Goal: Browse casually

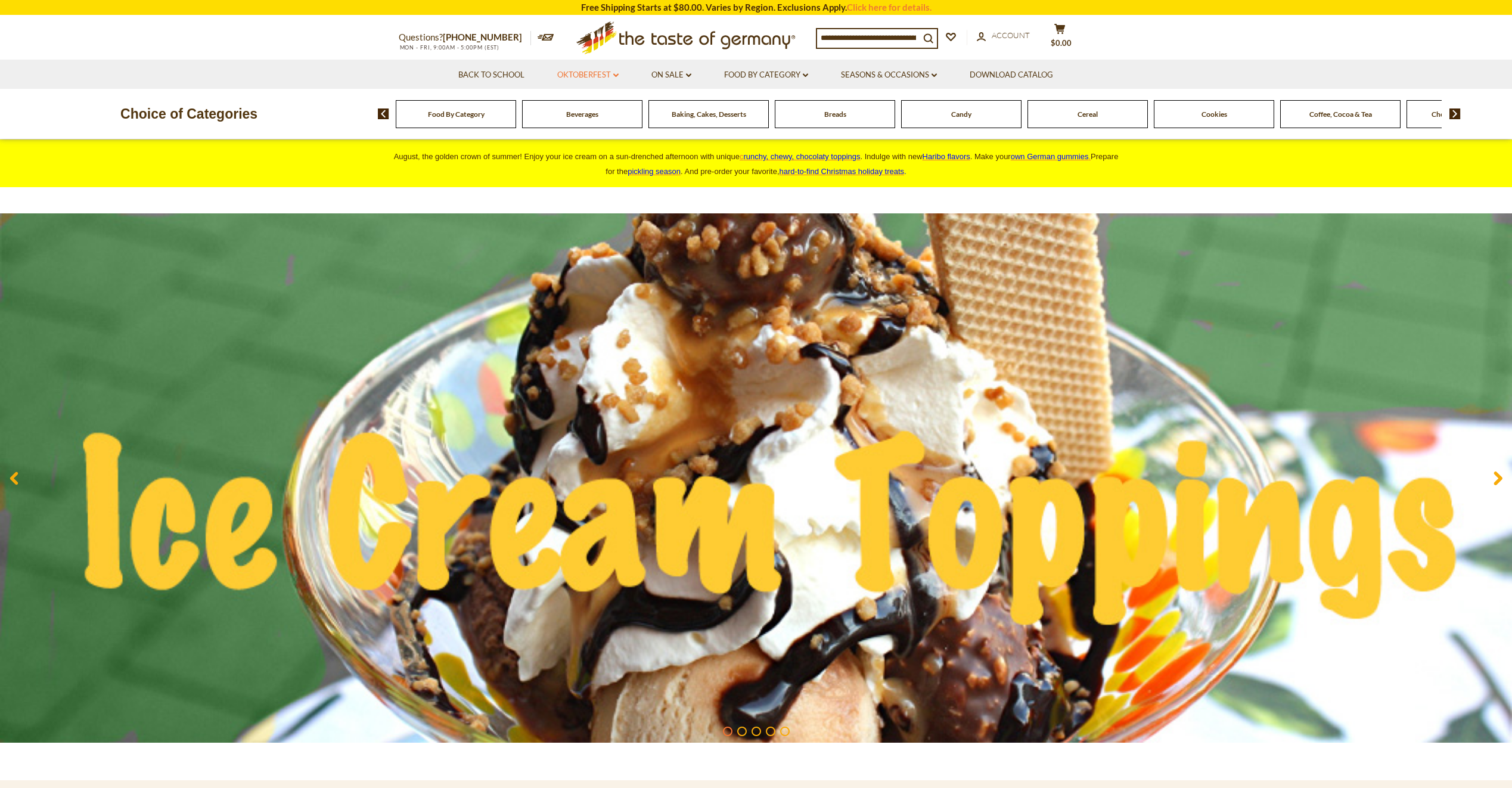
click at [594, 75] on link "Oktoberfest dropdown_arrow" at bounding box center [588, 75] width 61 height 13
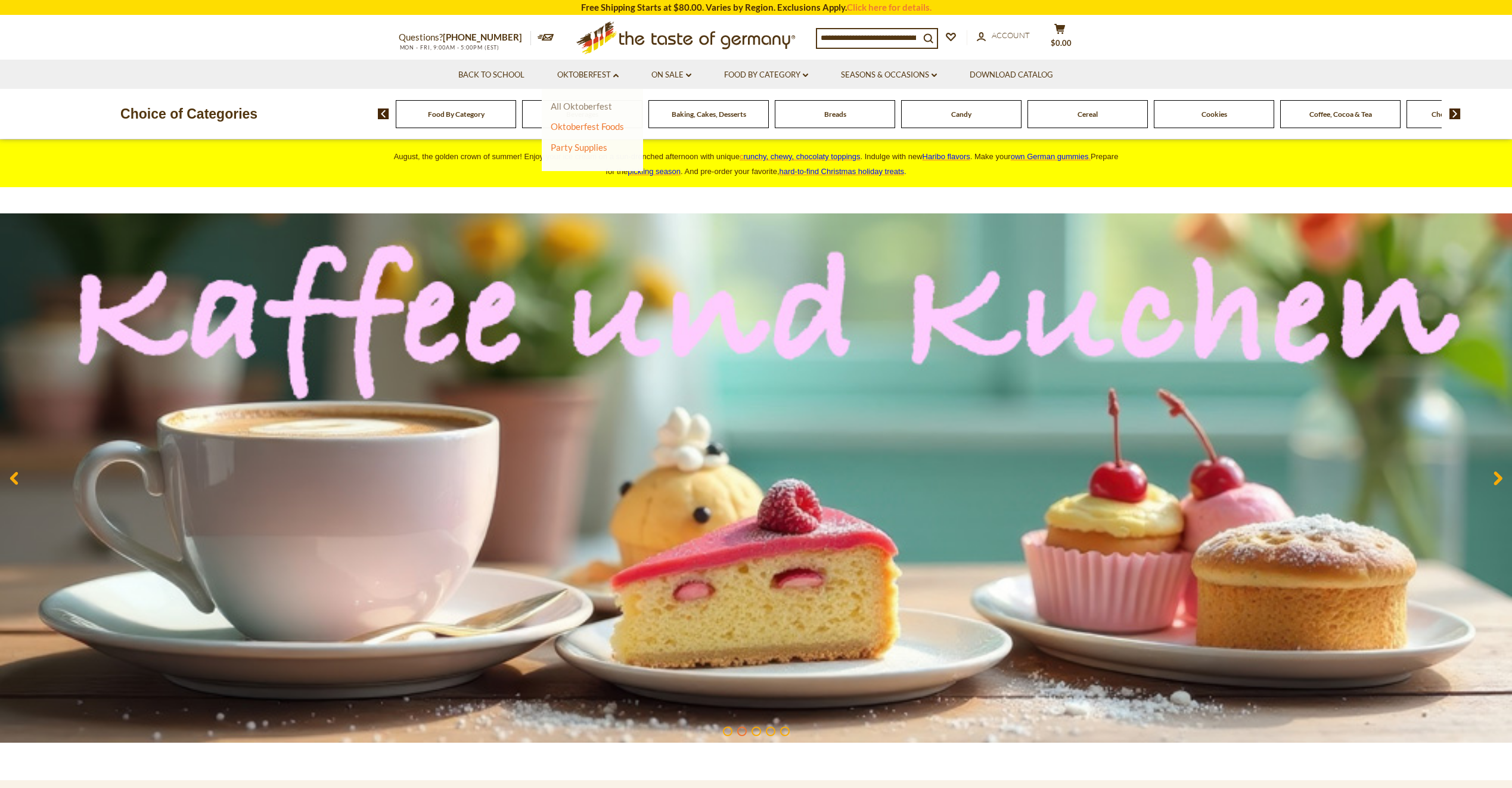
click at [589, 107] on link "All Oktoberfest" at bounding box center [581, 106] width 61 height 11
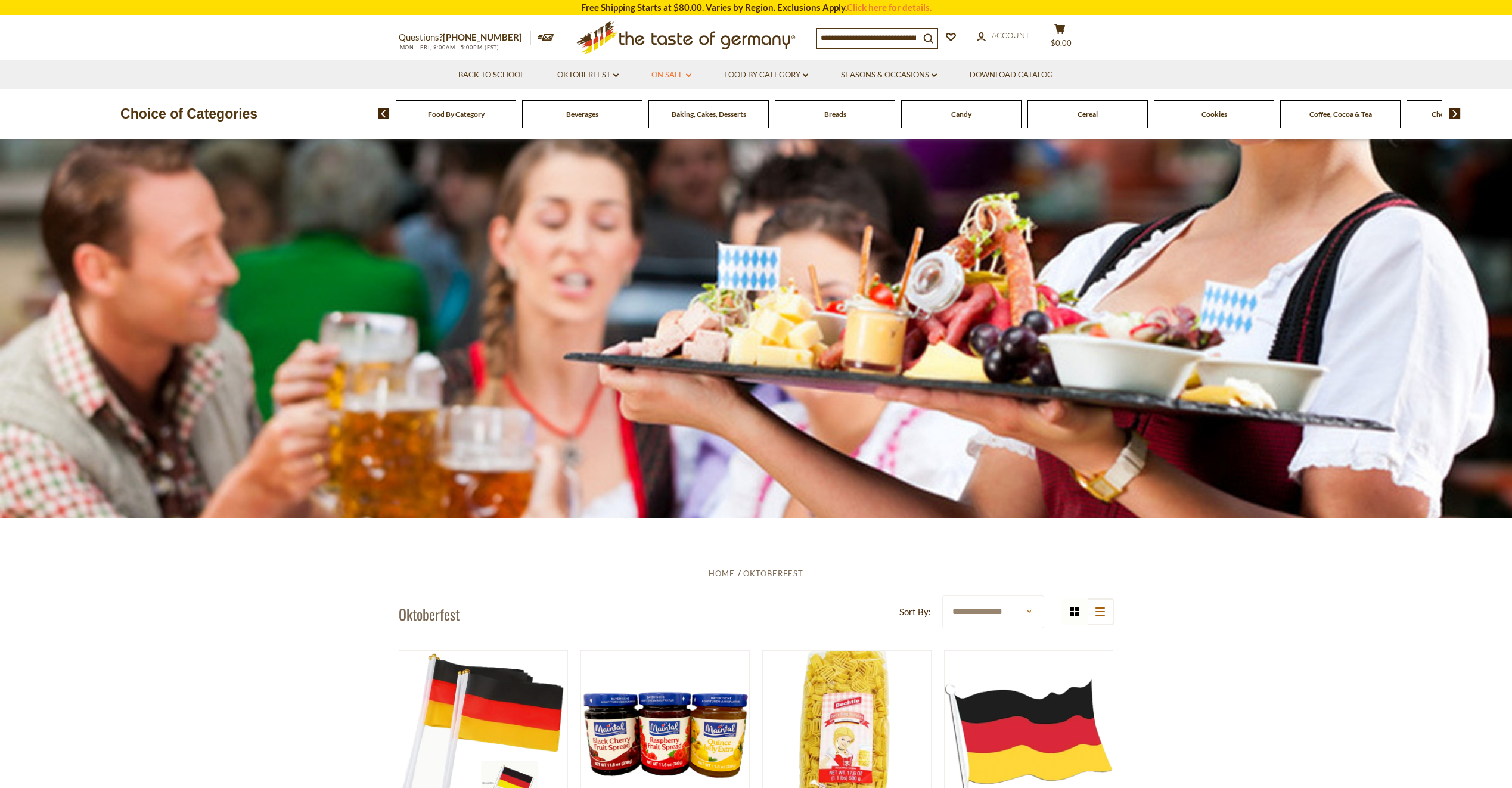
click at [673, 72] on link "On Sale dropdown_arrow" at bounding box center [672, 75] width 40 height 13
click at [844, 37] on input at bounding box center [868, 37] width 102 height 17
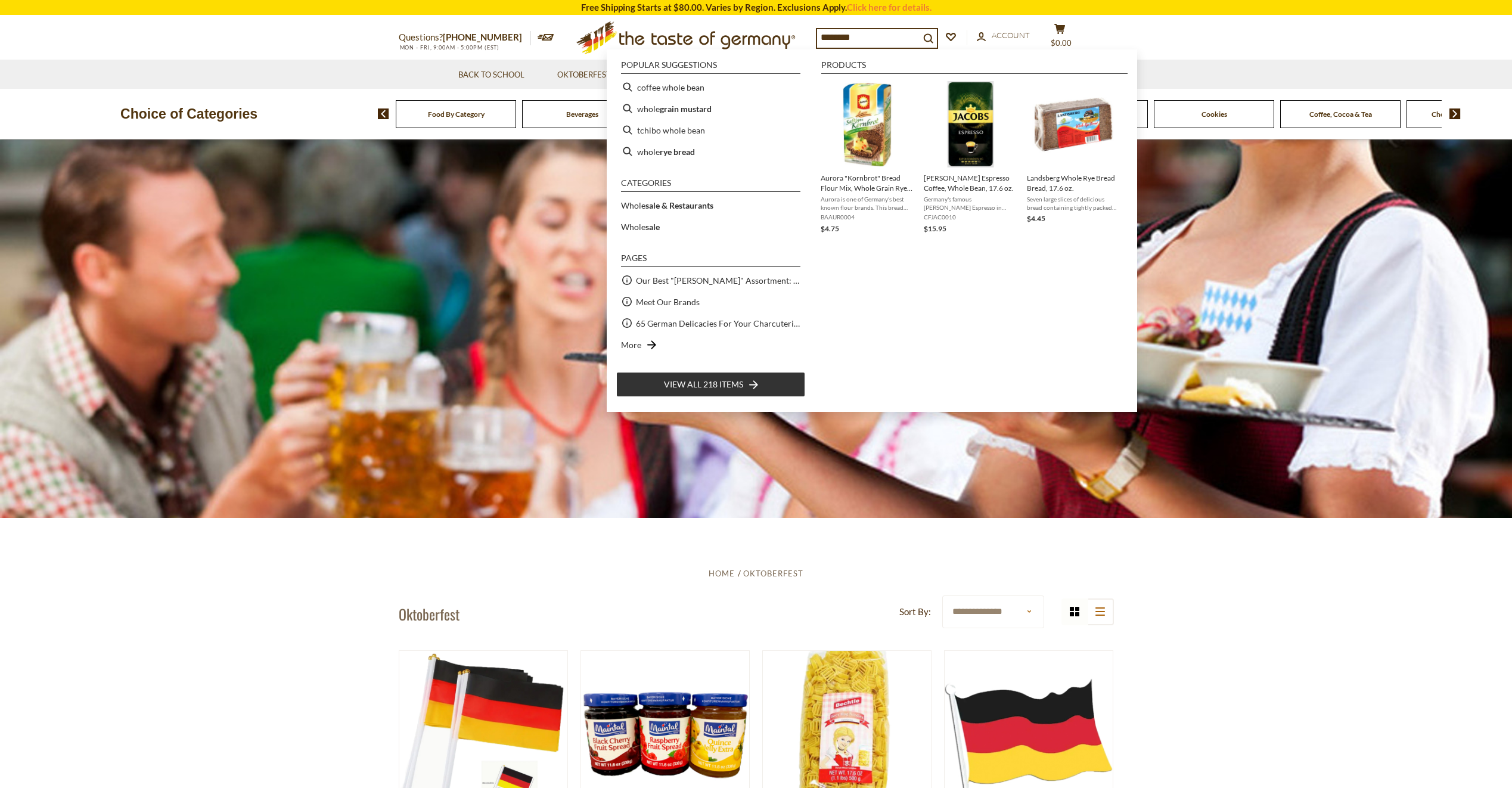
type input "*********"
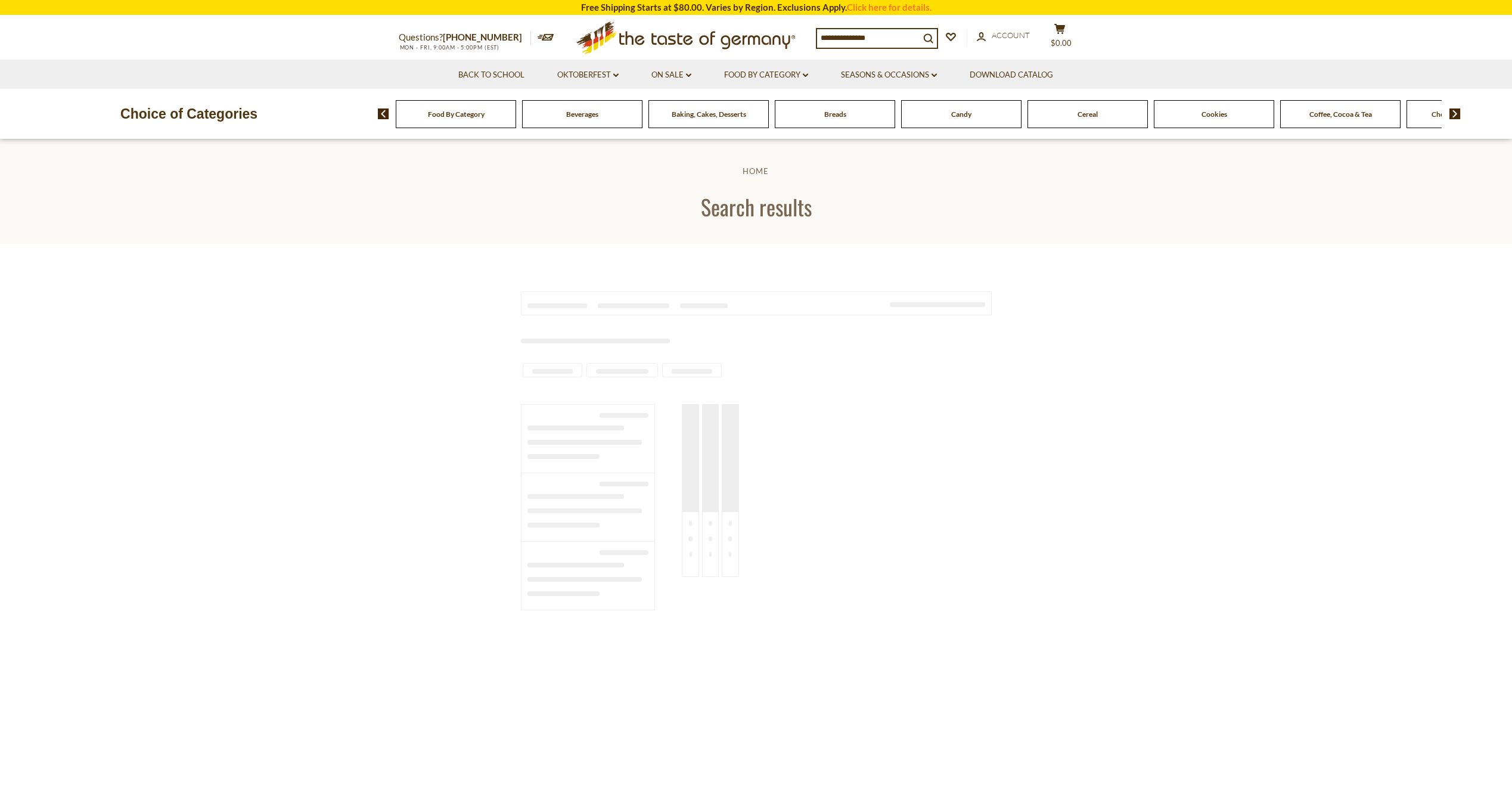
type input "*********"
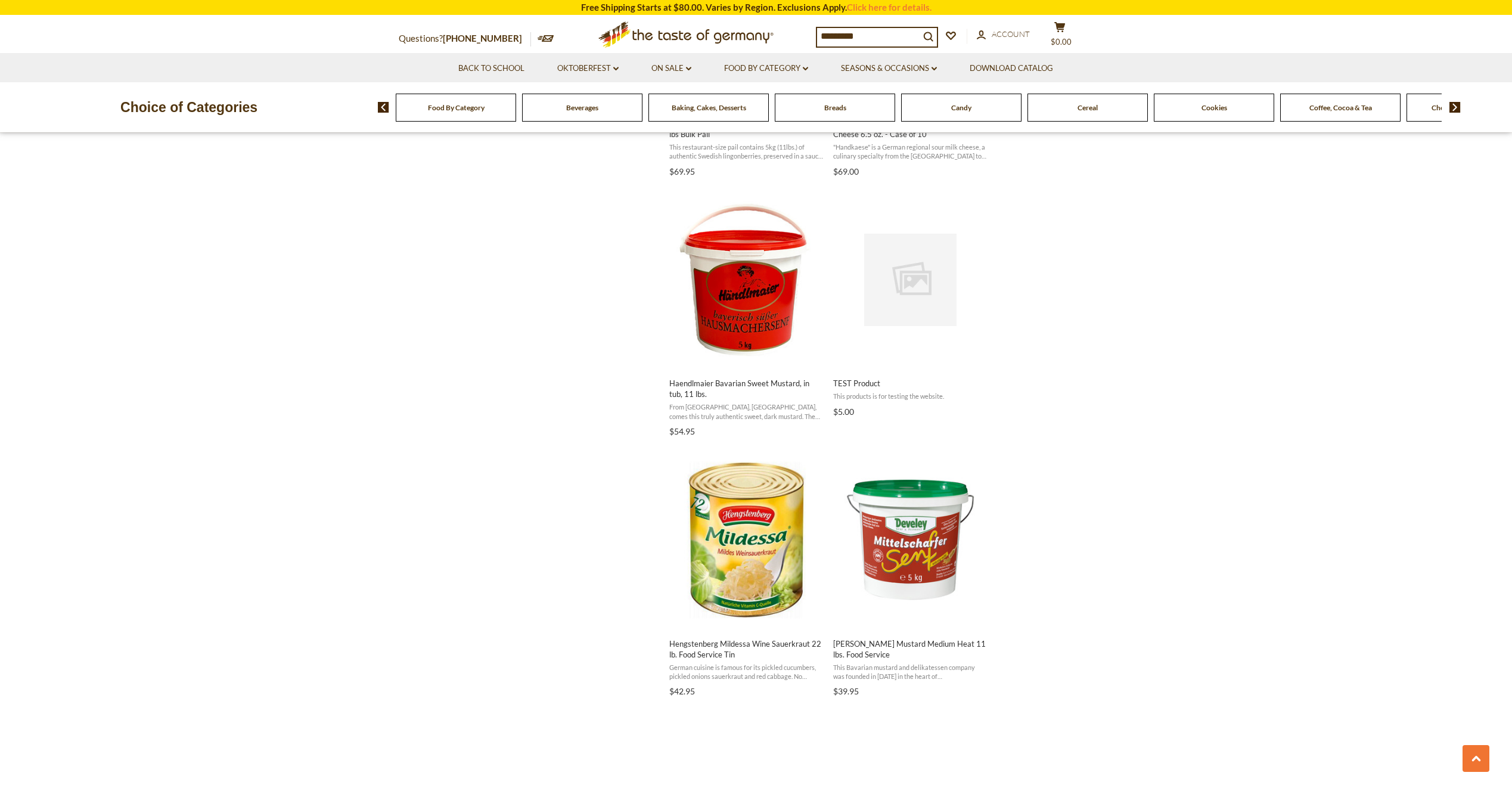
scroll to position [1271, 0]
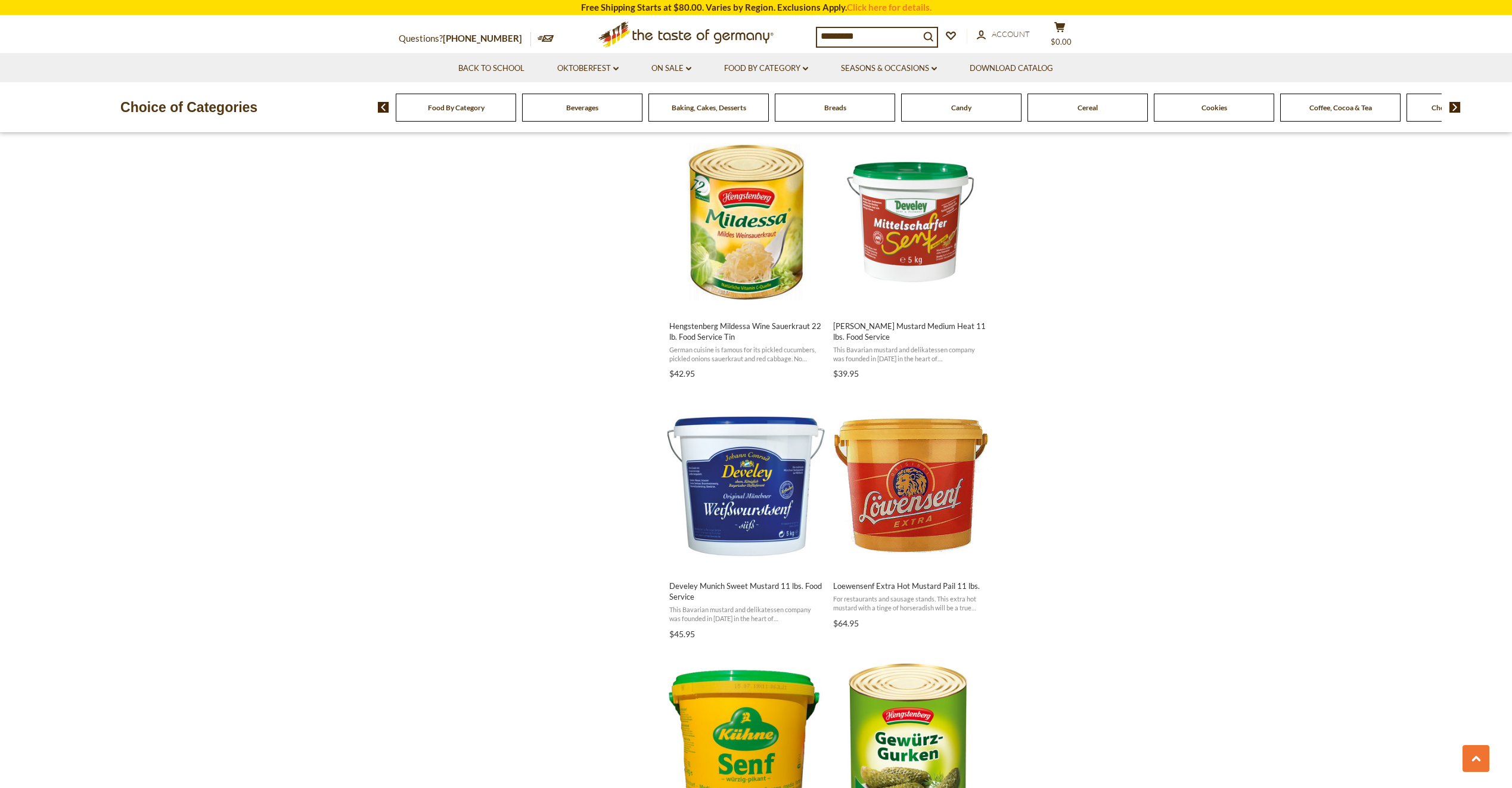
click at [475, 104] on span "Food By Category" at bounding box center [456, 108] width 57 height 9
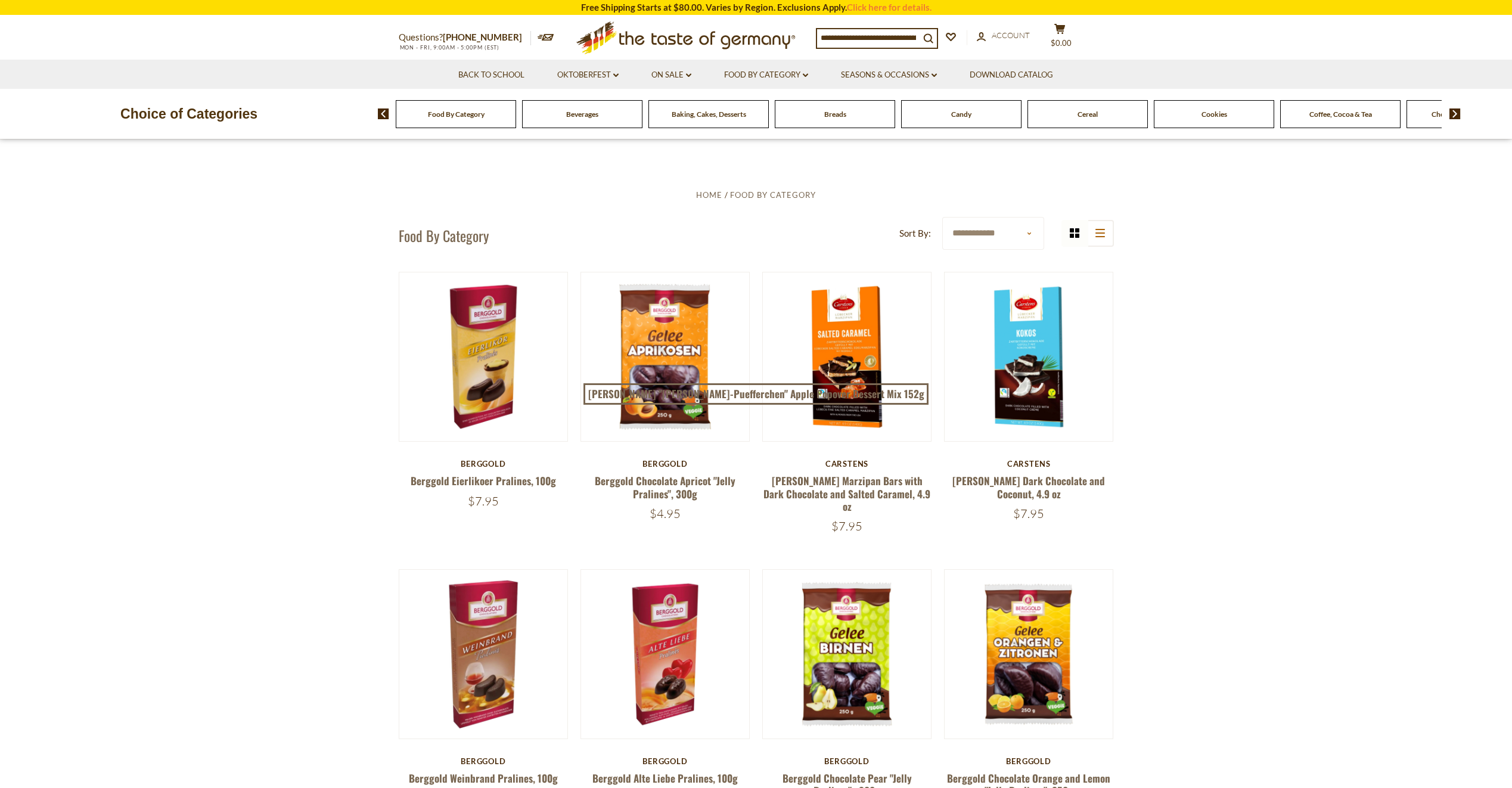
click at [898, 41] on input at bounding box center [868, 37] width 102 height 17
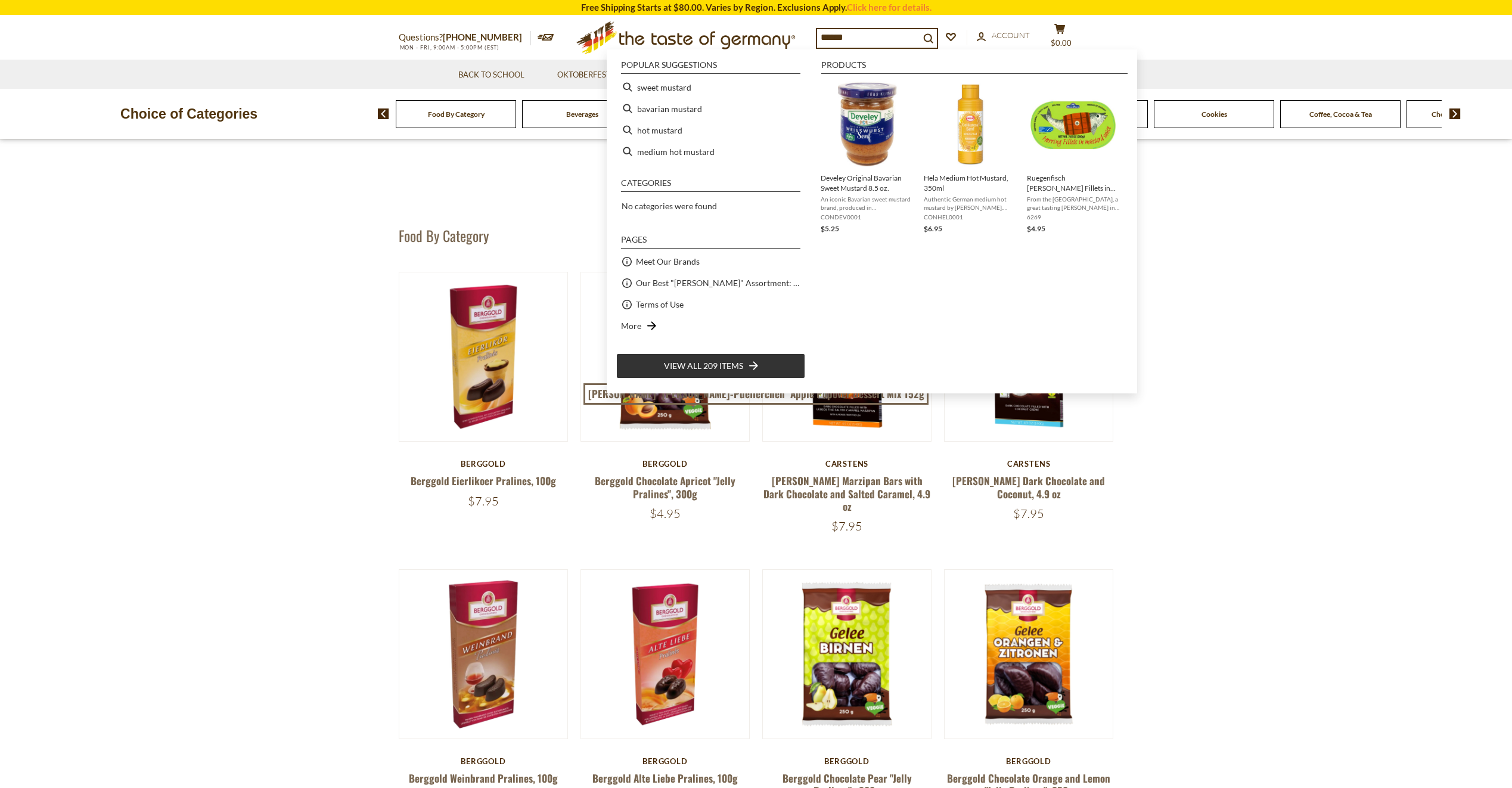
type input "*******"
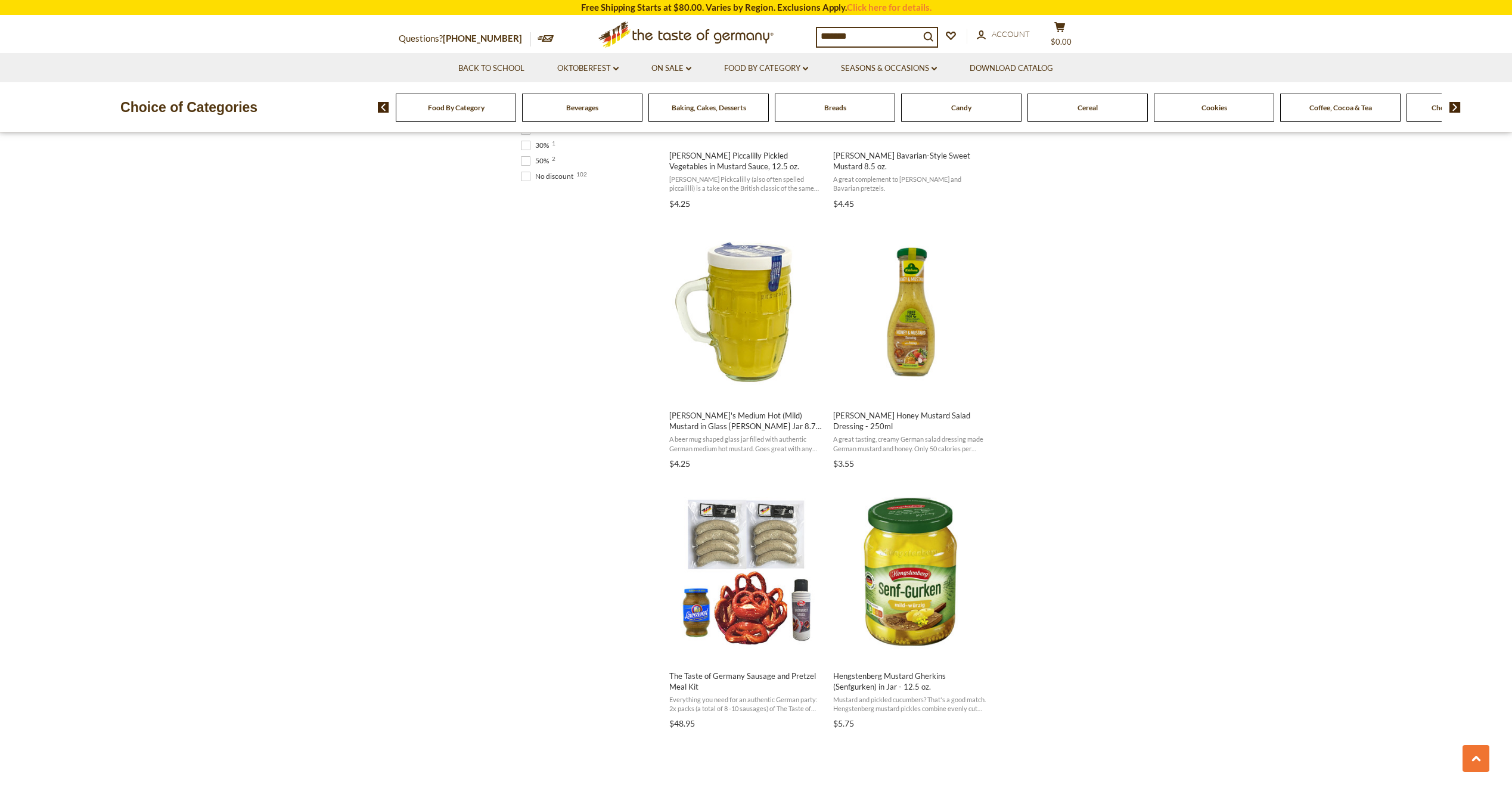
scroll to position [636, 0]
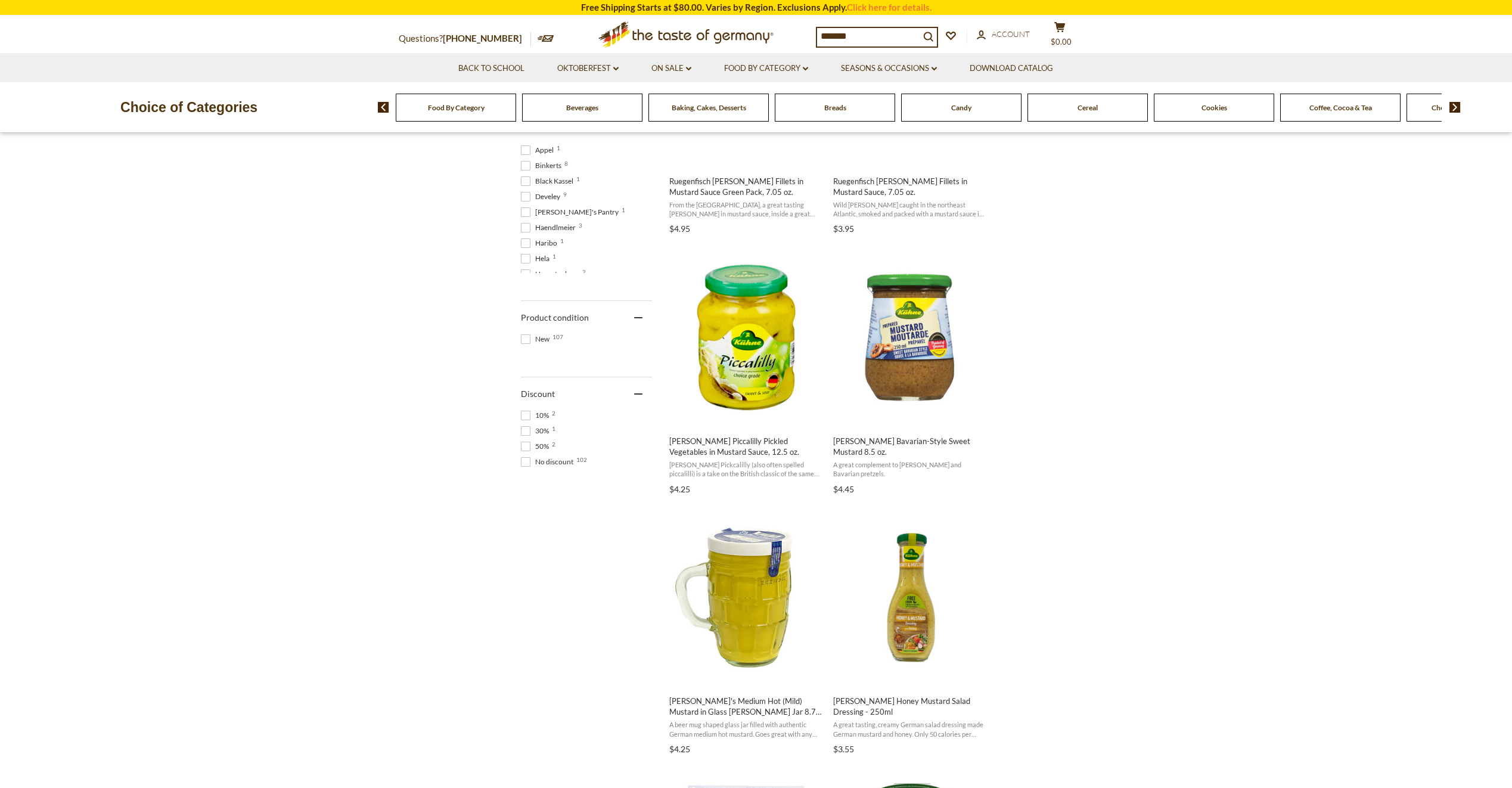
drag, startPoint x: 904, startPoint y: 32, endPoint x: 801, endPoint y: 44, distance: 103.7
click at [801, 44] on div "Questions? [PHONE_NUMBER] MON - FRI, 9:00AM - 5:00PM (EST) .st0{fill:#EDD300;} …" at bounding box center [756, 34] width 733 height 37
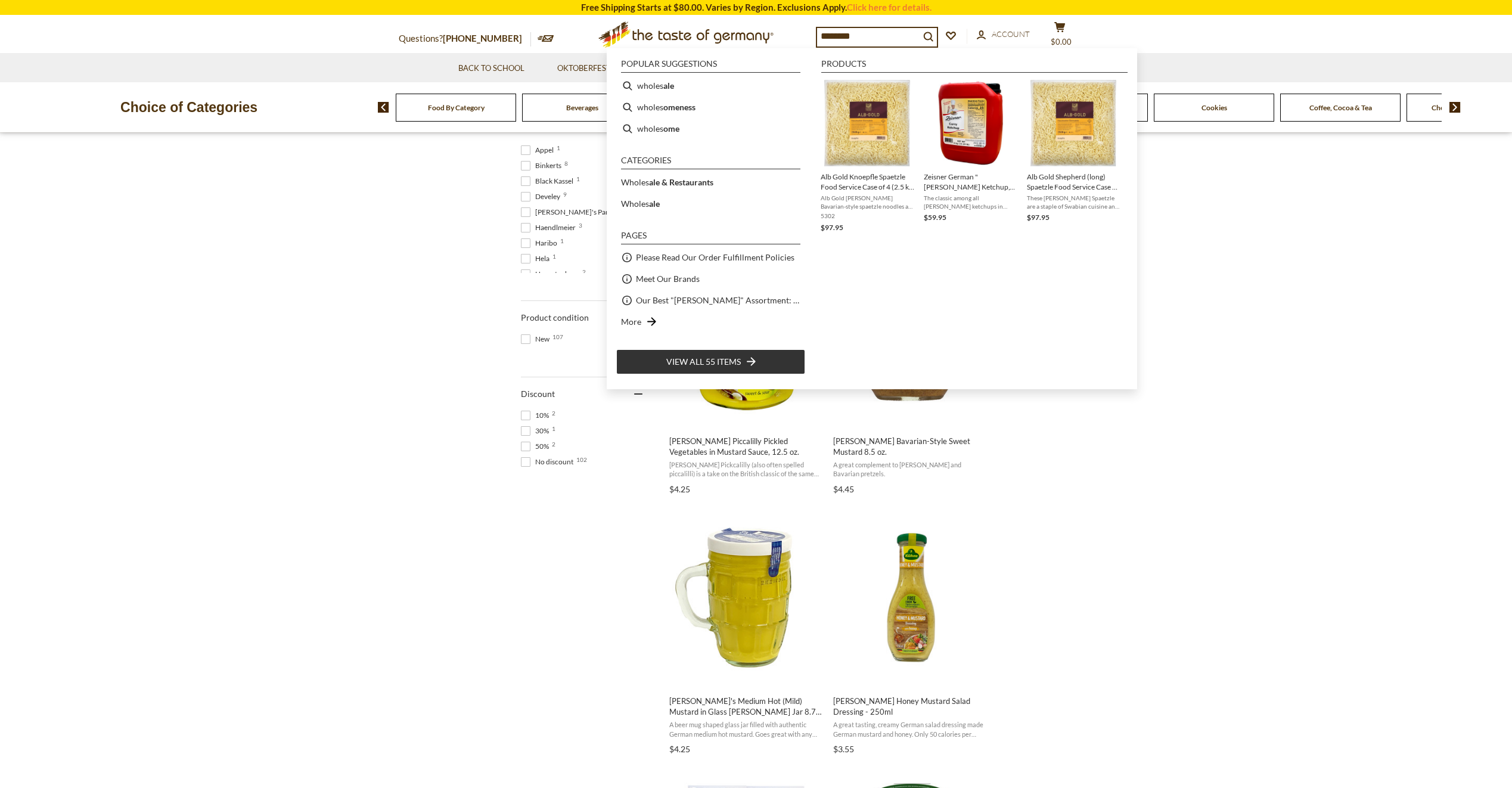
type input "*********"
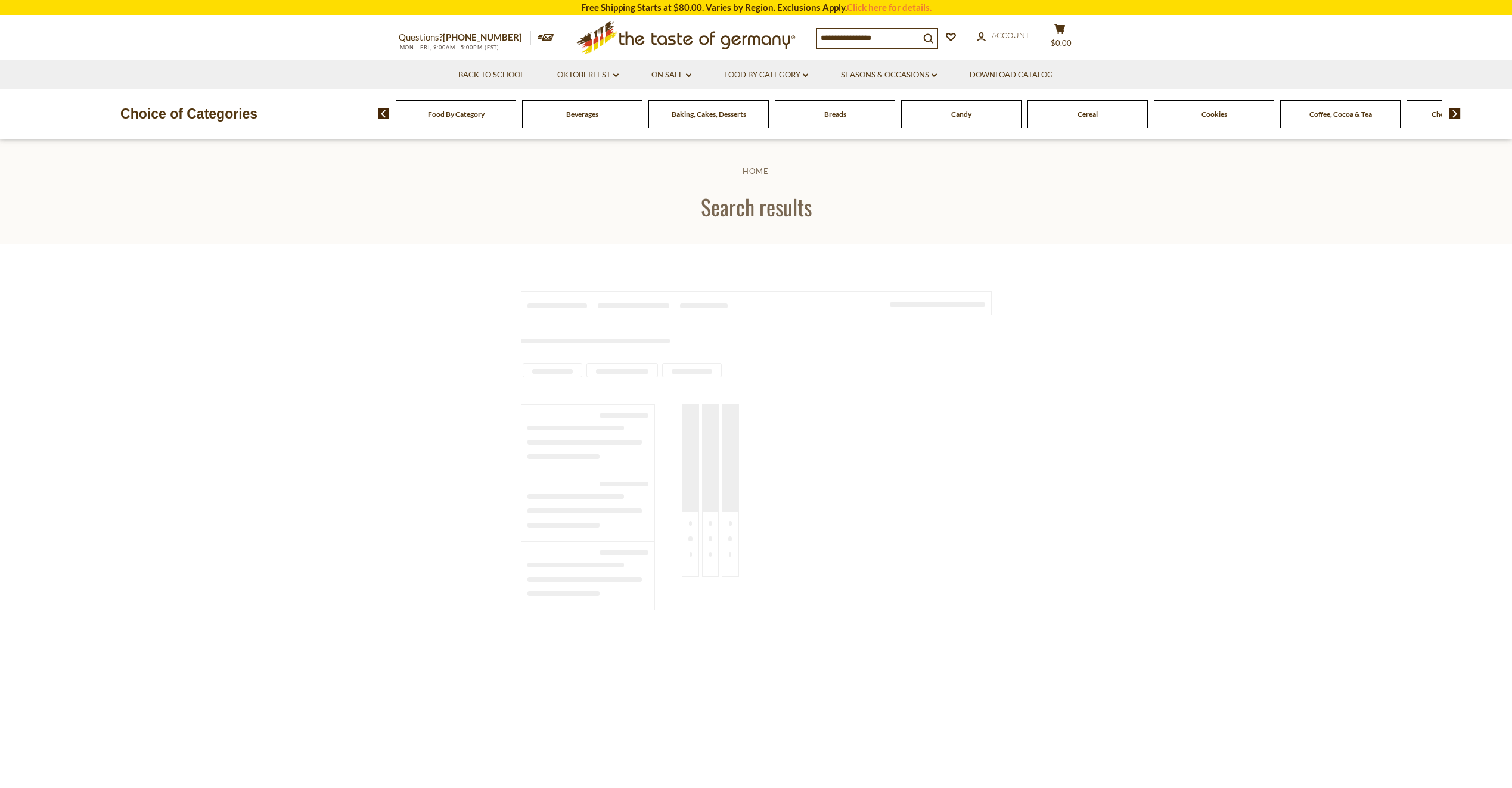
type input "*********"
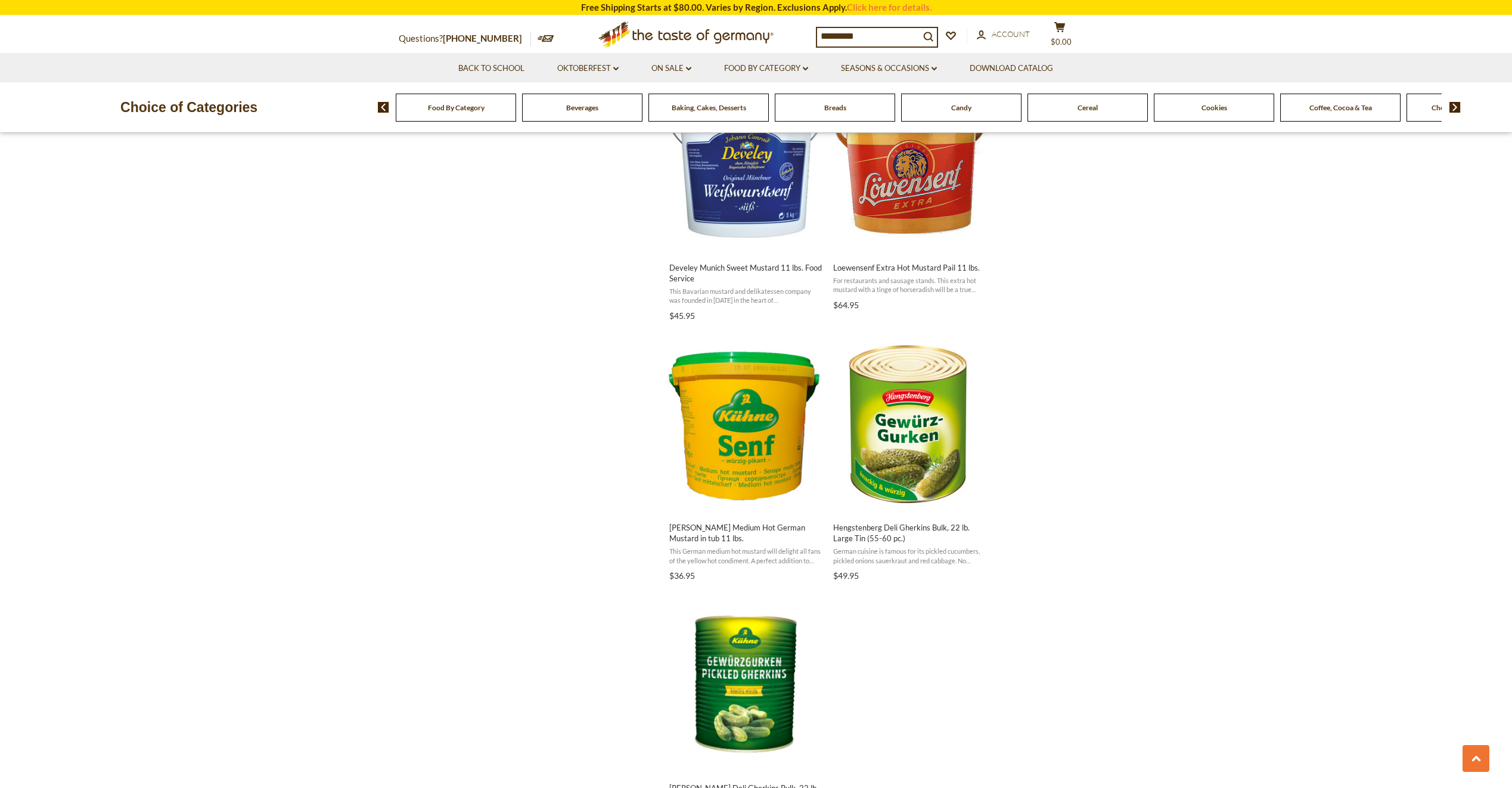
scroll to position [1908, 0]
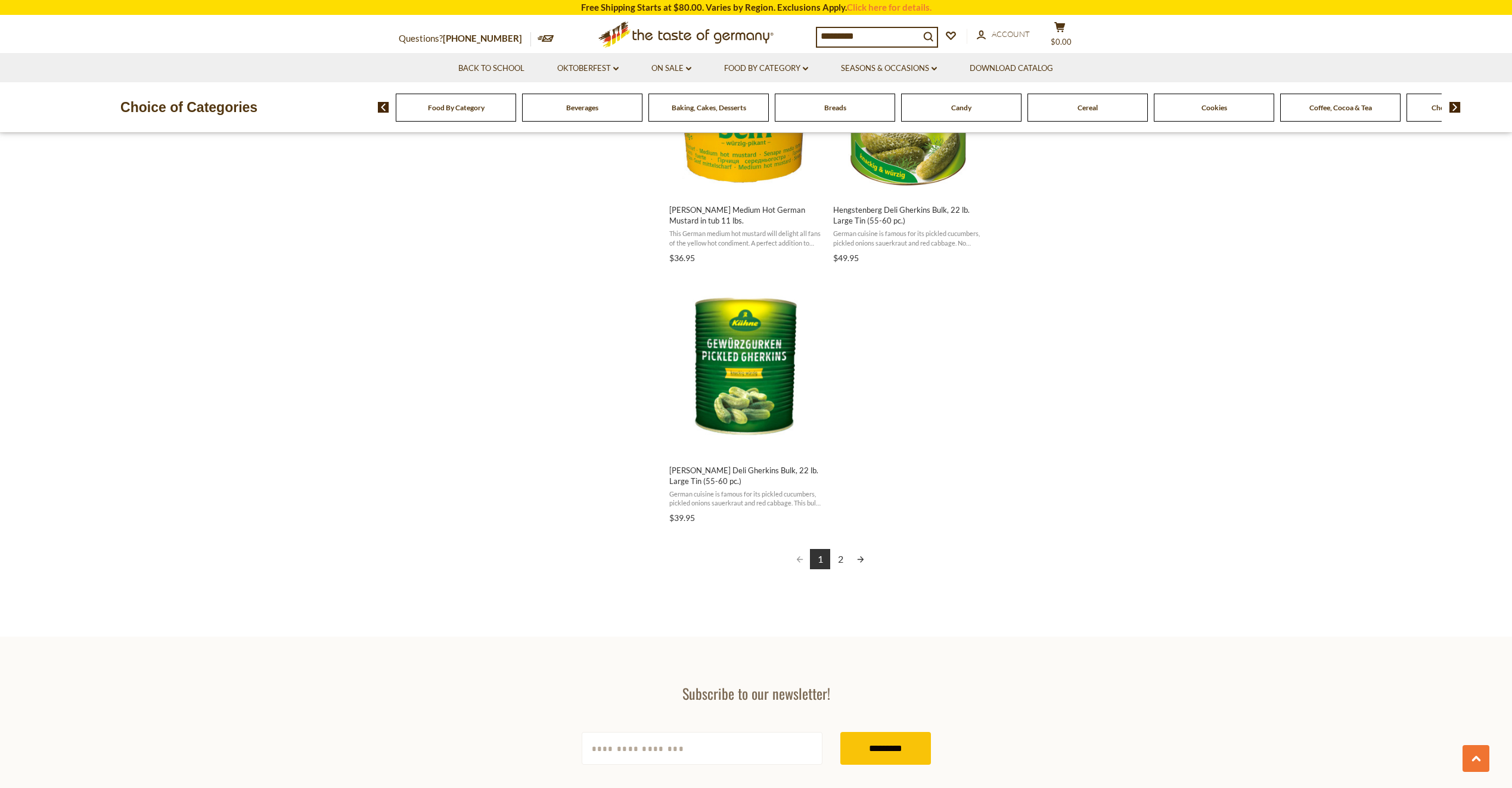
click at [863, 559] on link "Next page" at bounding box center [860, 559] width 20 height 21
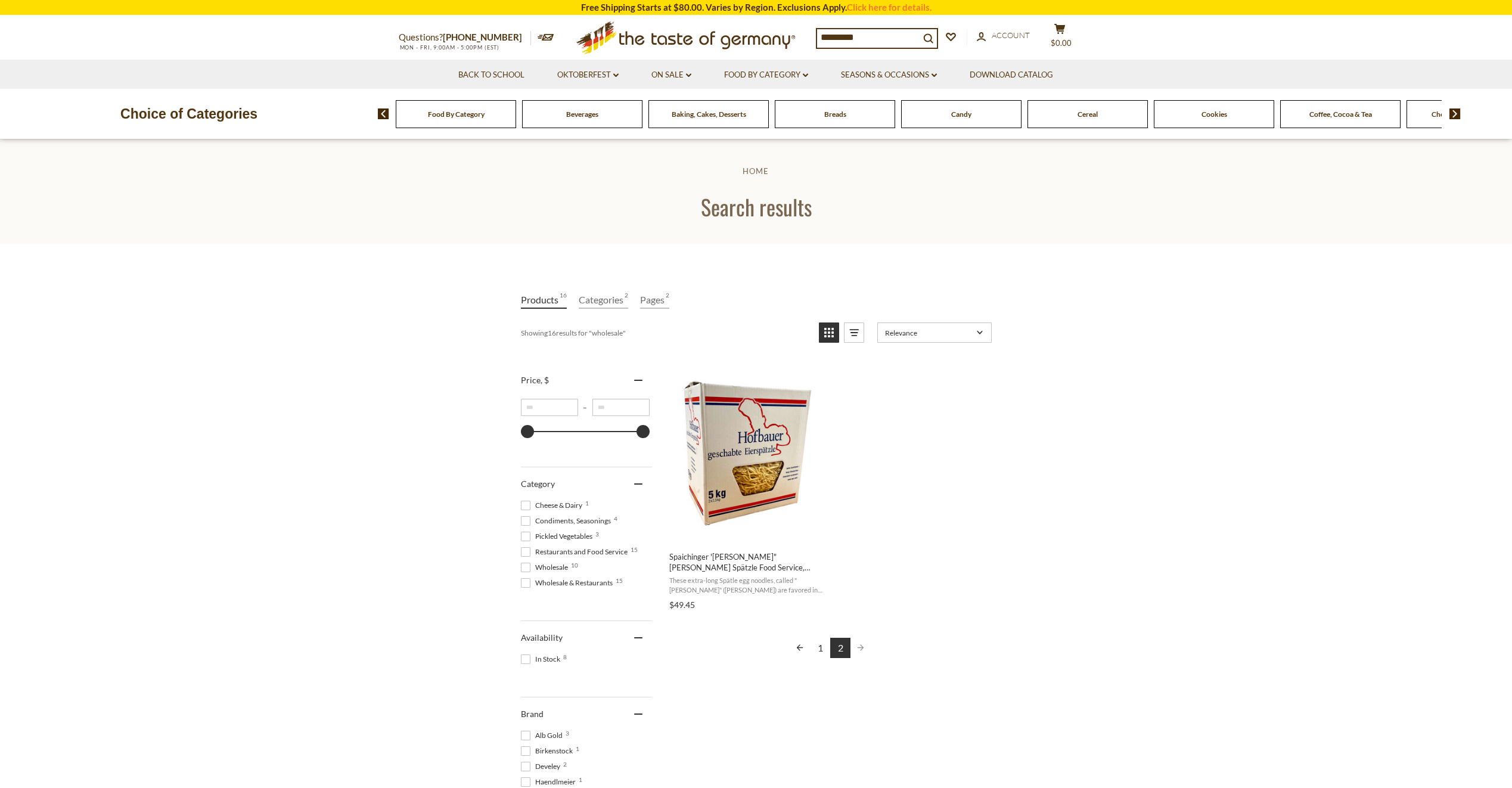
click at [468, 121] on div "Food By Category" at bounding box center [456, 114] width 121 height 28
click at [760, 74] on link "Food By Category dropdown_arrow" at bounding box center [766, 75] width 84 height 13
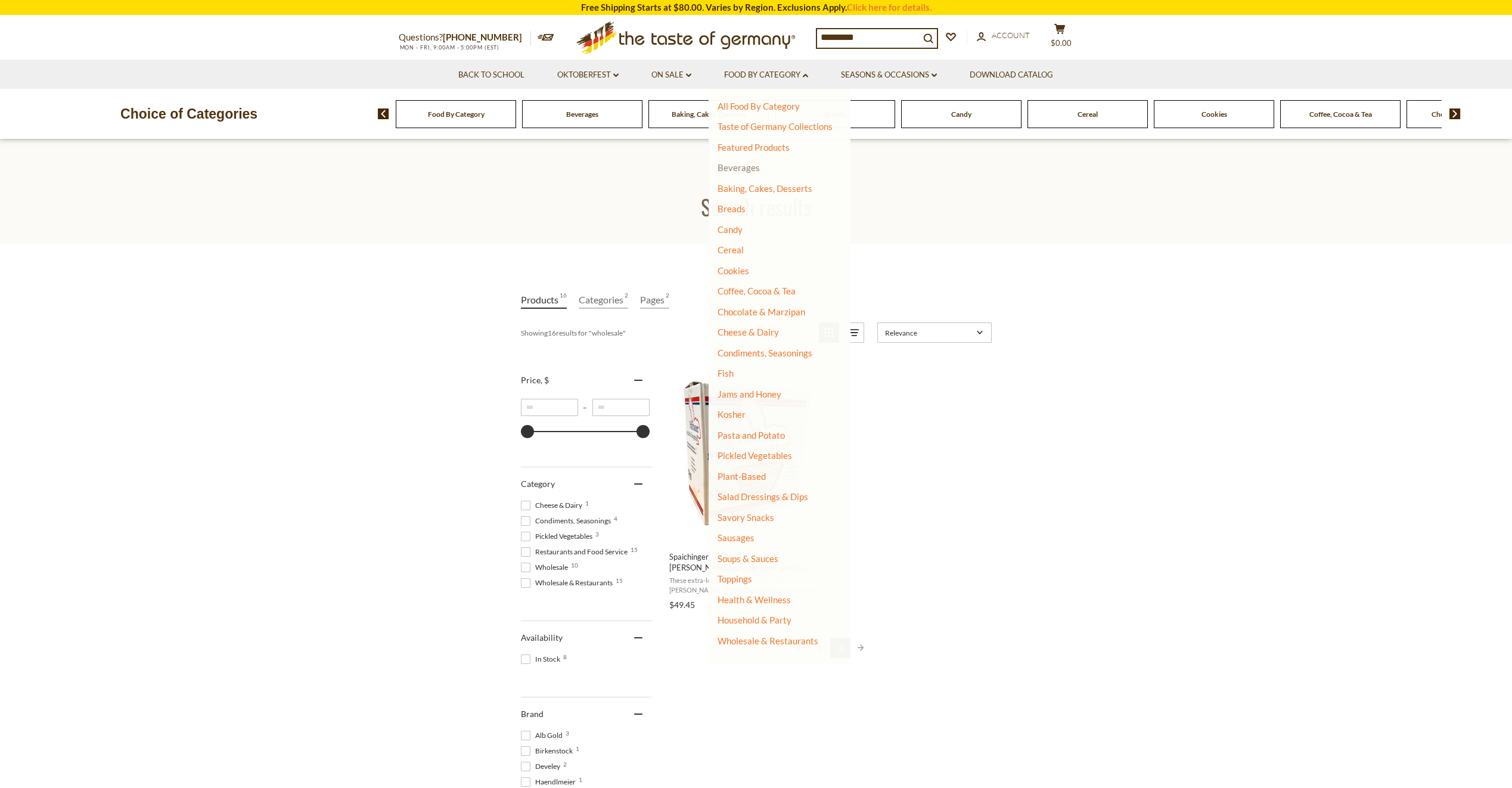
click at [742, 168] on link "Beverages" at bounding box center [739, 167] width 42 height 11
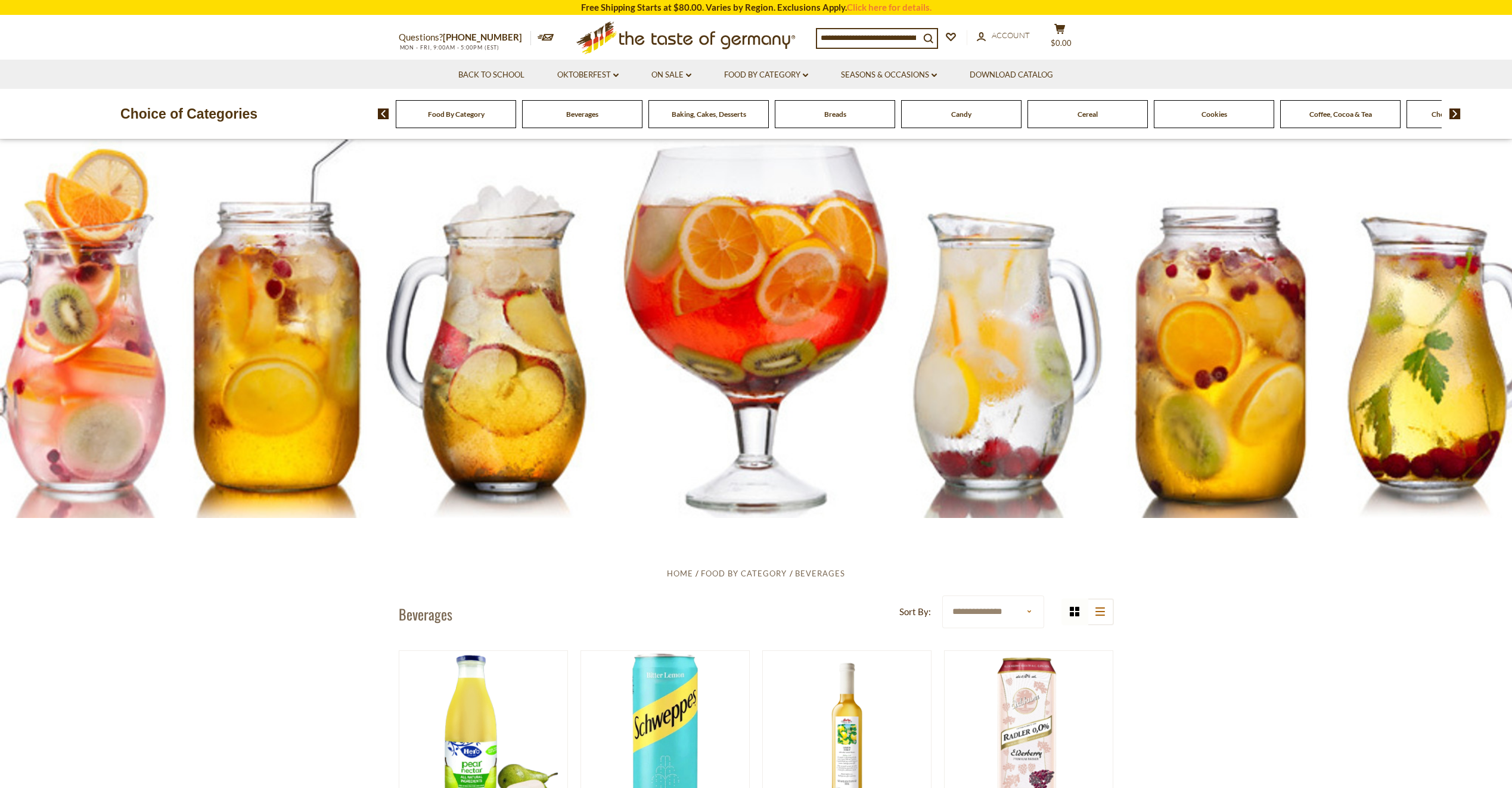
click at [516, 120] on div "Beverages" at bounding box center [456, 114] width 121 height 28
click at [901, 73] on link "Seasons & Occasions dropdown_arrow" at bounding box center [889, 75] width 96 height 13
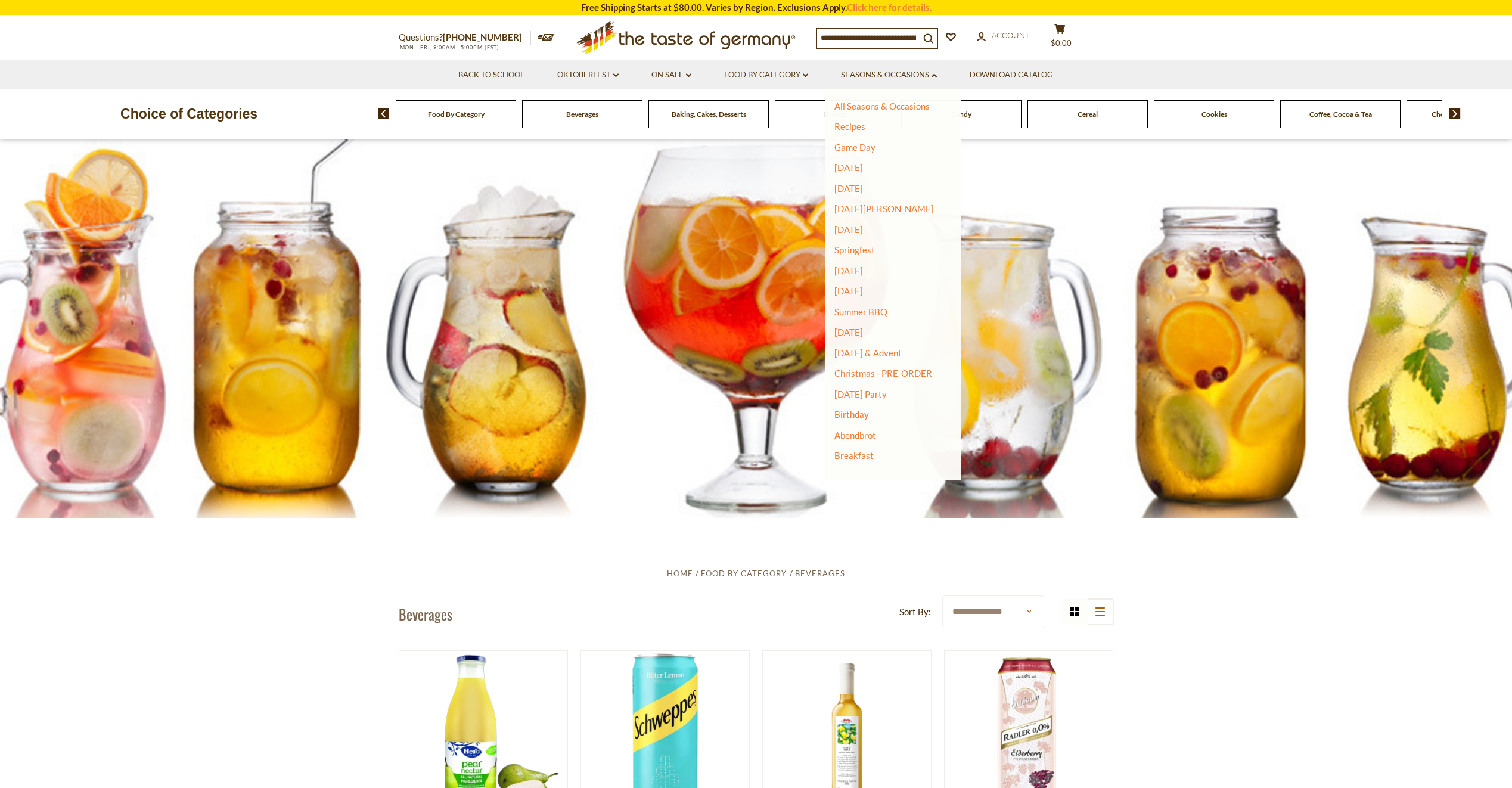
click at [1455, 110] on img at bounding box center [1455, 114] width 11 height 11
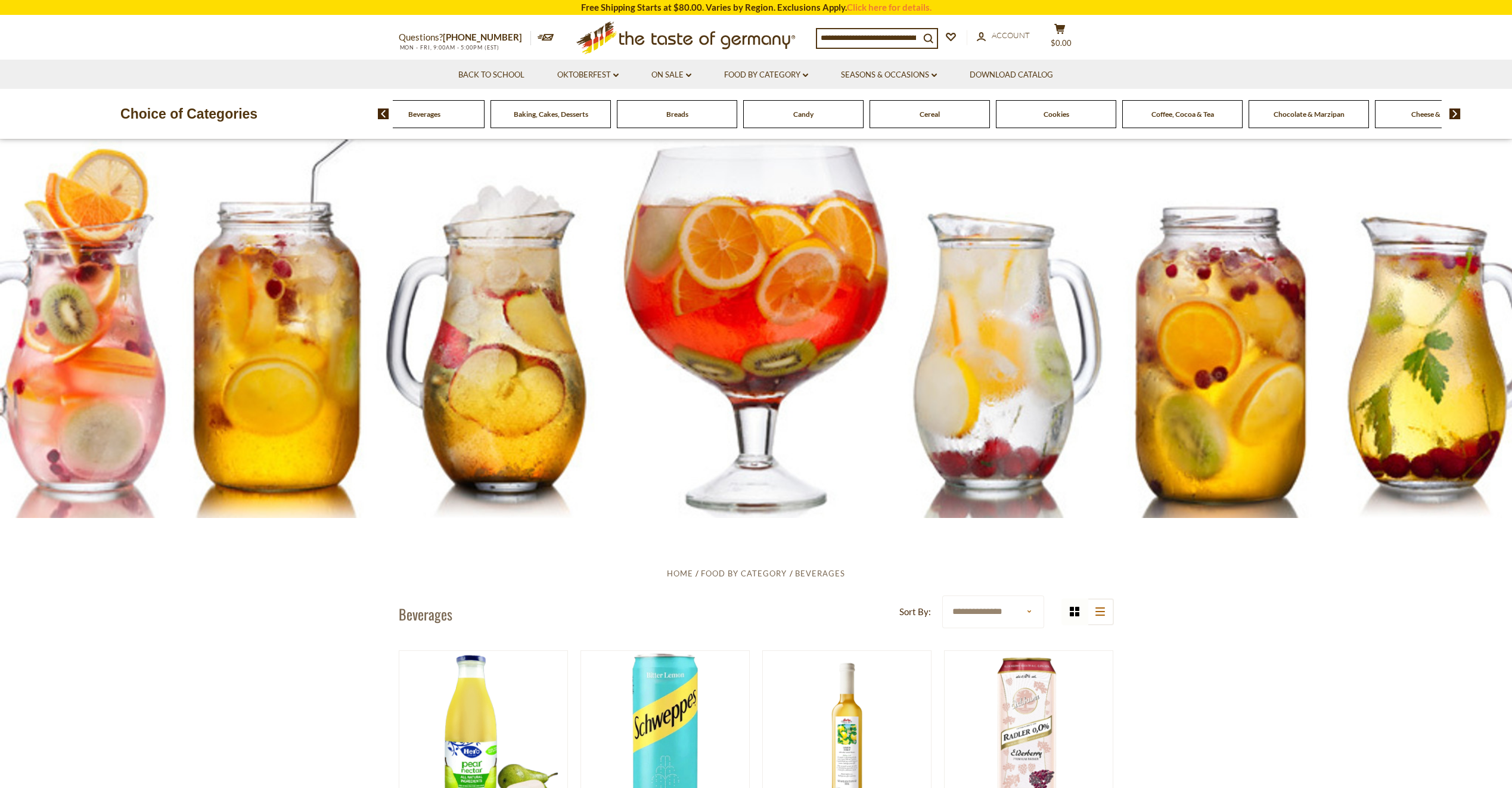
click at [1455, 110] on img at bounding box center [1455, 114] width 11 height 11
click at [1455, 110] on img at bounding box center [1455, 114] width 11 height 11
click at [1456, 112] on img at bounding box center [1455, 114] width 11 height 11
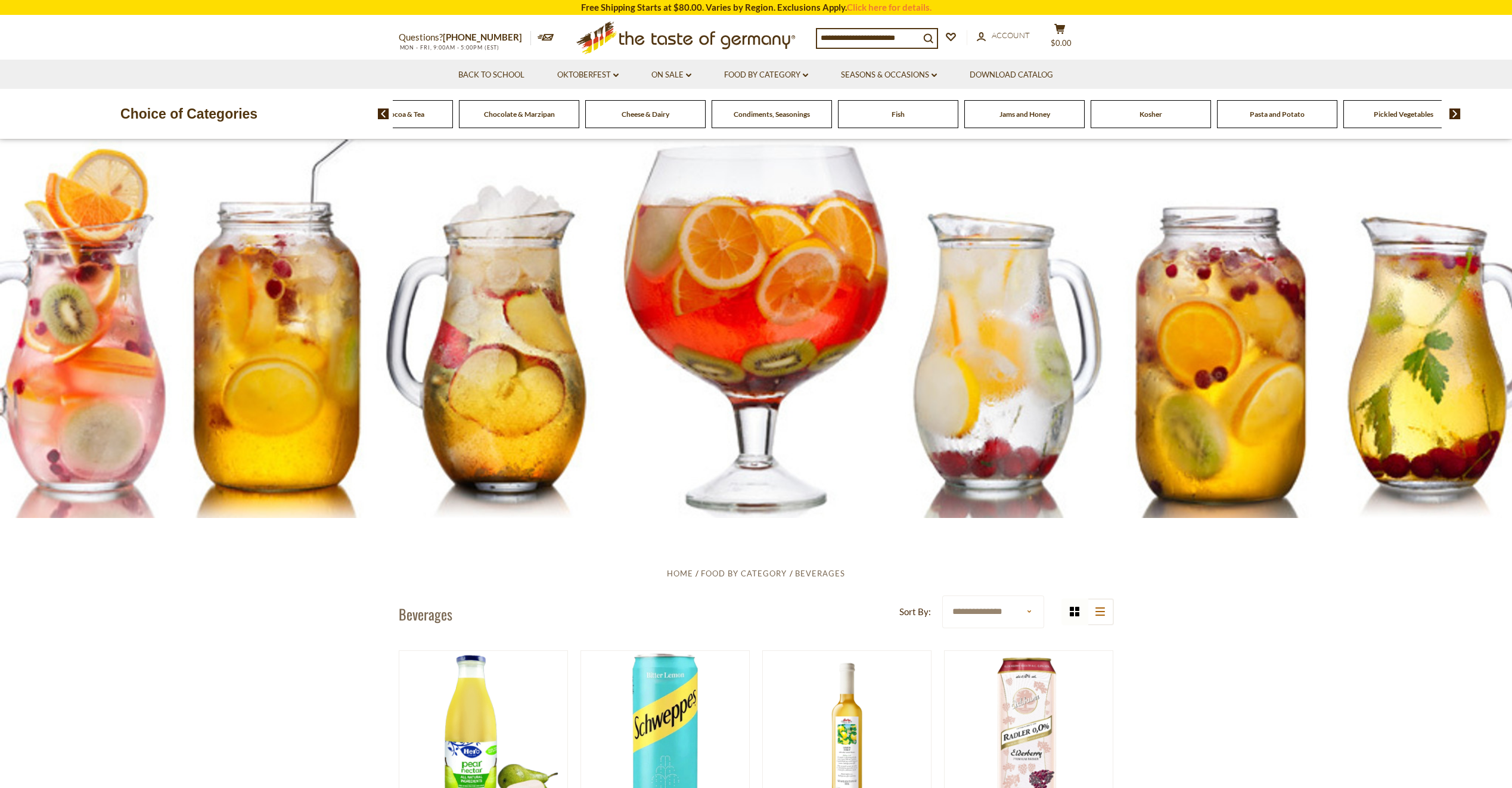
click at [1456, 112] on img at bounding box center [1455, 114] width 11 height 11
click at [1195, 121] on div "Sausages" at bounding box center [1258, 114] width 126 height 28
click at [1264, 114] on span "Sausages" at bounding box center [1258, 114] width 28 height 9
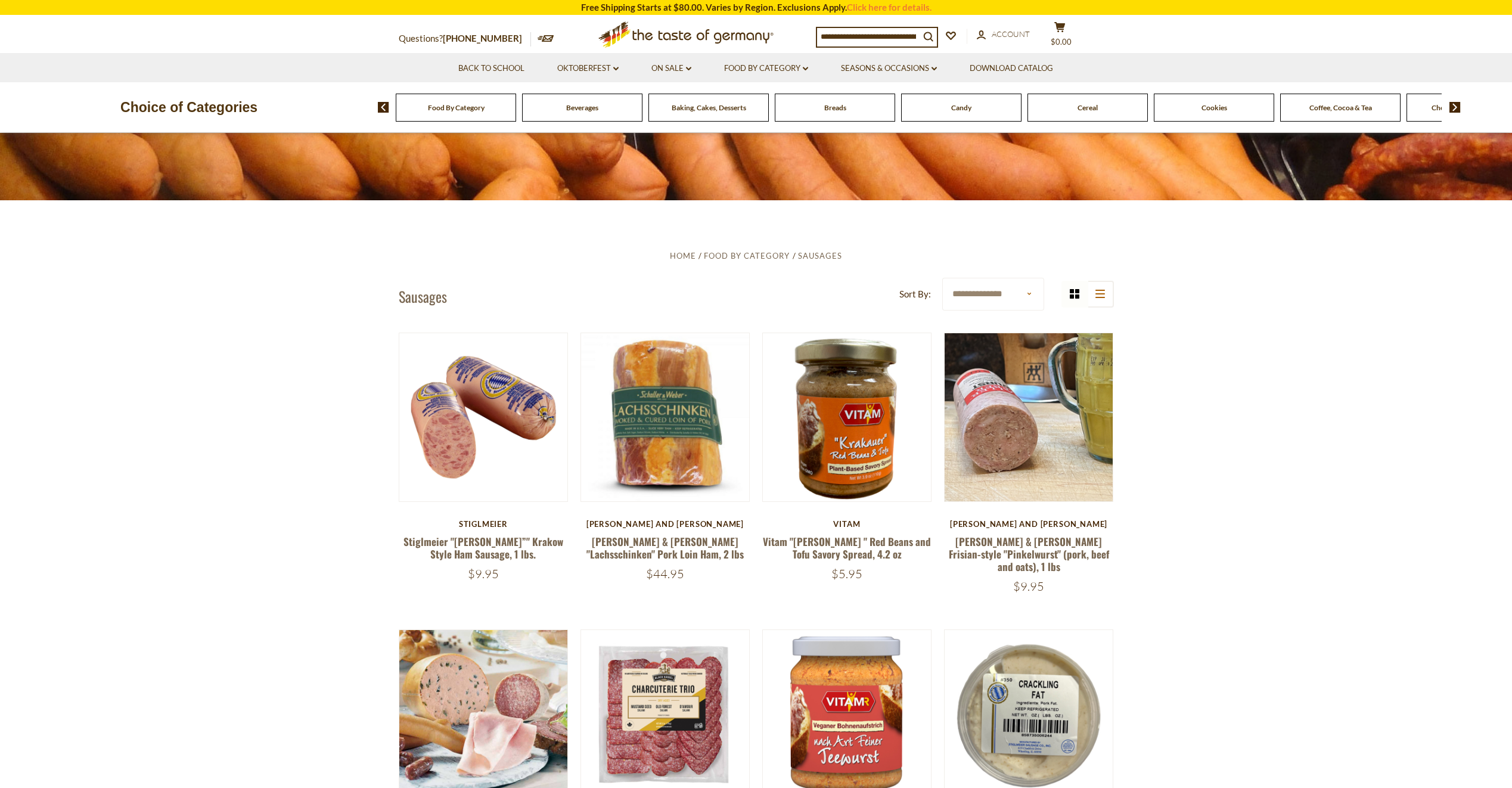
scroll to position [636, 0]
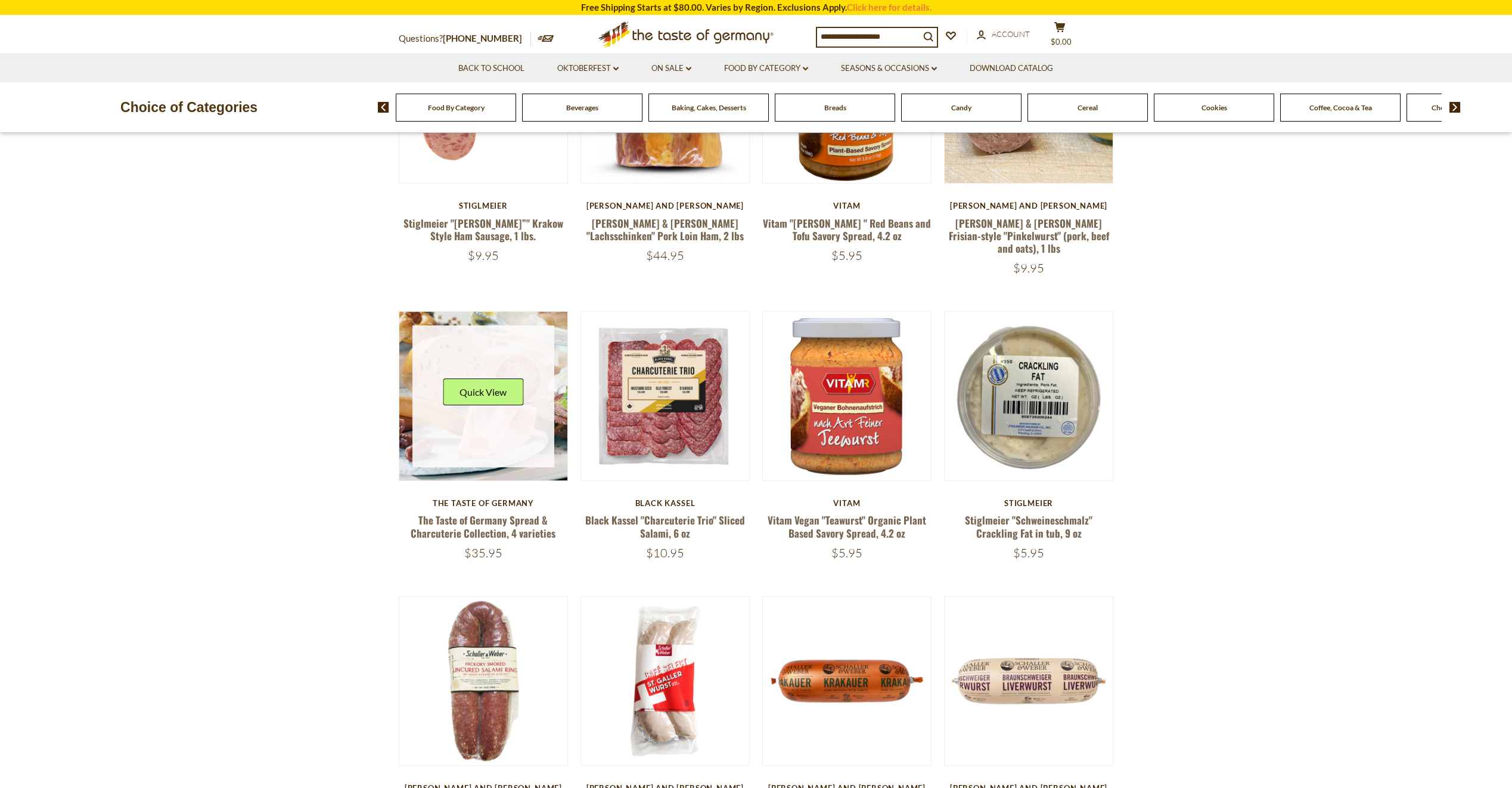
click at [483, 418] on link at bounding box center [483, 396] width 142 height 142
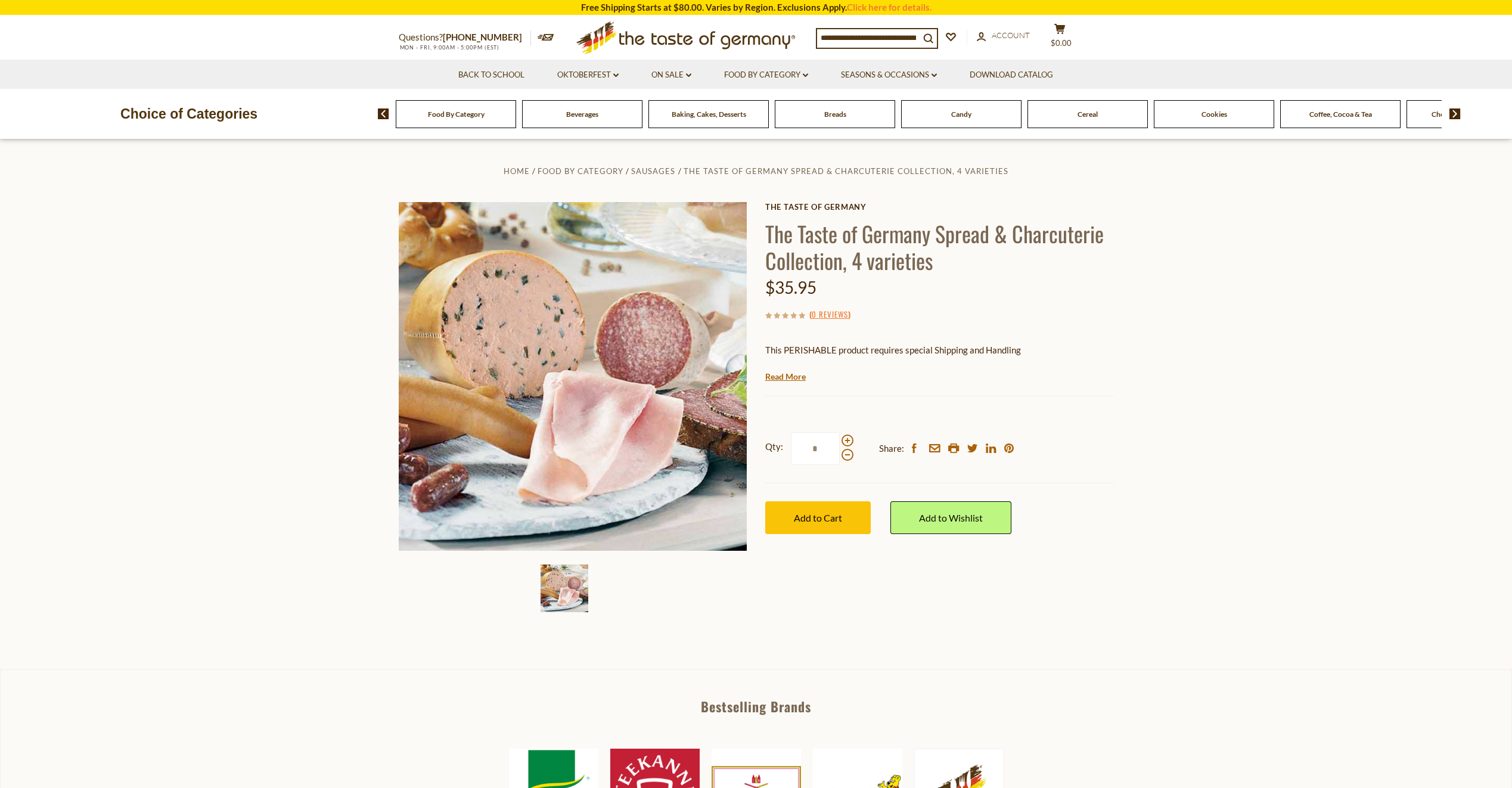
click at [563, 589] on img at bounding box center [564, 589] width 48 height 48
click at [796, 378] on link "Read More" at bounding box center [785, 377] width 40 height 12
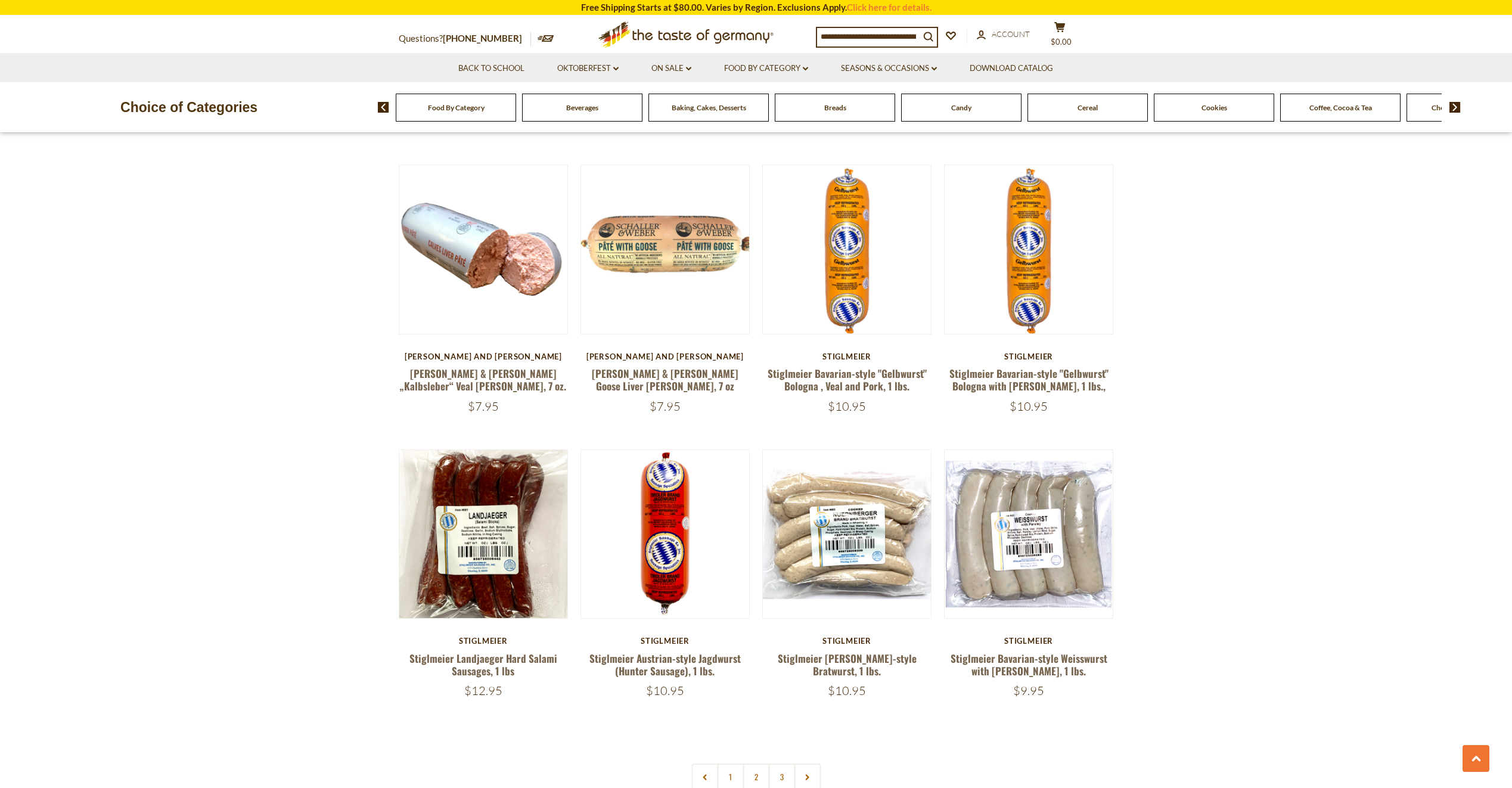
scroll to position [3181, 0]
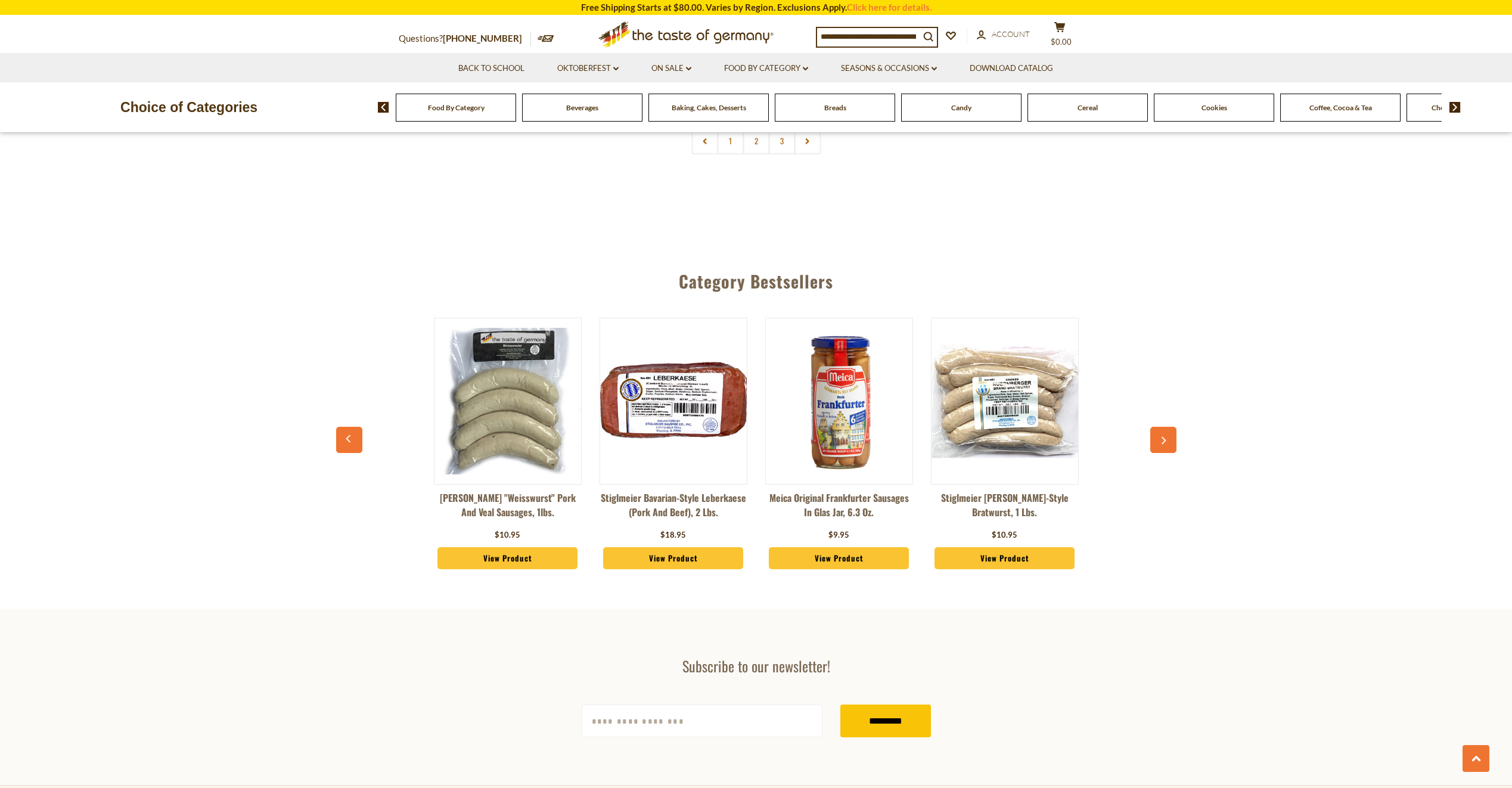
click at [698, 547] on link "View Product" at bounding box center [673, 559] width 140 height 22
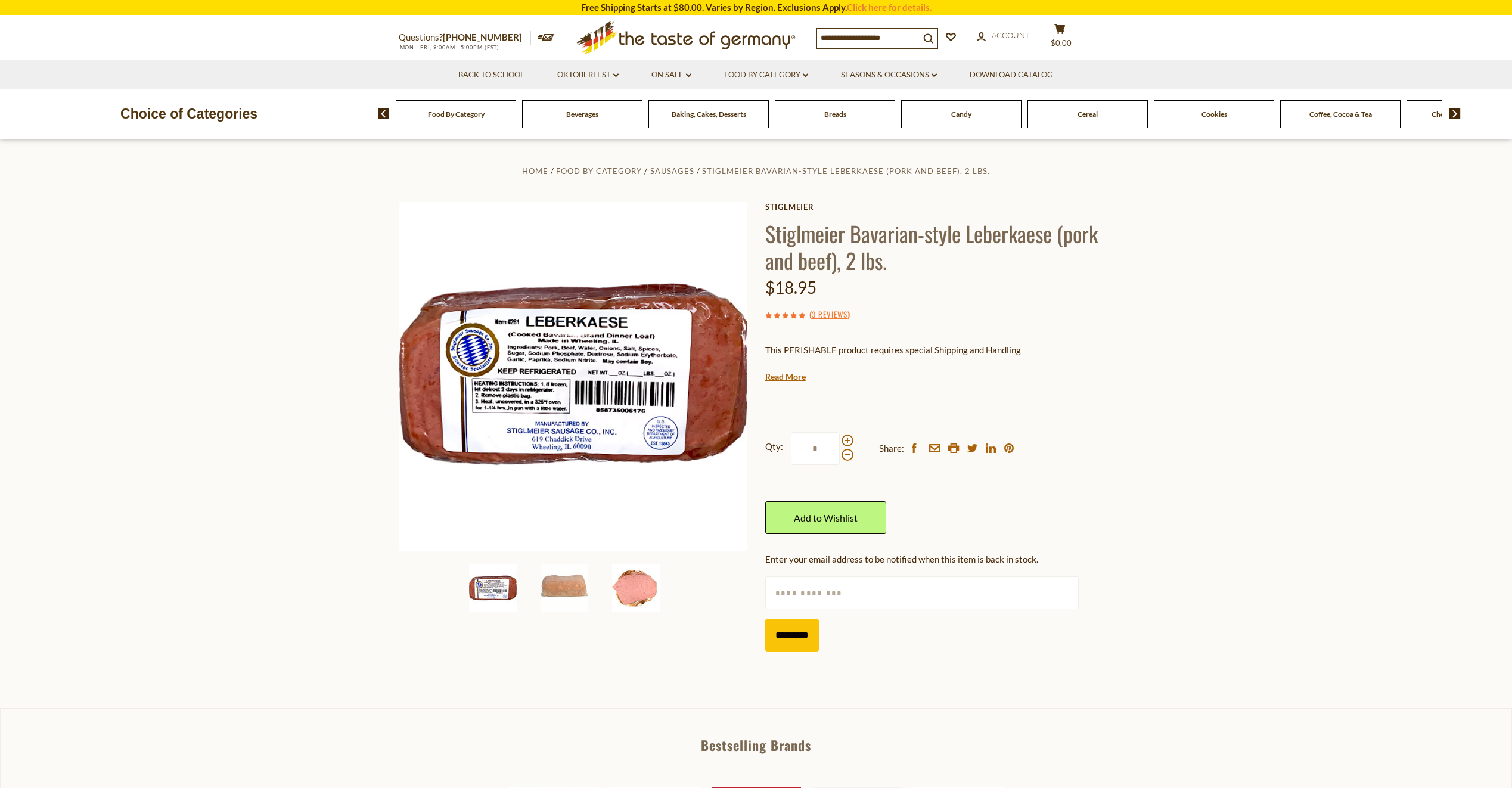
click at [637, 586] on img at bounding box center [635, 589] width 48 height 48
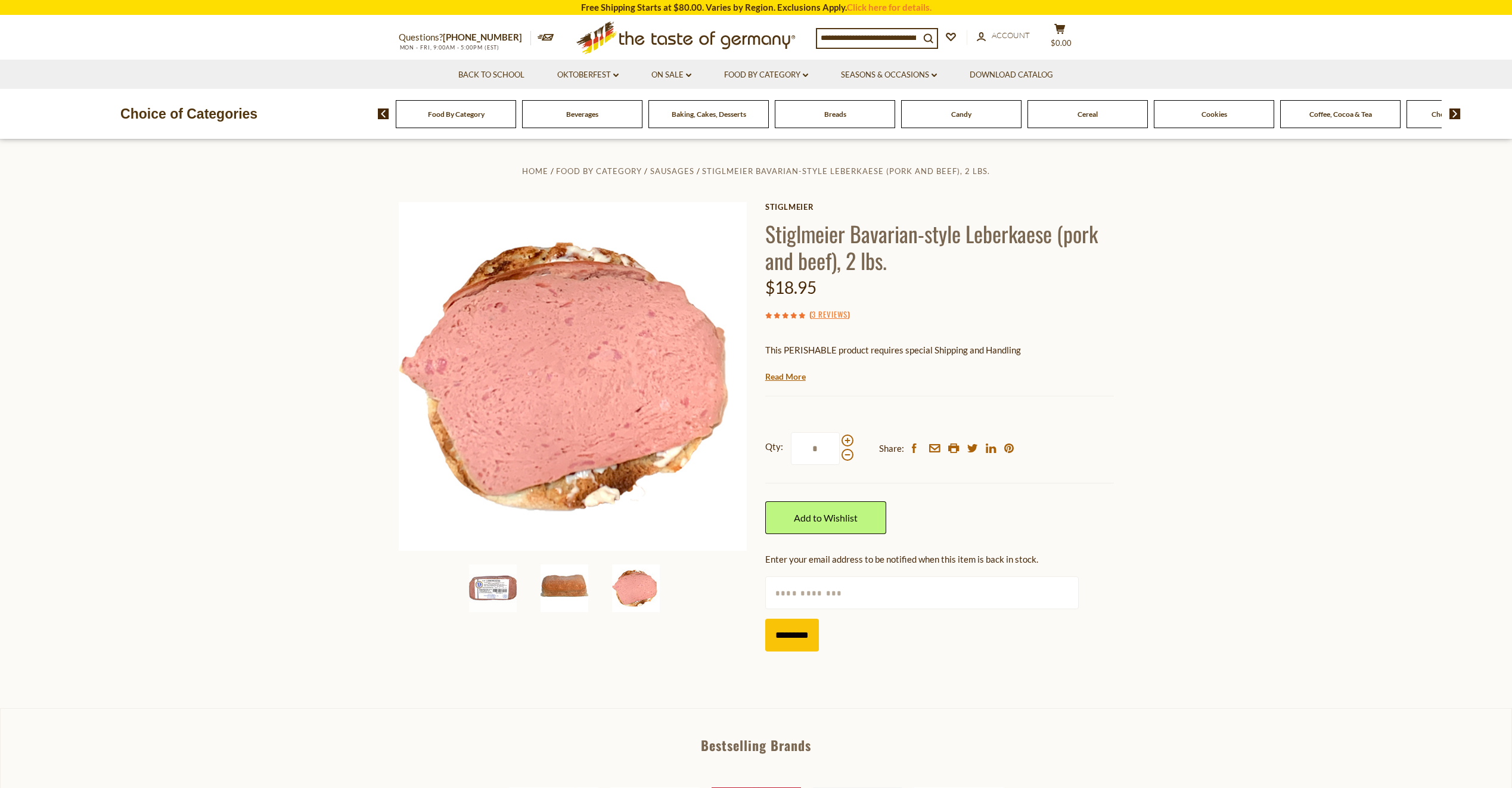
click at [575, 590] on img at bounding box center [564, 589] width 48 height 48
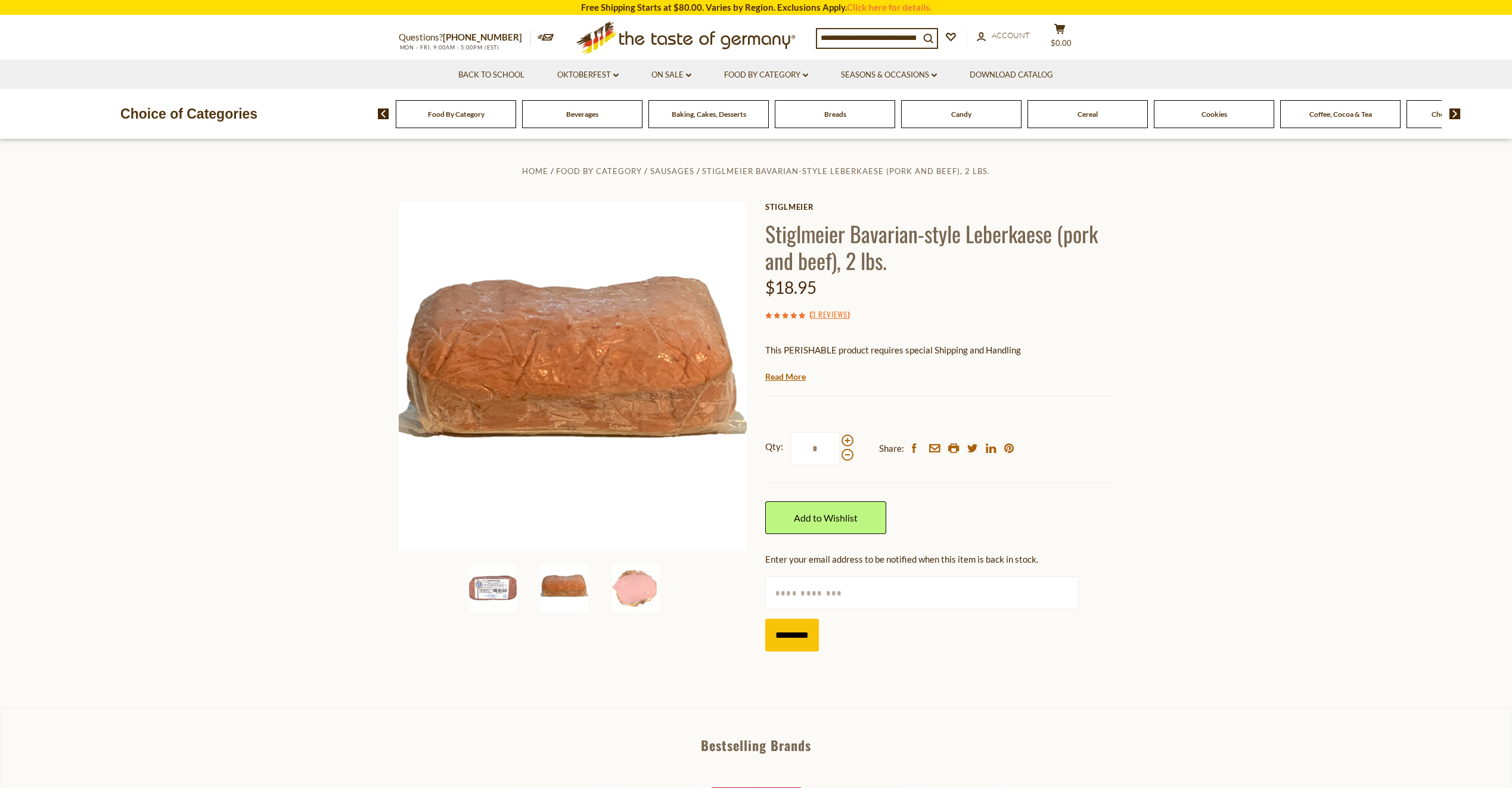
click at [453, 121] on div "Food By Category" at bounding box center [456, 114] width 121 height 28
click at [890, 72] on link "Seasons & Occasions dropdown_arrow" at bounding box center [889, 75] width 96 height 13
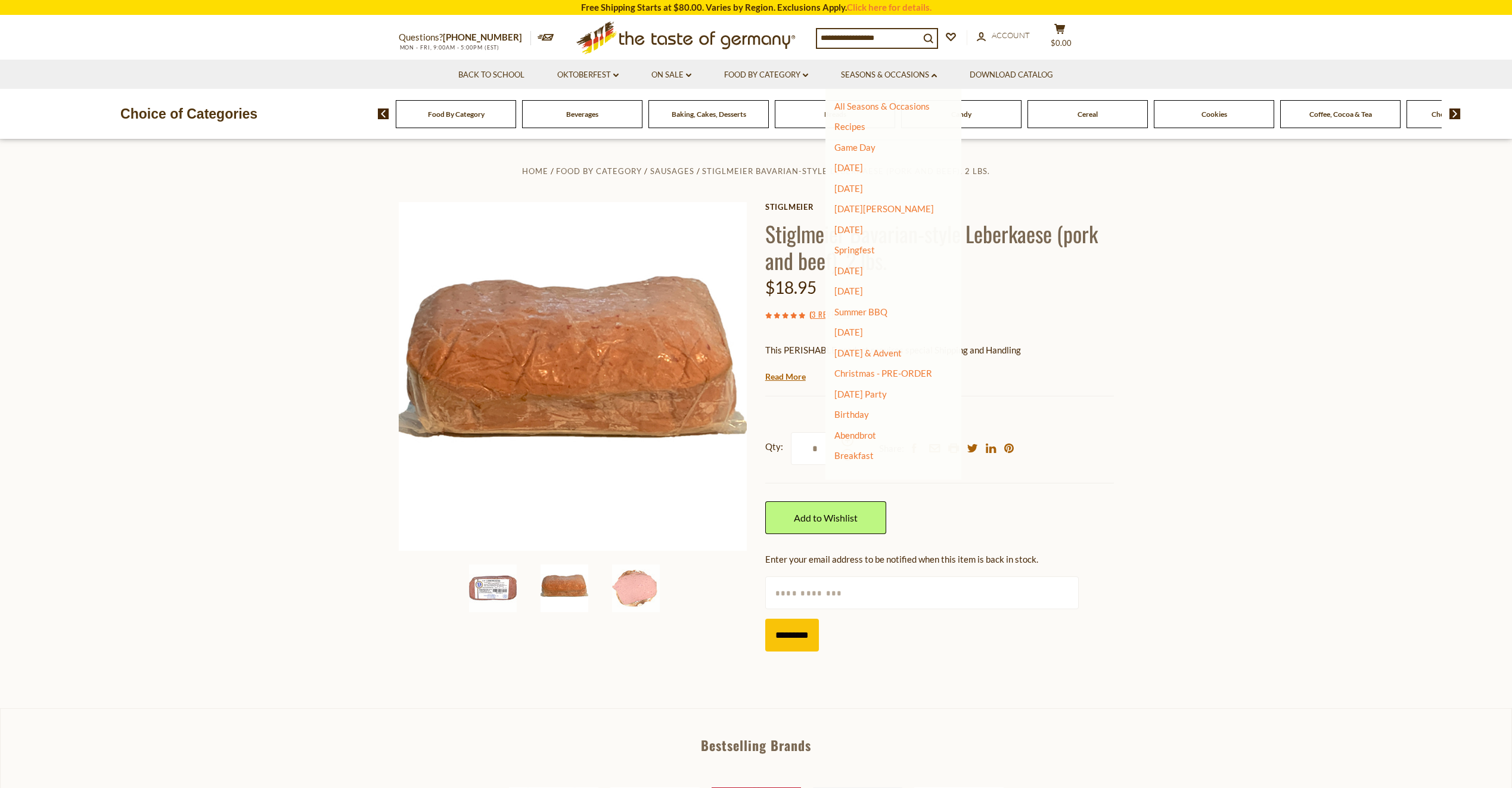
click at [870, 35] on input at bounding box center [868, 37] width 102 height 17
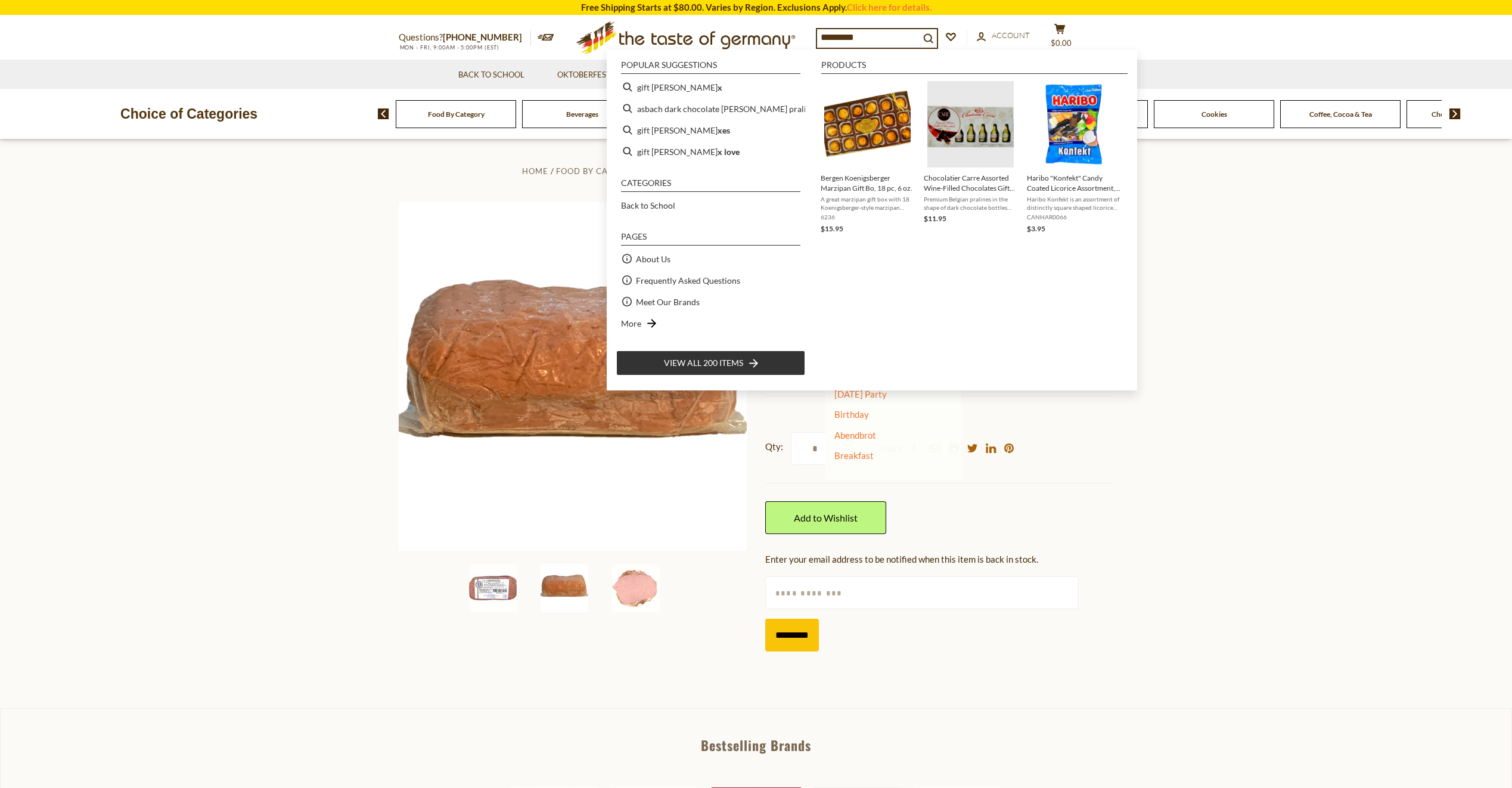
type input "**********"
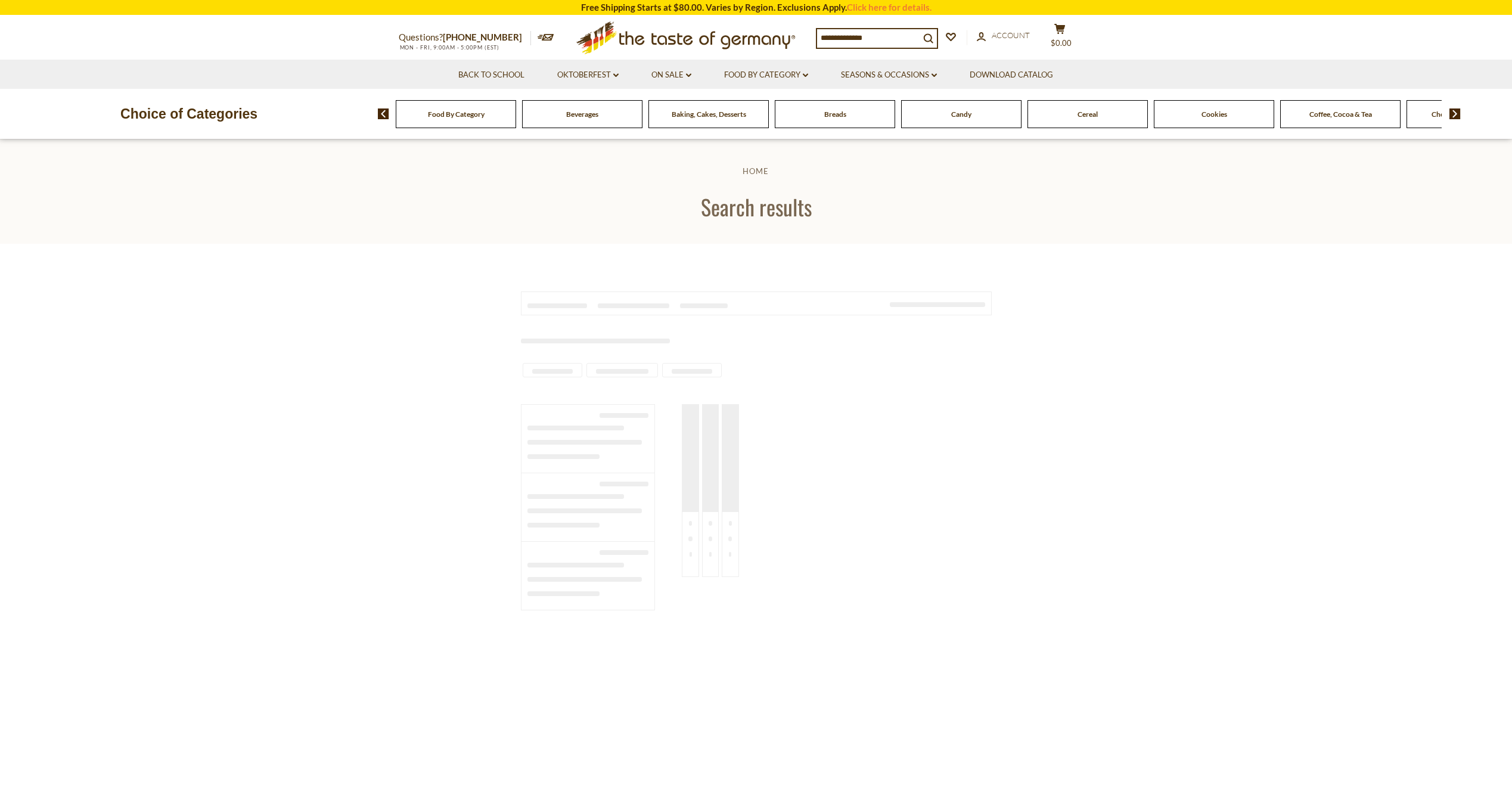
type input "**********"
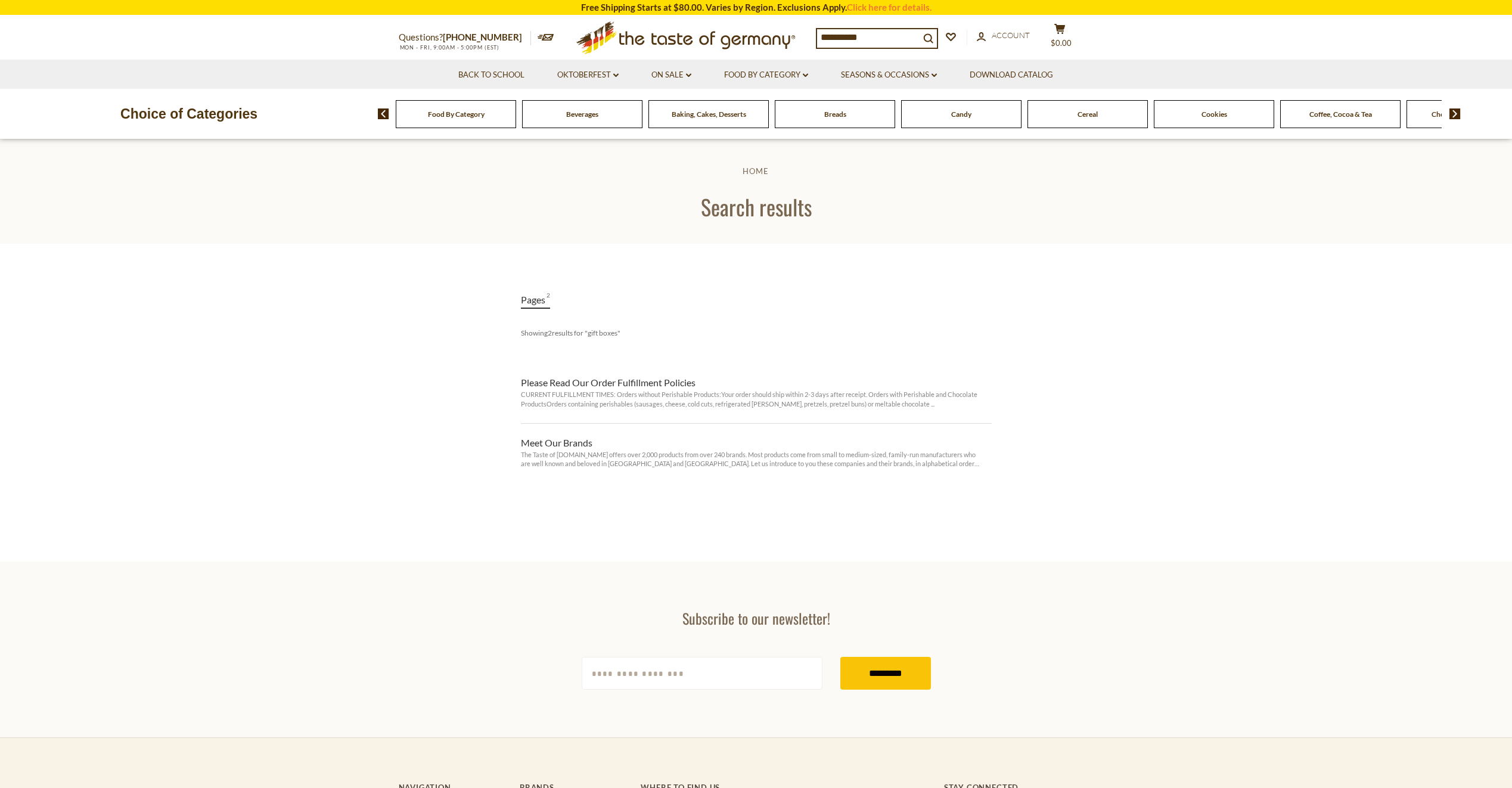
drag, startPoint x: 878, startPoint y: 34, endPoint x: 790, endPoint y: 34, distance: 88.0
click at [790, 34] on div "**********" at bounding box center [756, 38] width 733 height 44
click at [763, 70] on link "Food By Category dropdown_arrow" at bounding box center [766, 75] width 84 height 13
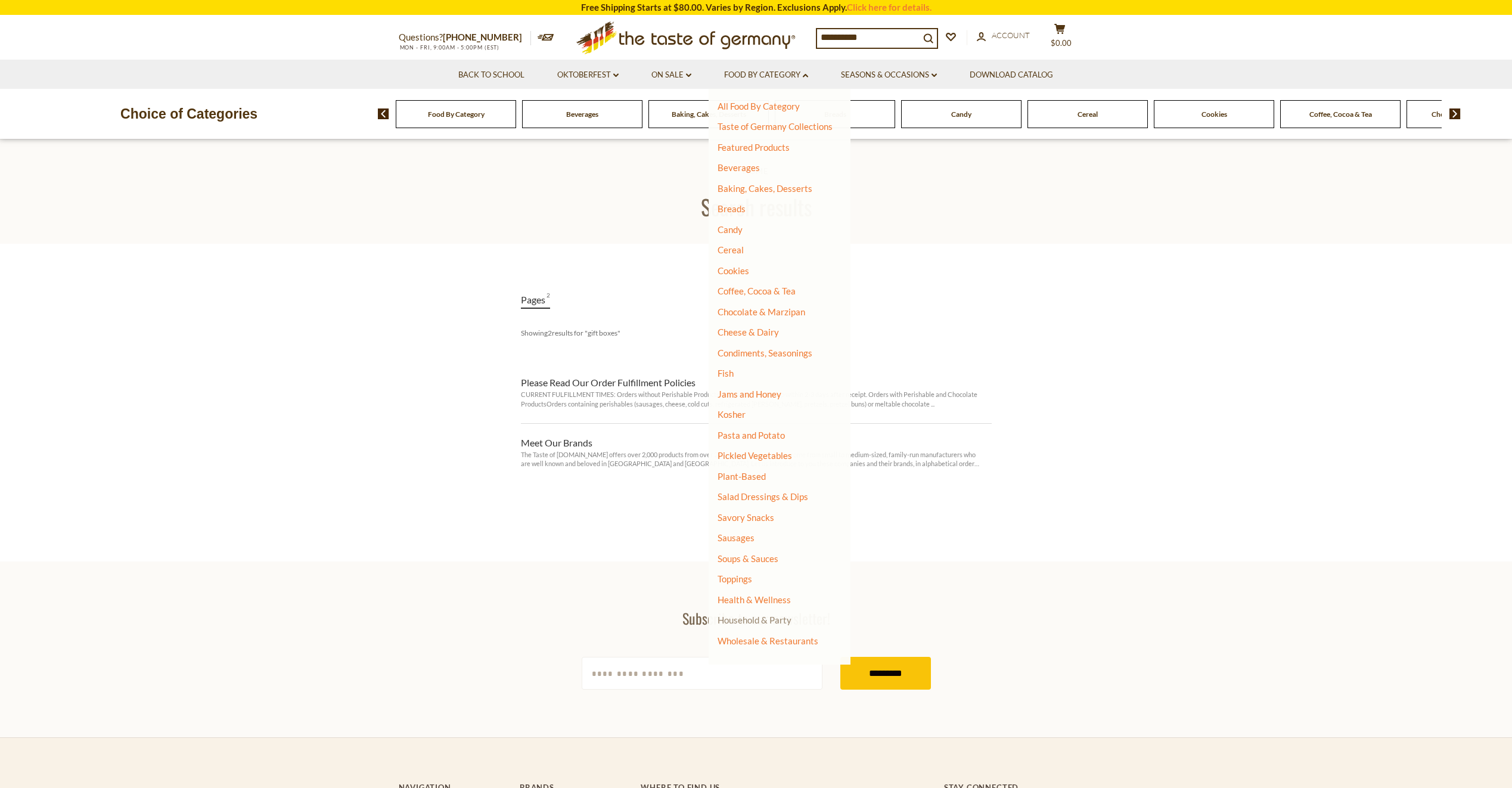
click at [778, 619] on link "Household & Party" at bounding box center [754, 620] width 74 height 17
click at [750, 679] on link "Cookbooks" at bounding box center [745, 679] width 43 height 11
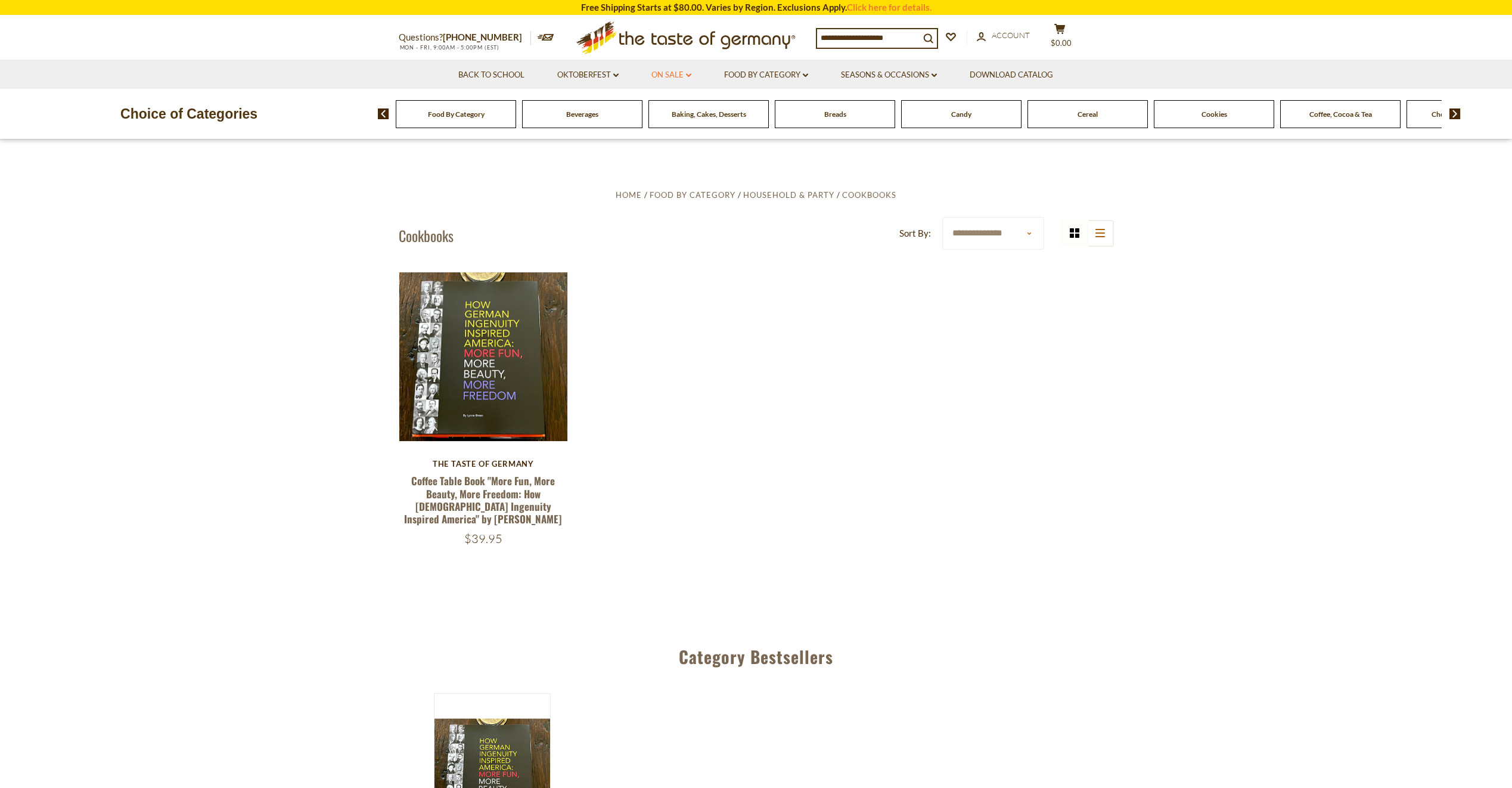
click at [667, 70] on link "On Sale dropdown_arrow" at bounding box center [672, 75] width 40 height 13
click at [671, 103] on link "All On Sale" at bounding box center [666, 106] width 43 height 11
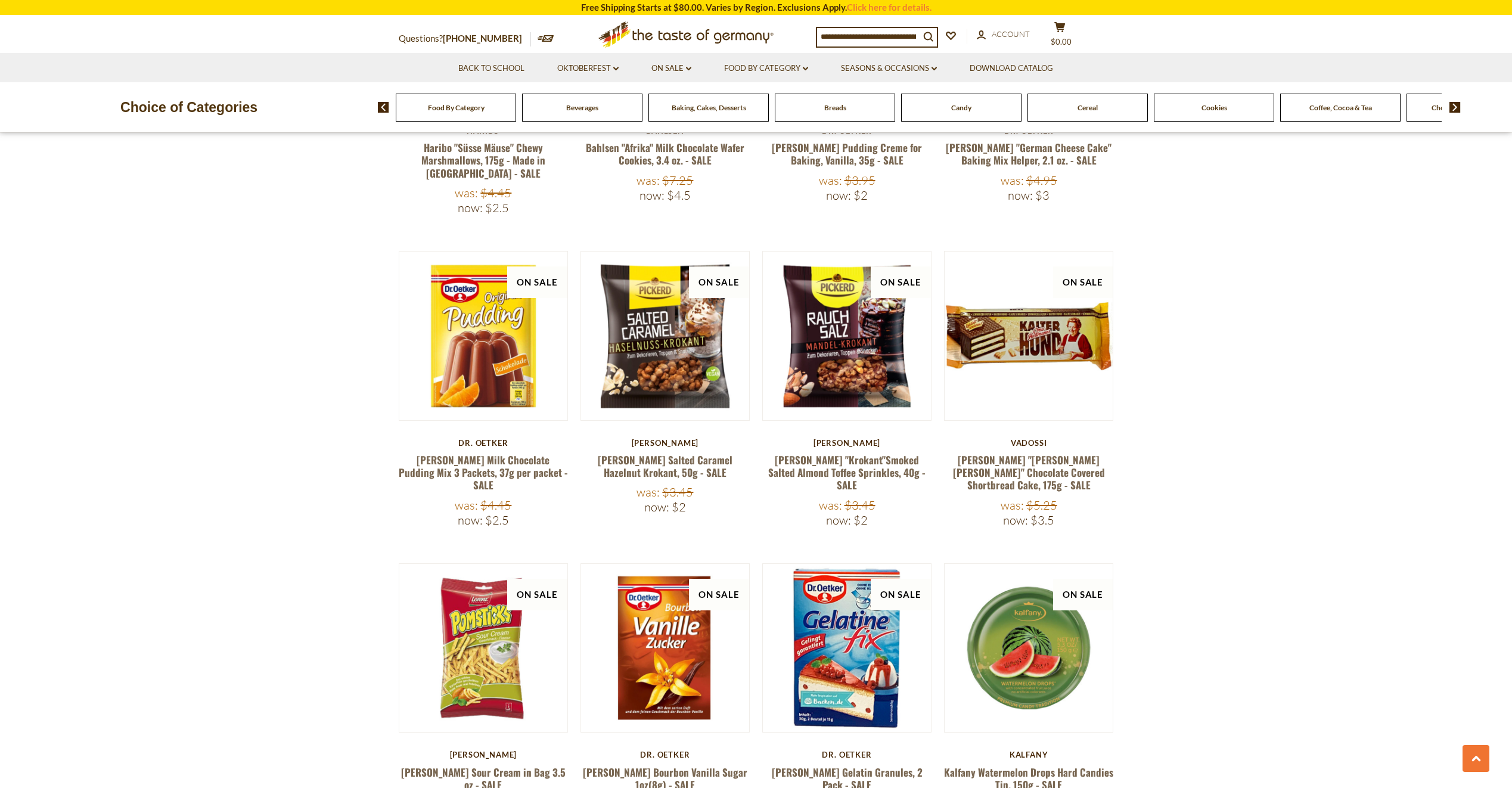
scroll to position [2544, 0]
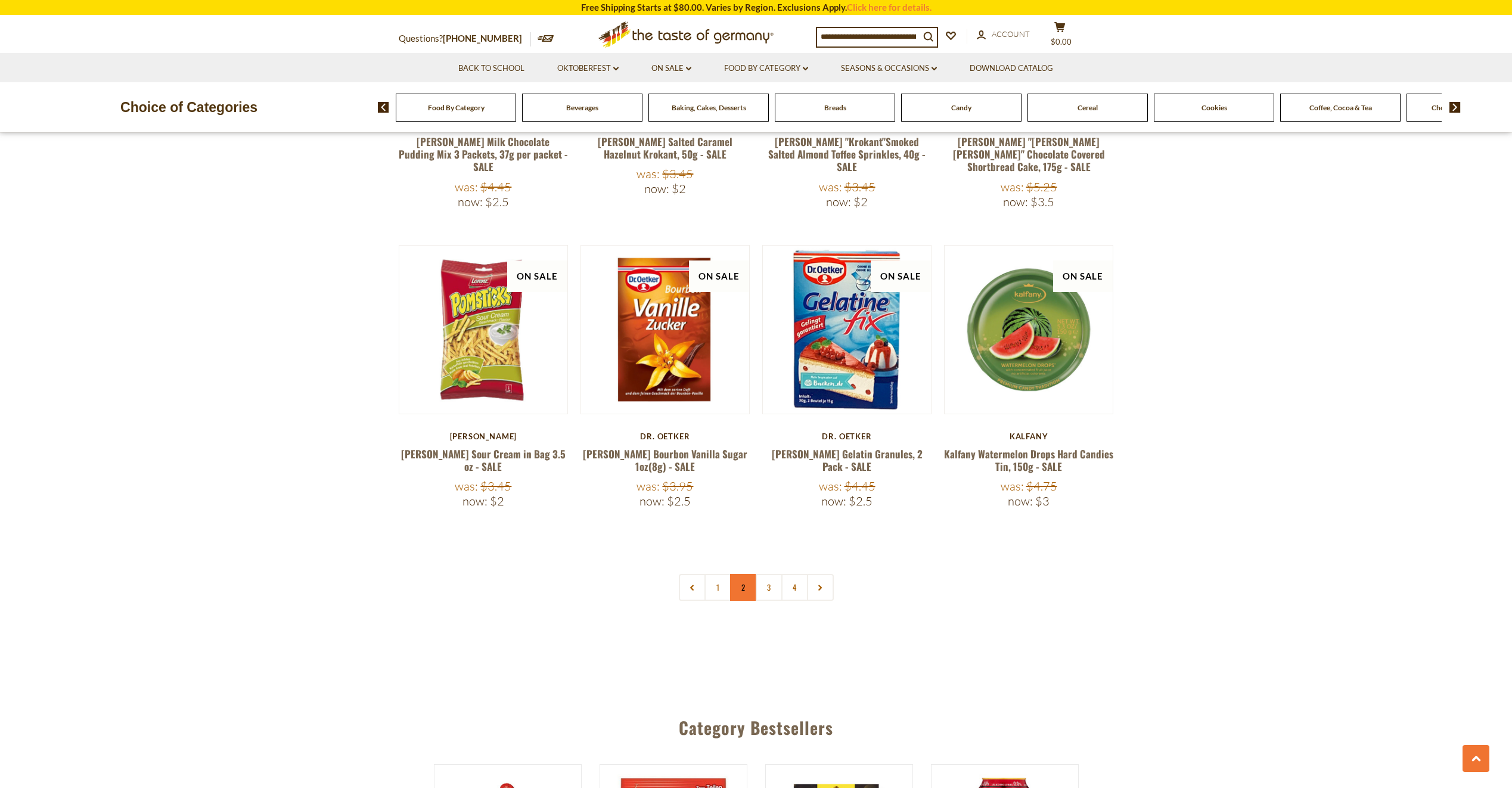
click at [738, 574] on link "2" at bounding box center [743, 587] width 27 height 27
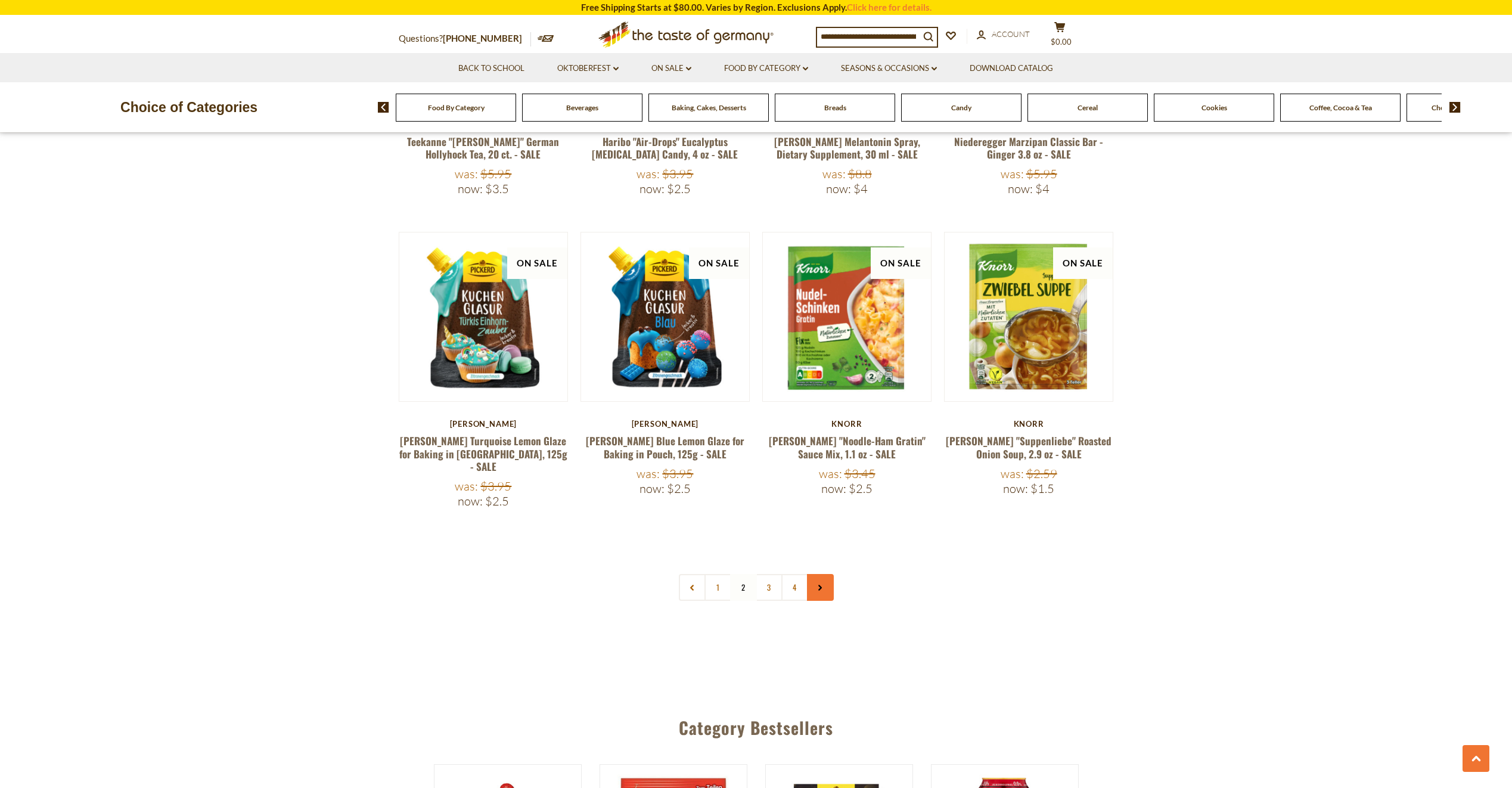
click at [821, 585] on icon at bounding box center [820, 588] width 7 height 6
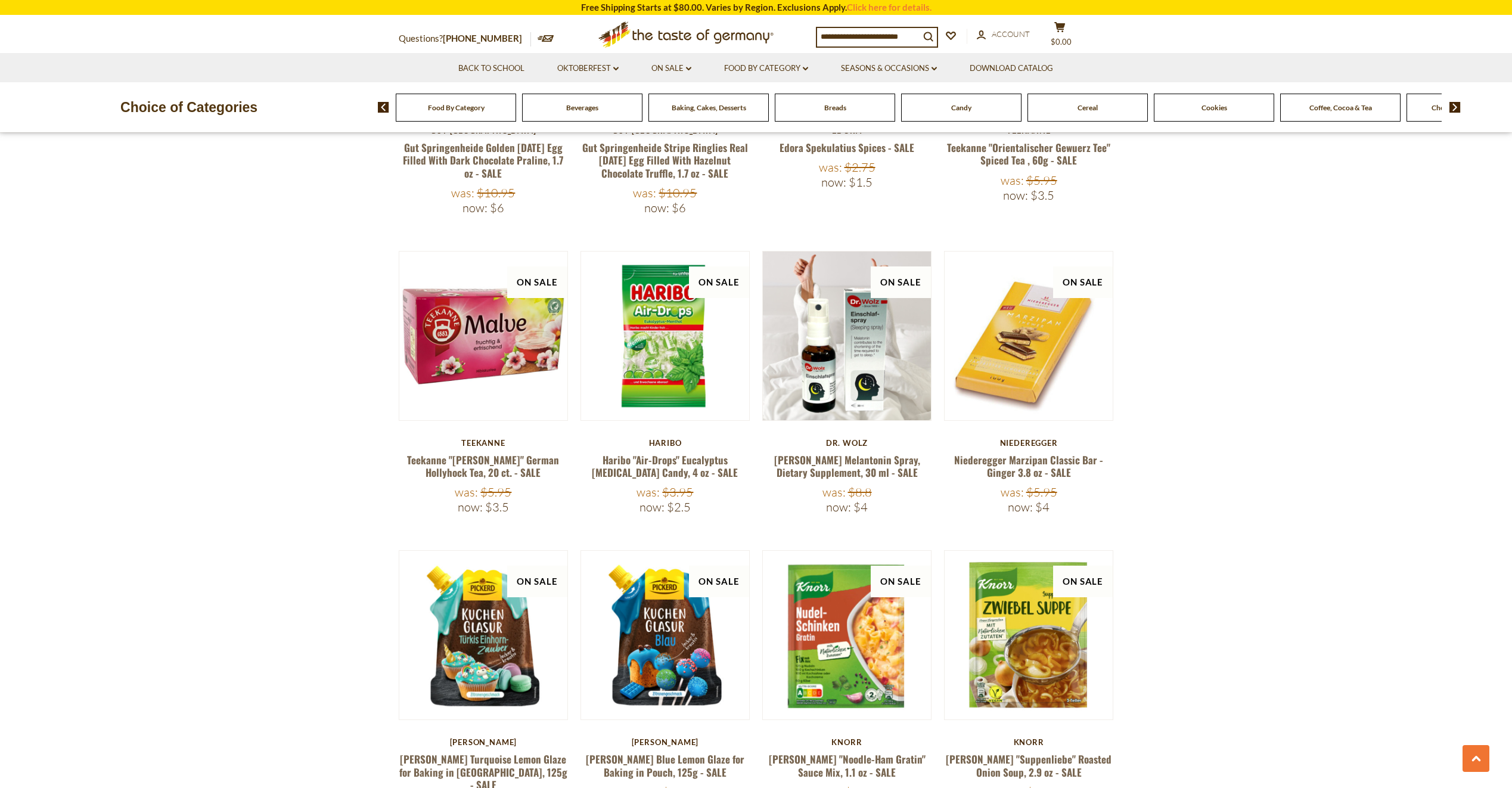
scroll to position [2862, 0]
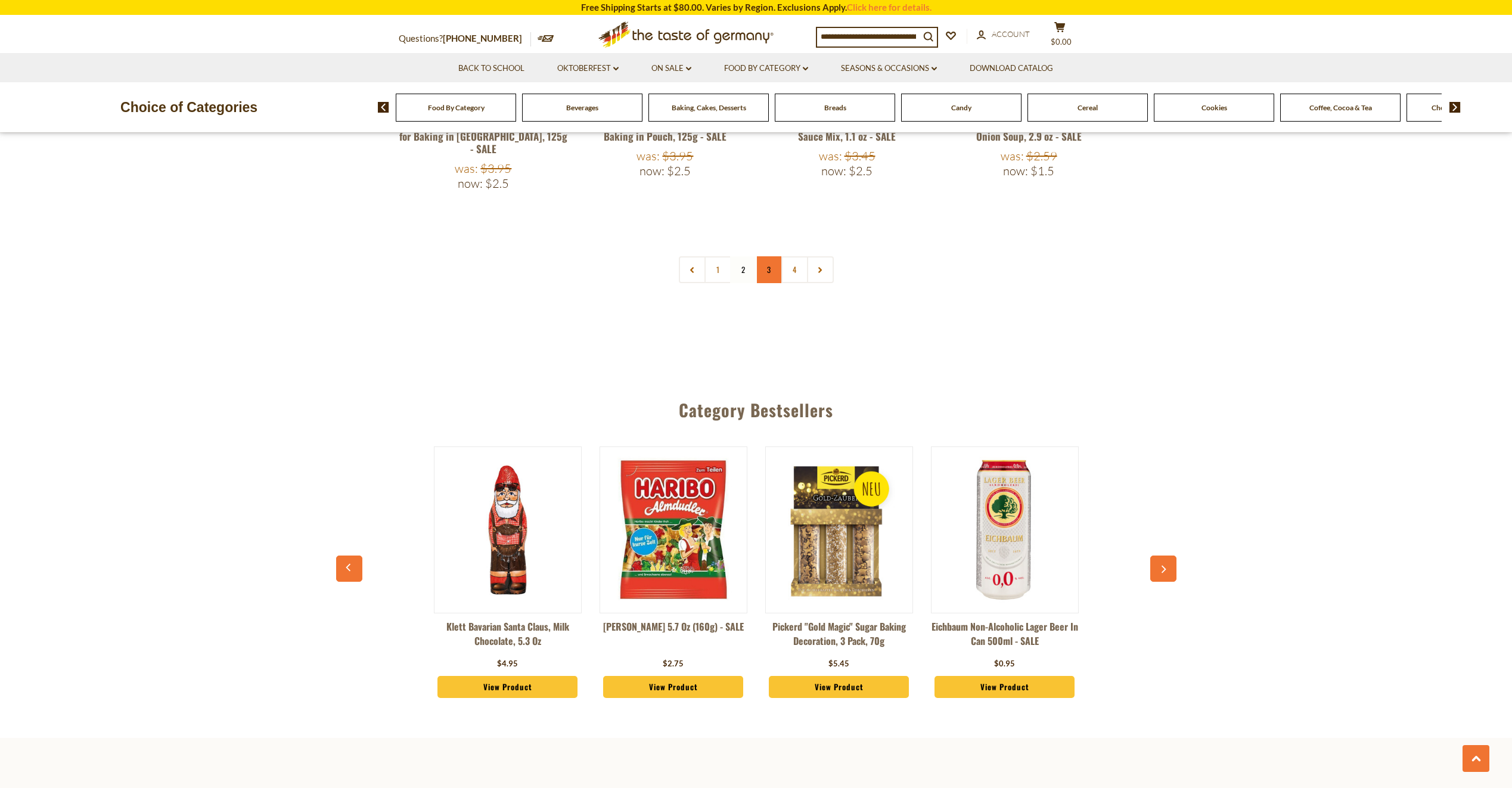
click at [770, 257] on link "3" at bounding box center [769, 270] width 27 height 27
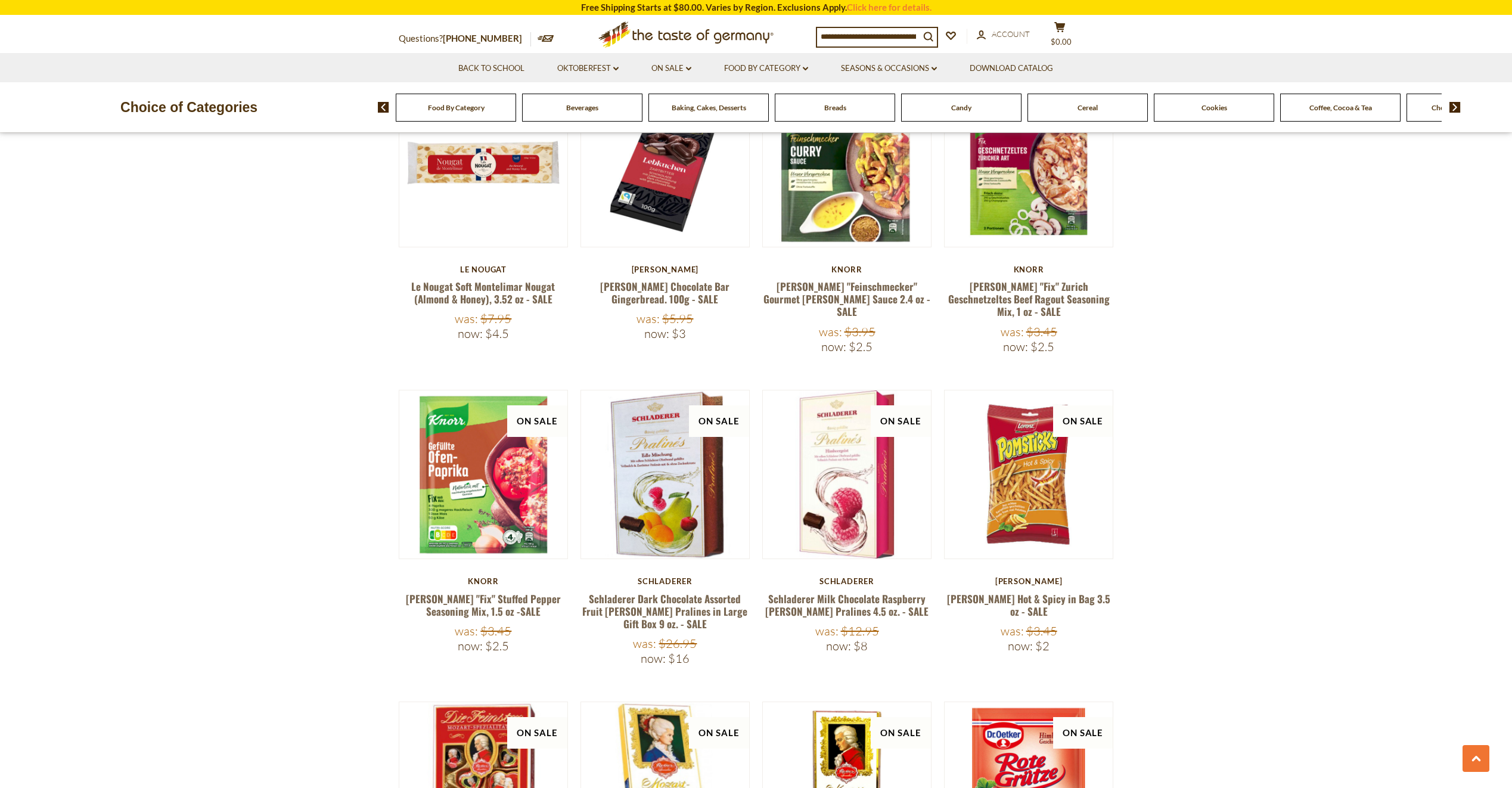
scroll to position [2443, 0]
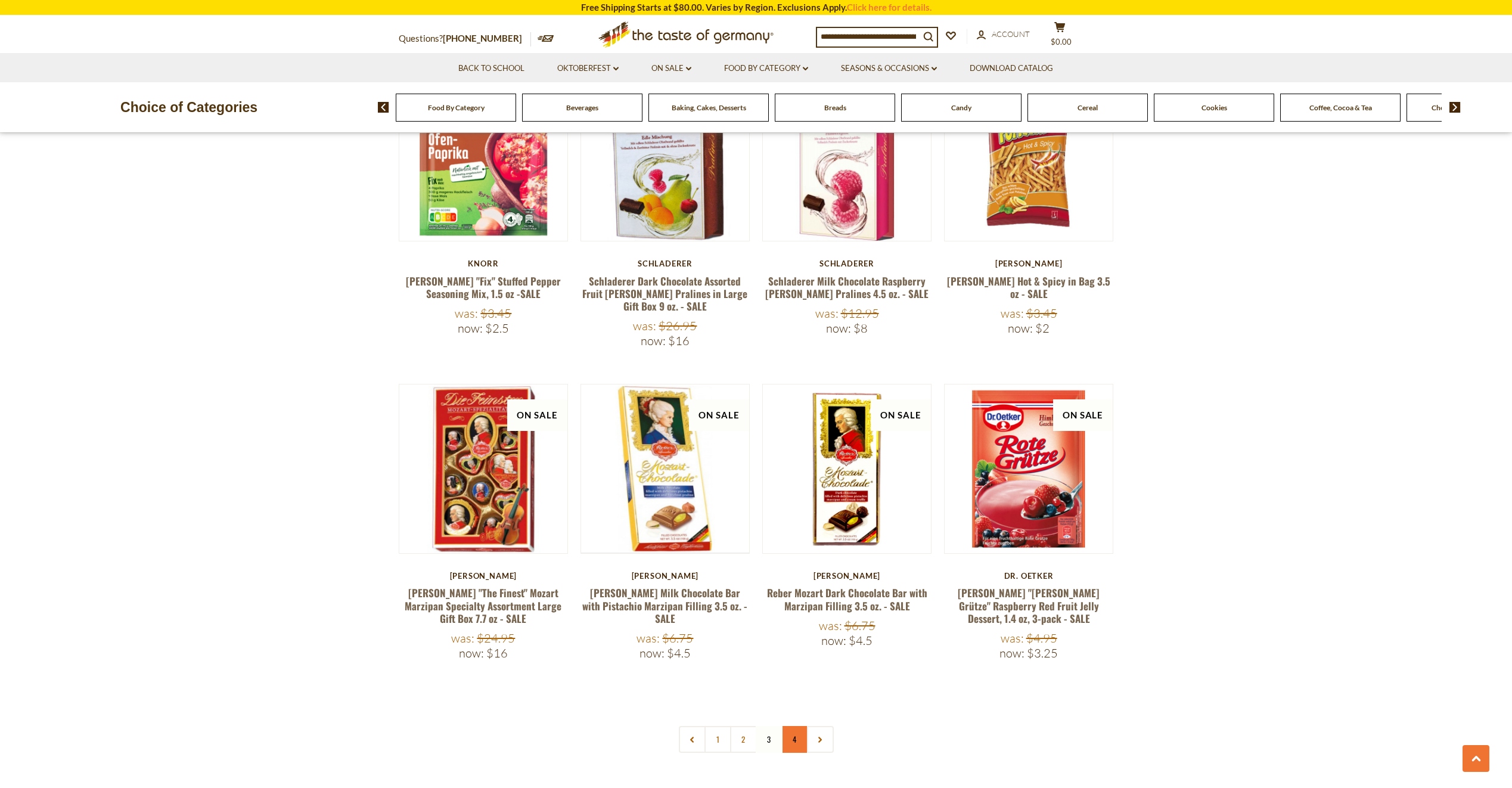
click at [798, 726] on link "4" at bounding box center [795, 740] width 27 height 27
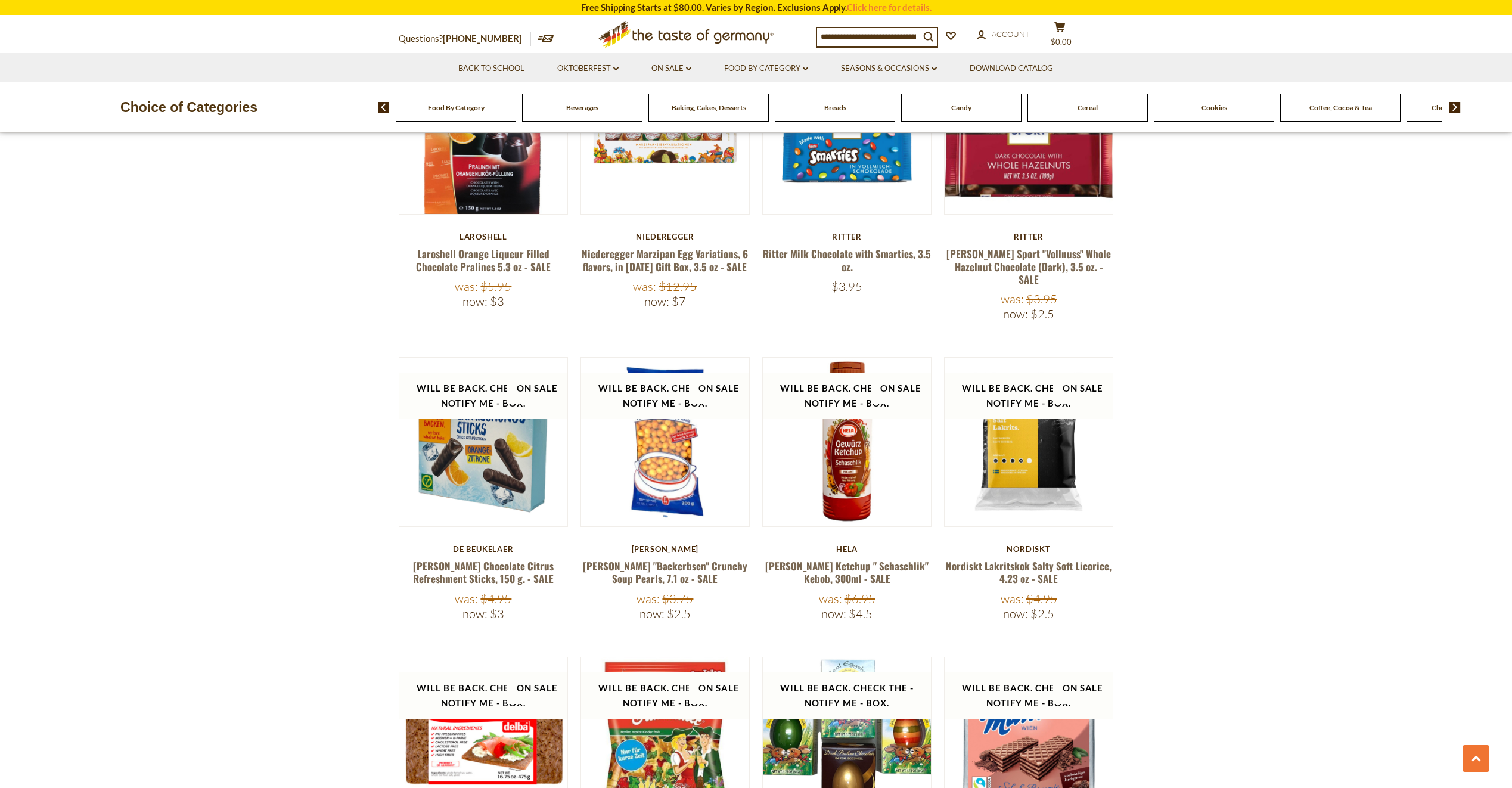
scroll to position [2125, 0]
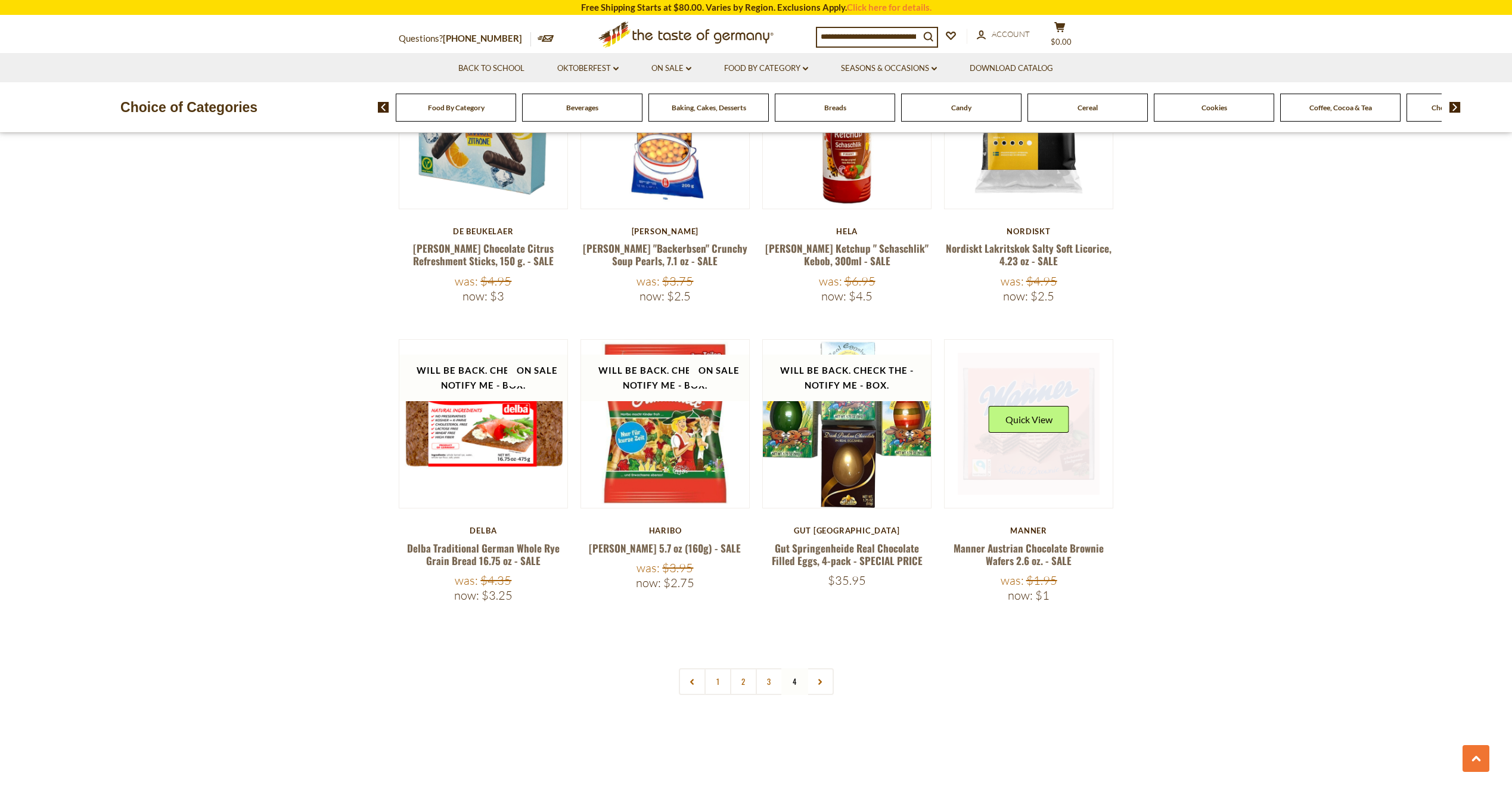
click at [1039, 435] on link at bounding box center [1029, 424] width 142 height 142
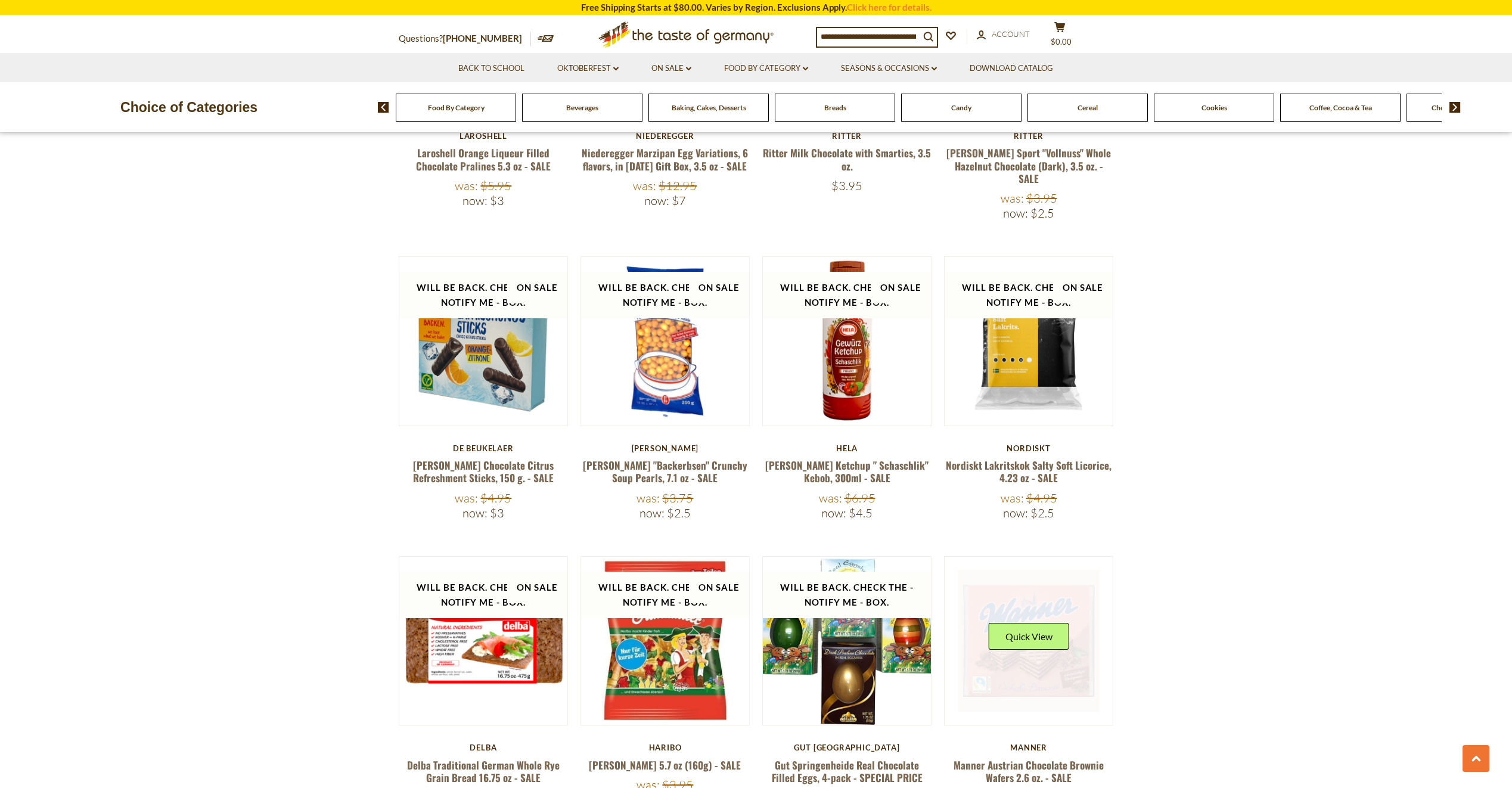
scroll to position [2226, 0]
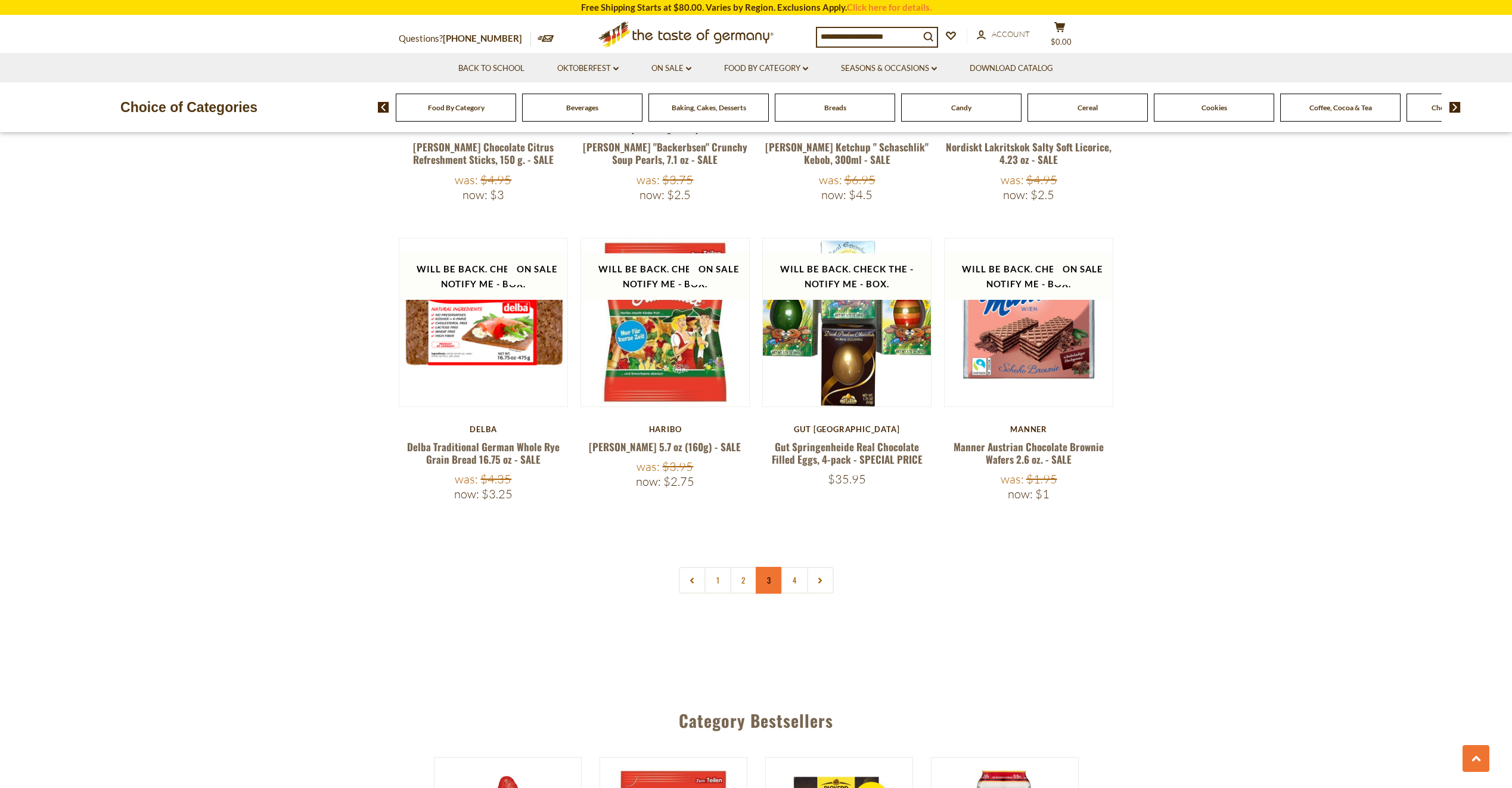
click at [765, 567] on link "3" at bounding box center [769, 580] width 27 height 27
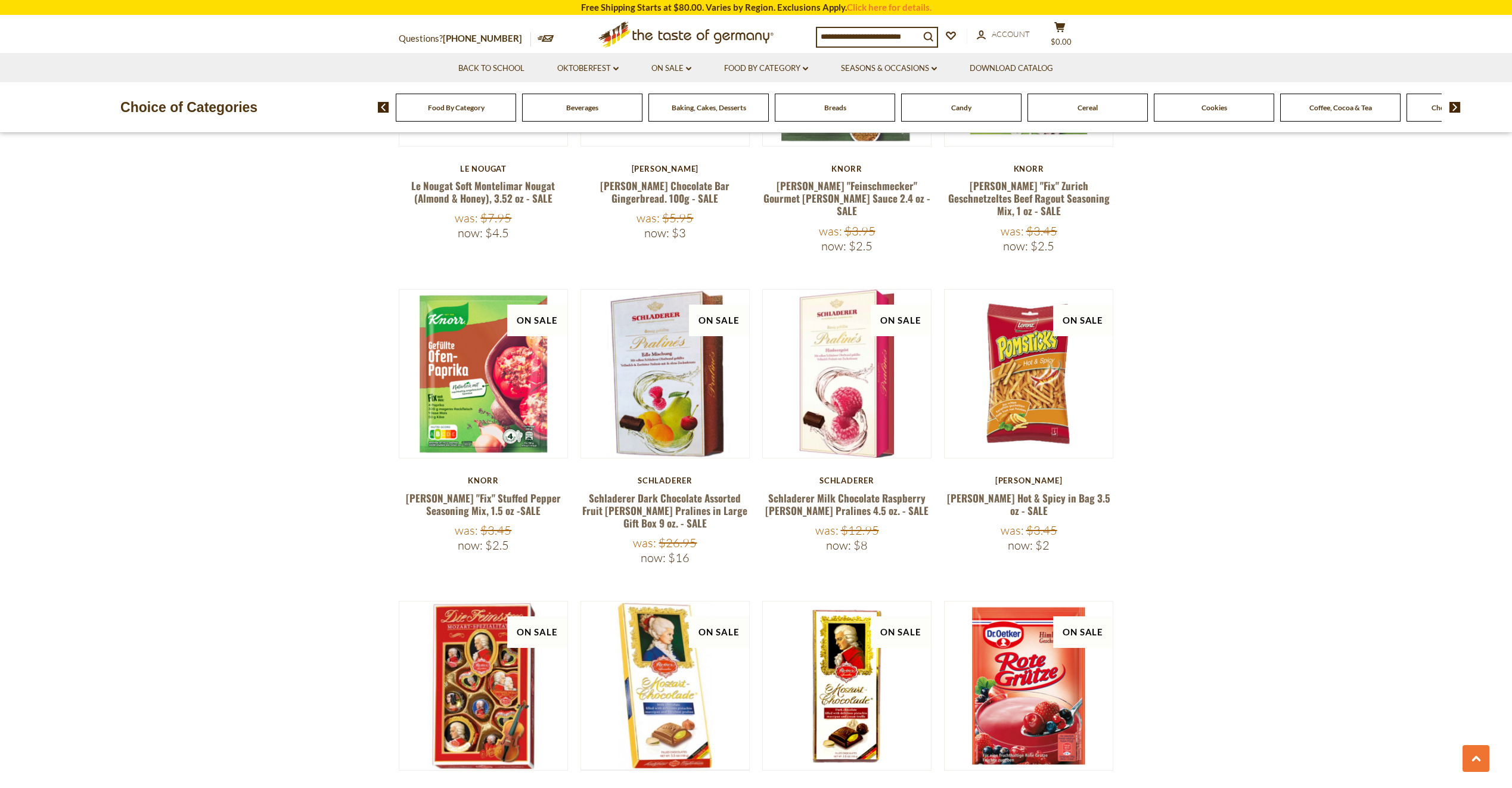
scroll to position [2544, 0]
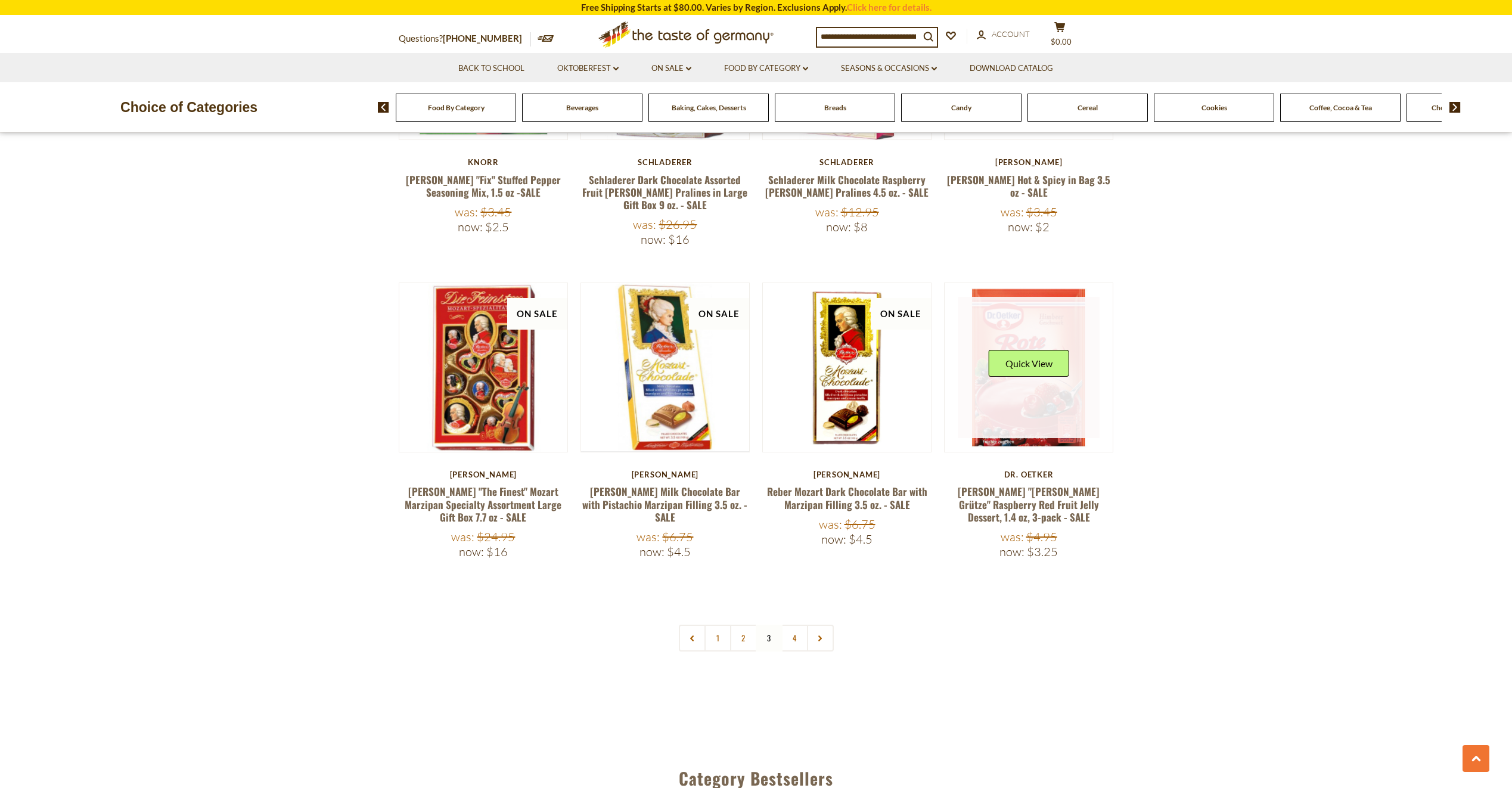
click at [1024, 402] on link at bounding box center [1029, 368] width 142 height 142
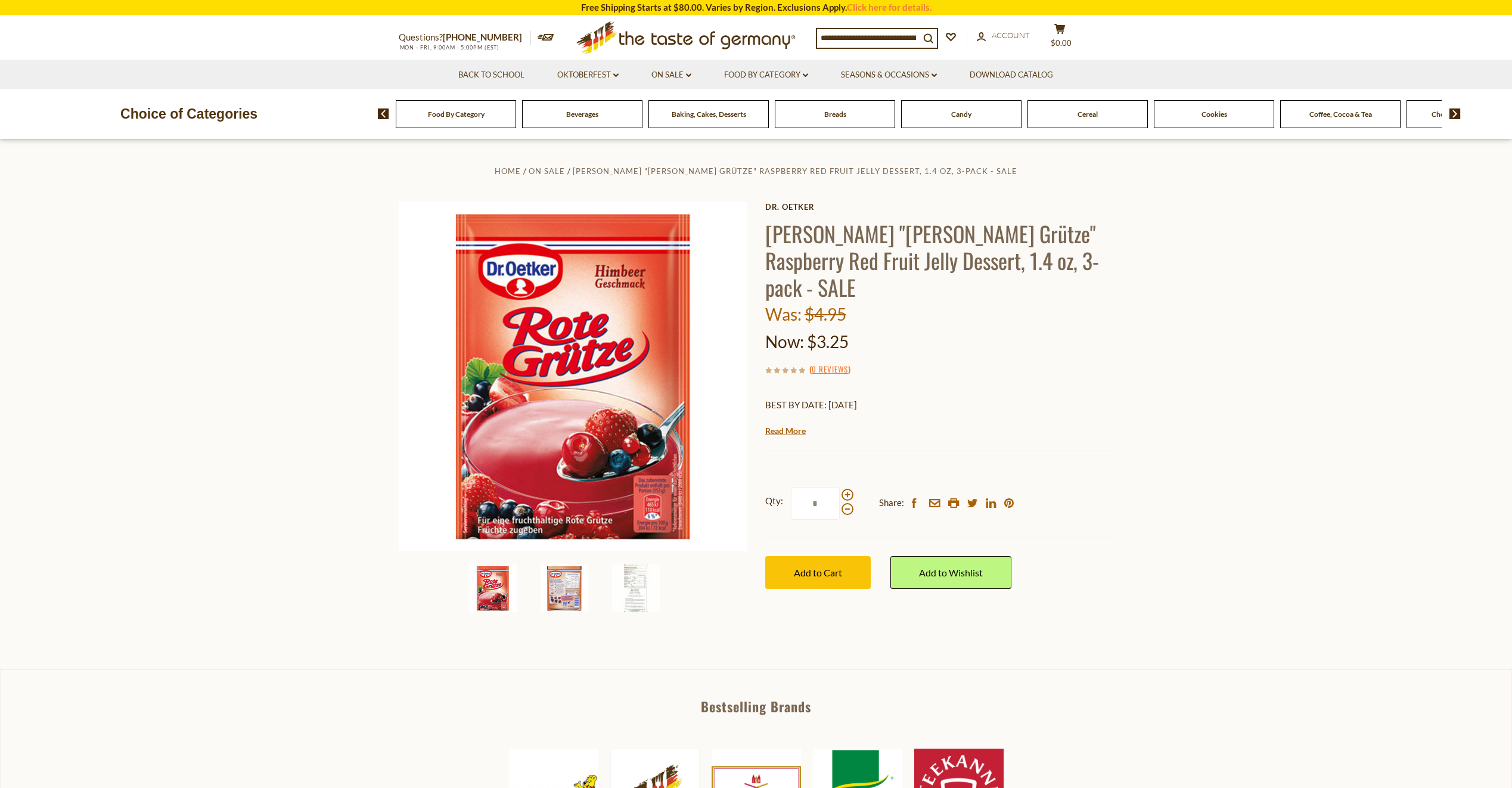
click at [564, 587] on img at bounding box center [564, 589] width 48 height 48
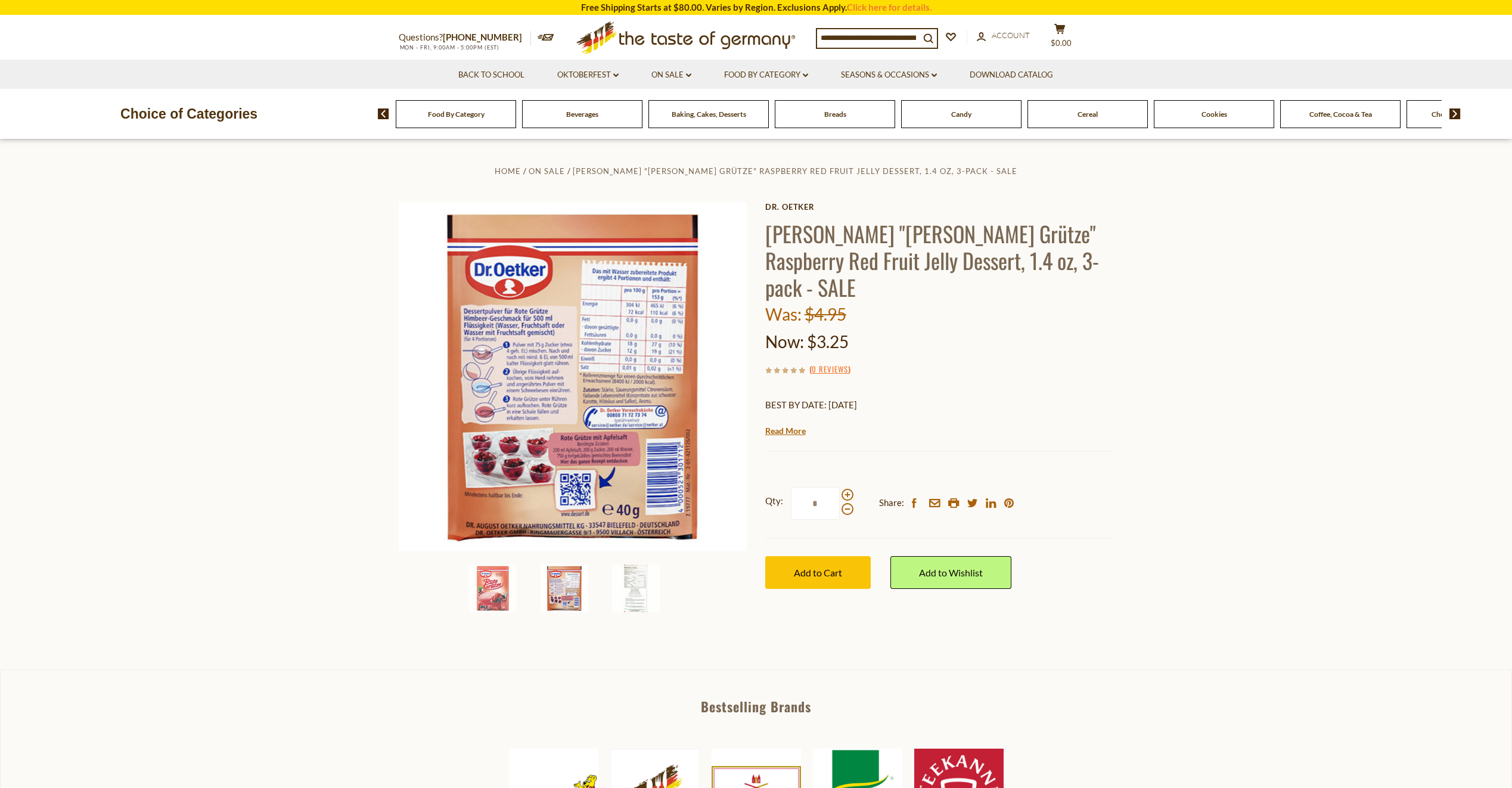
click at [867, 36] on input at bounding box center [868, 37] width 102 height 17
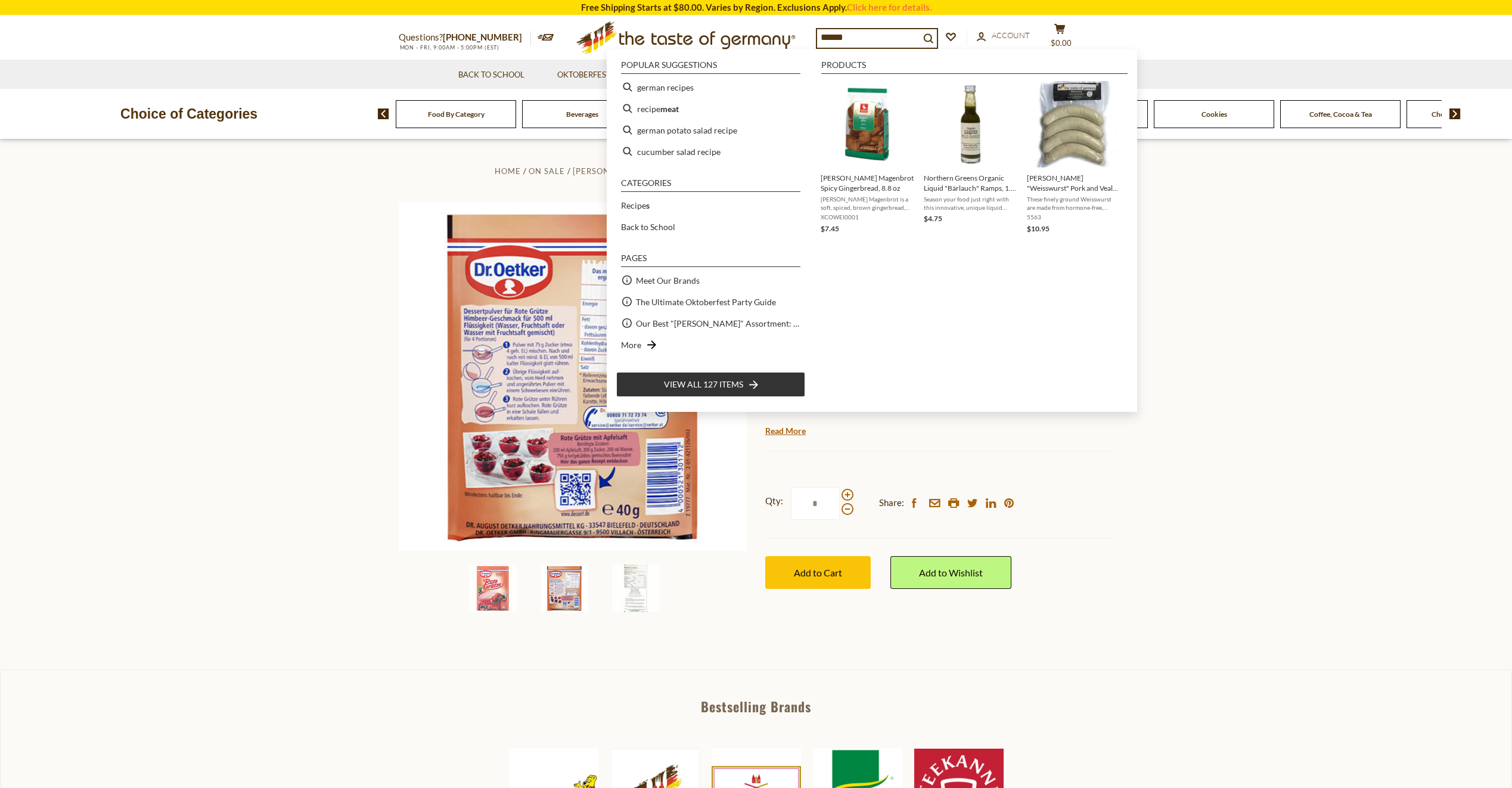
type input "*******"
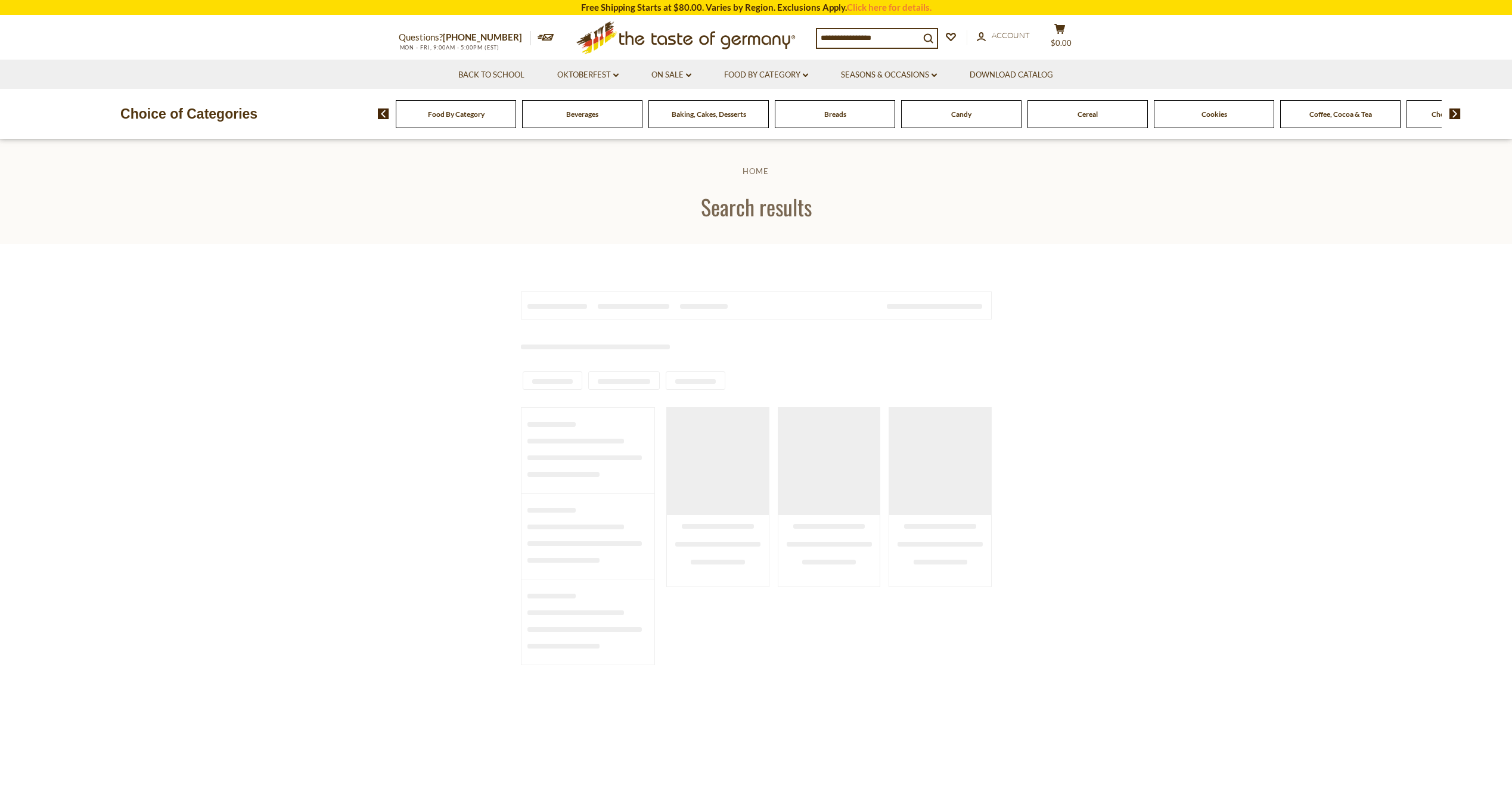
type input "*******"
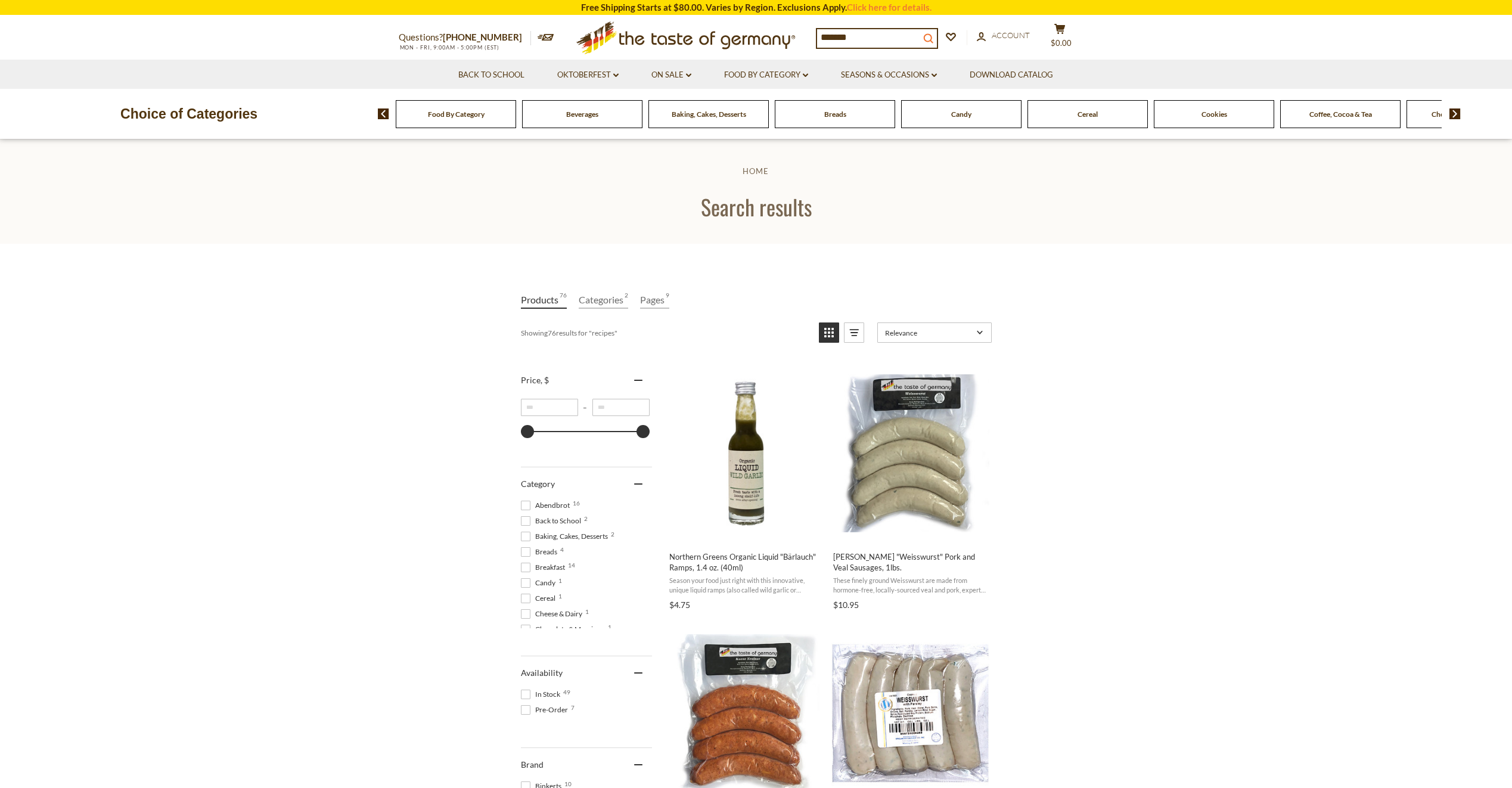
click at [933, 35] on icon "search_icon" at bounding box center [928, 39] width 10 height 10
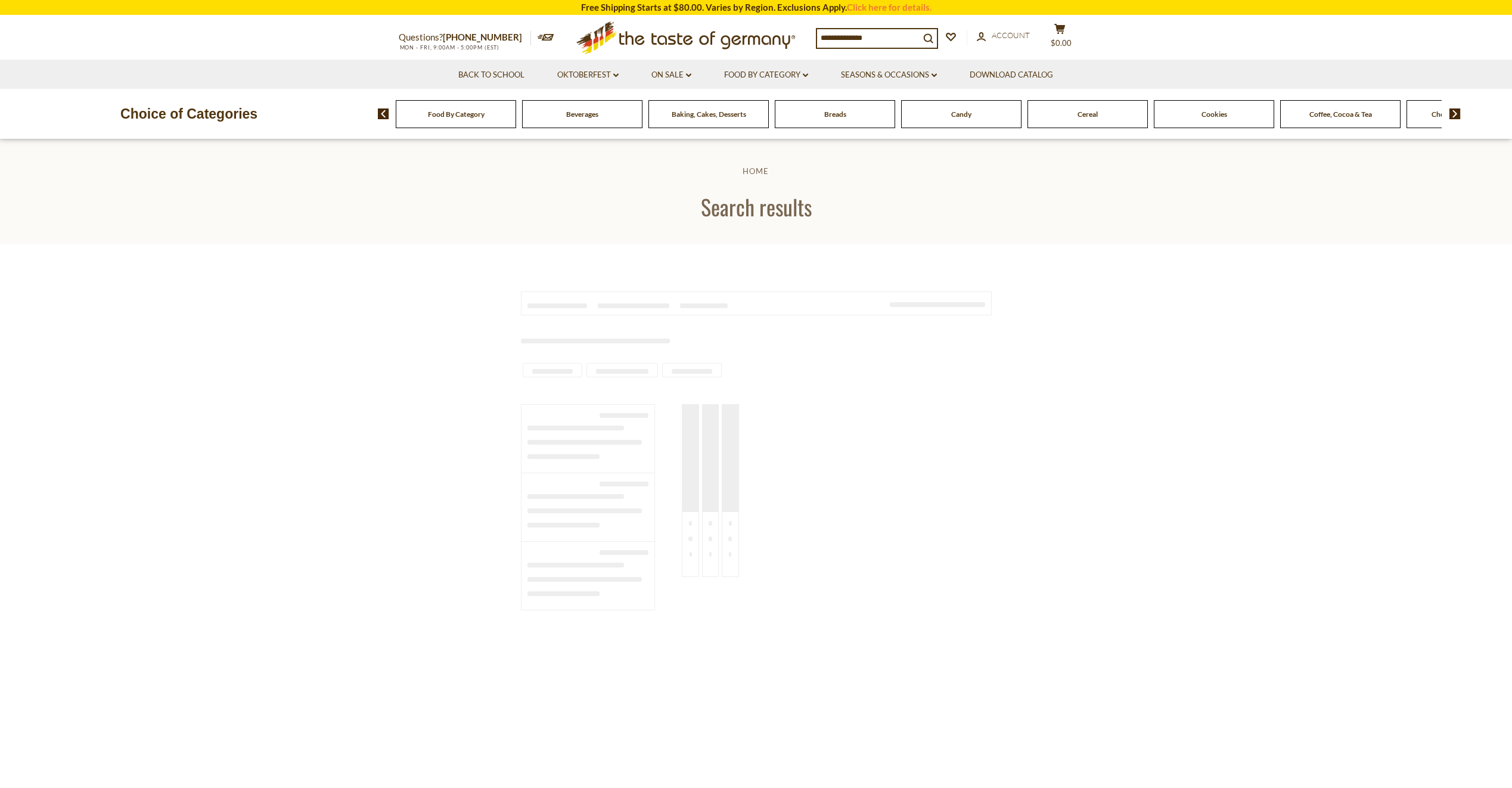
type input "*******"
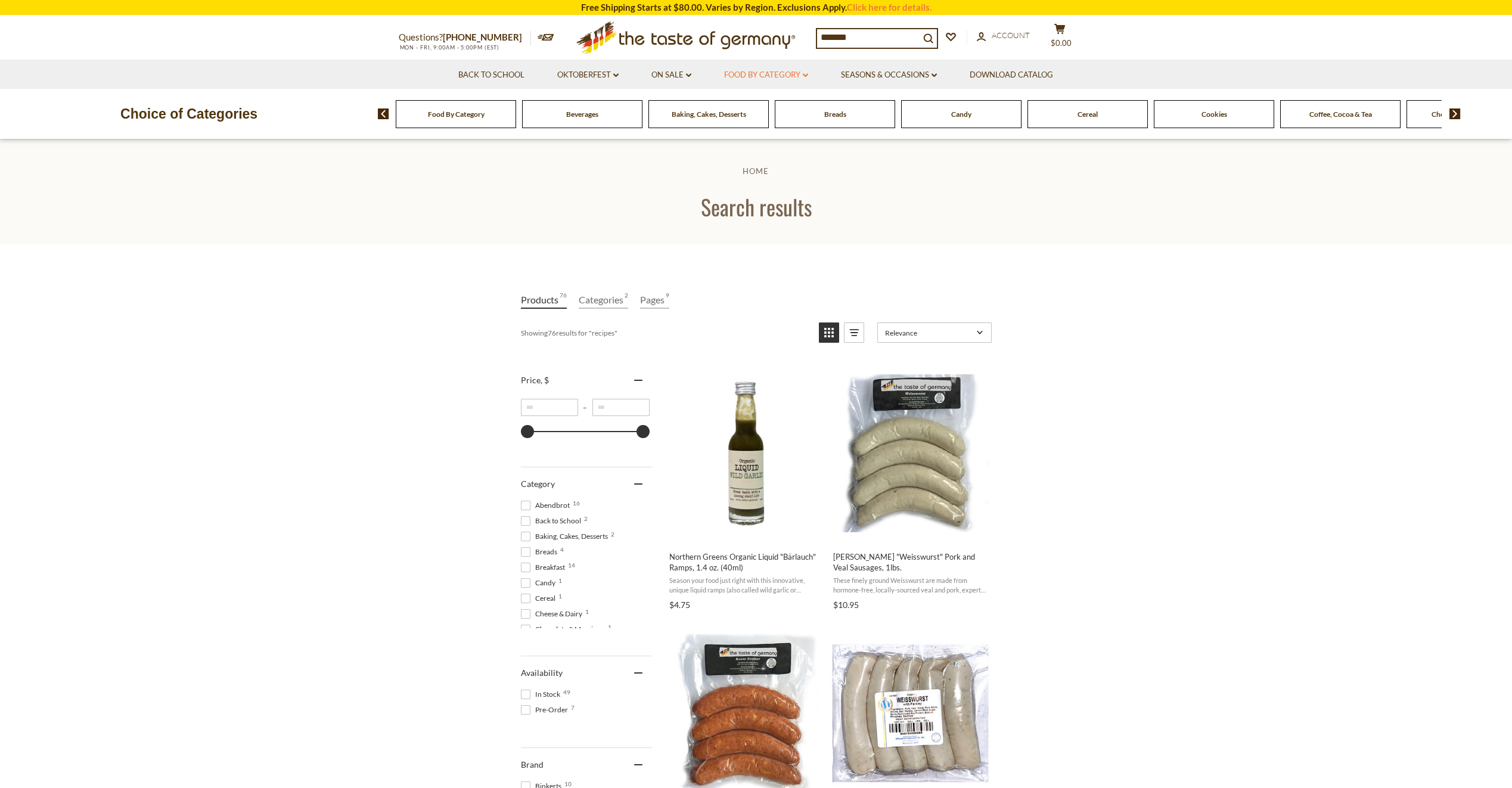
click at [770, 73] on link "Food By Category dropdown_arrow" at bounding box center [766, 75] width 84 height 13
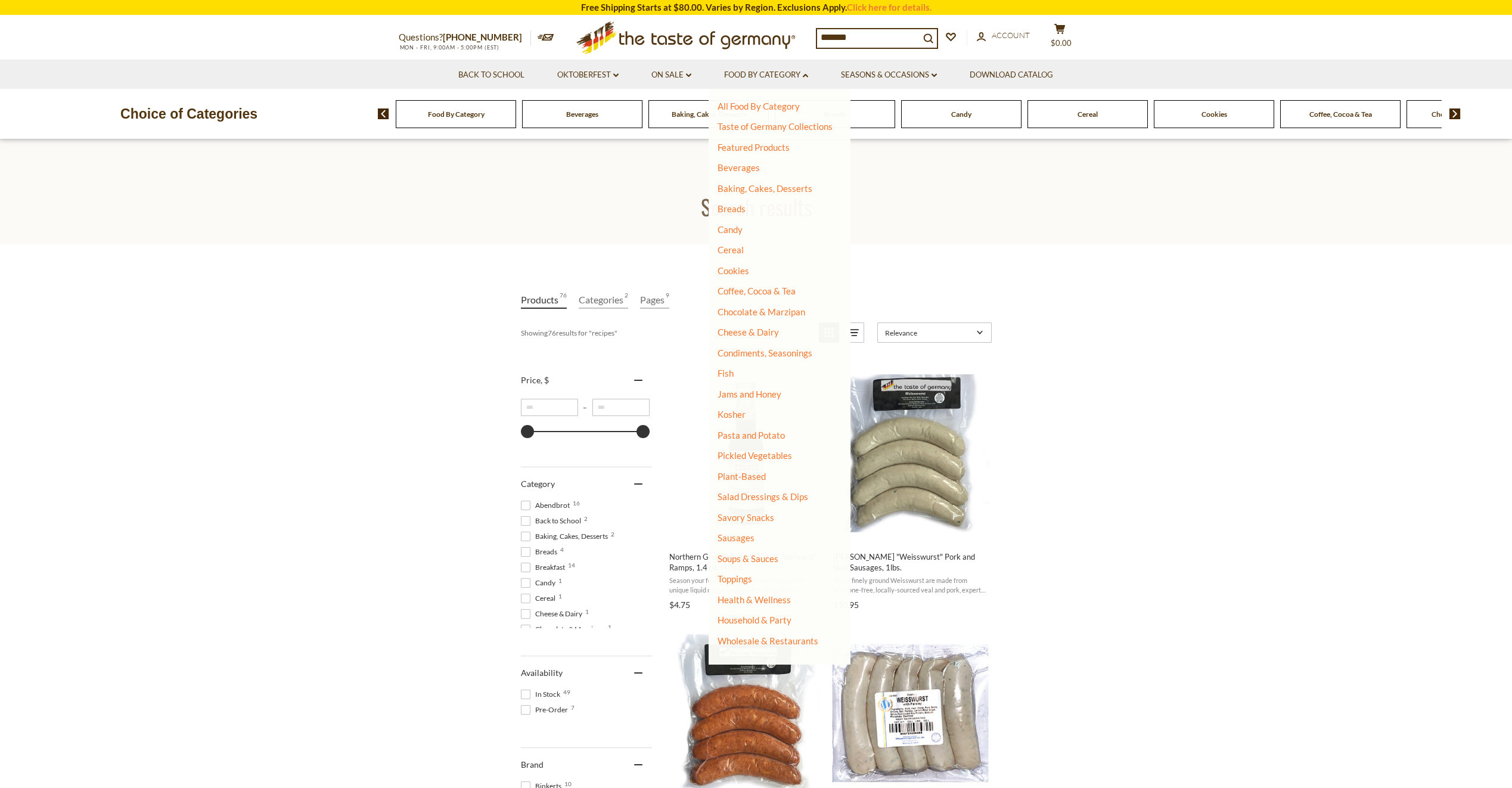
click at [381, 112] on img at bounding box center [383, 114] width 11 height 11
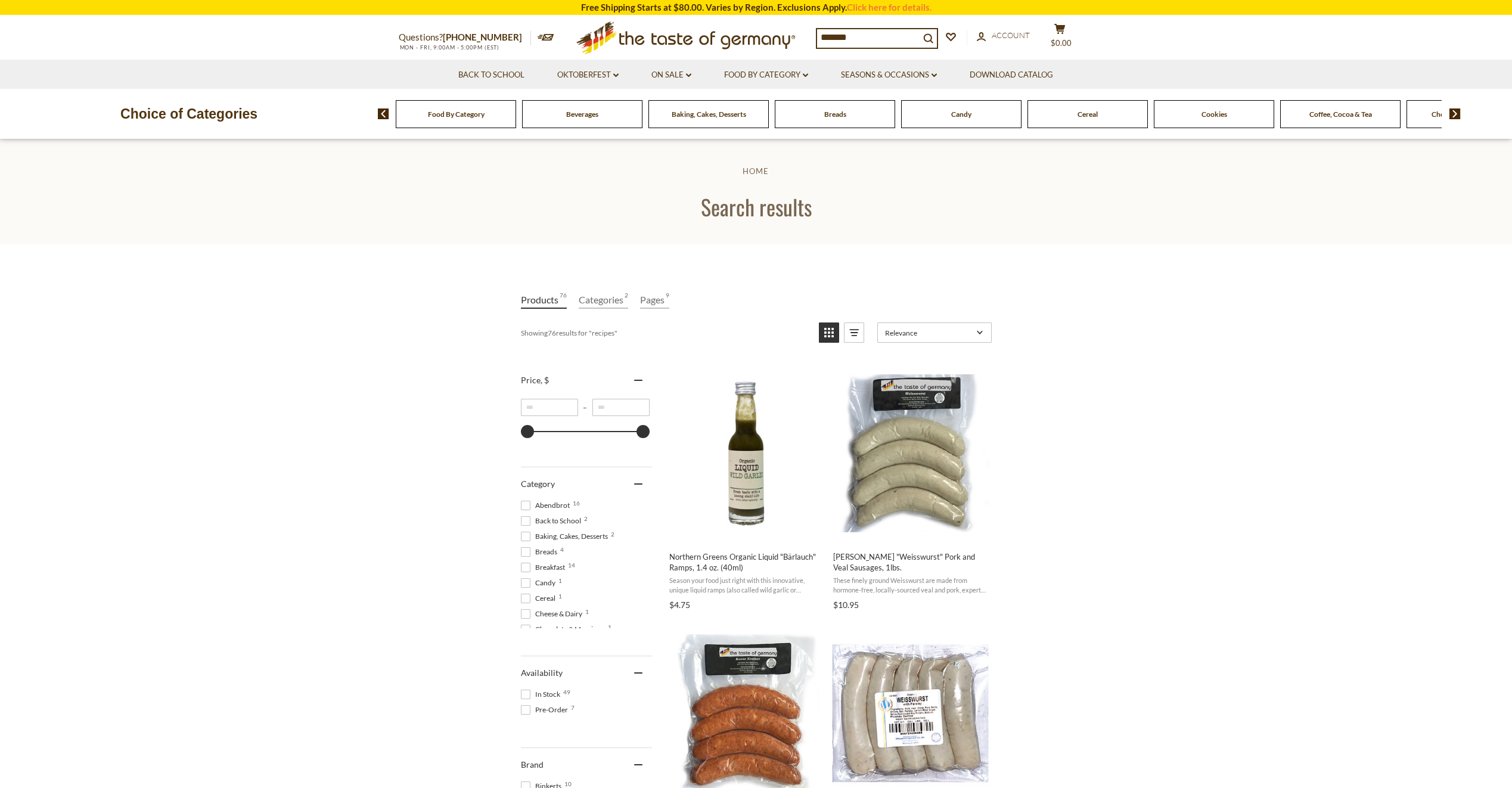
click at [381, 112] on img at bounding box center [383, 114] width 11 height 11
click at [1457, 116] on img at bounding box center [1455, 114] width 11 height 11
click at [1457, 116] on img at bounding box center [1455, 114] width 11 height 11
click at [1250, 117] on span "Condiments, Seasonings" at bounding box center [1246, 114] width 76 height 9
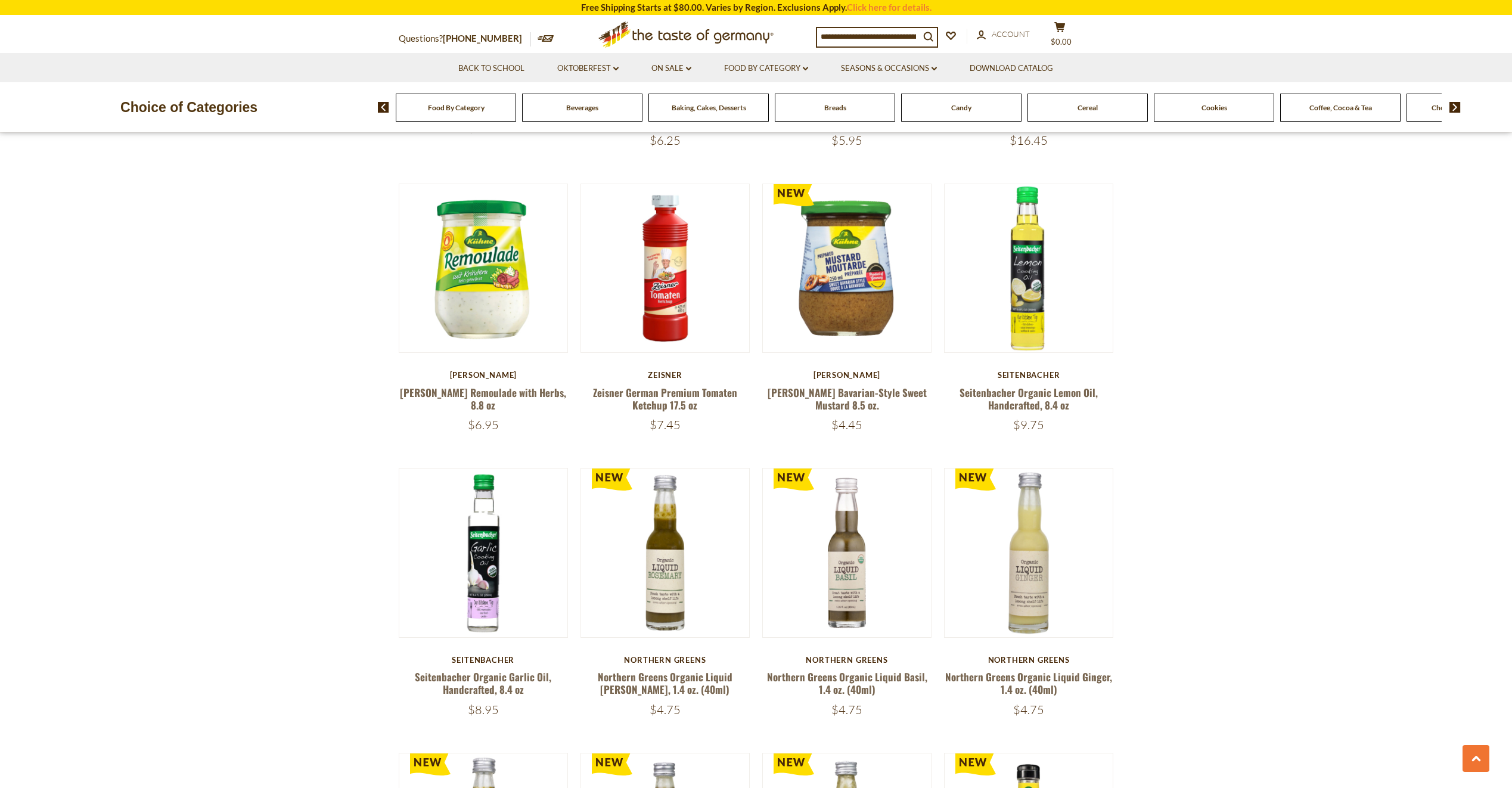
scroll to position [2544, 0]
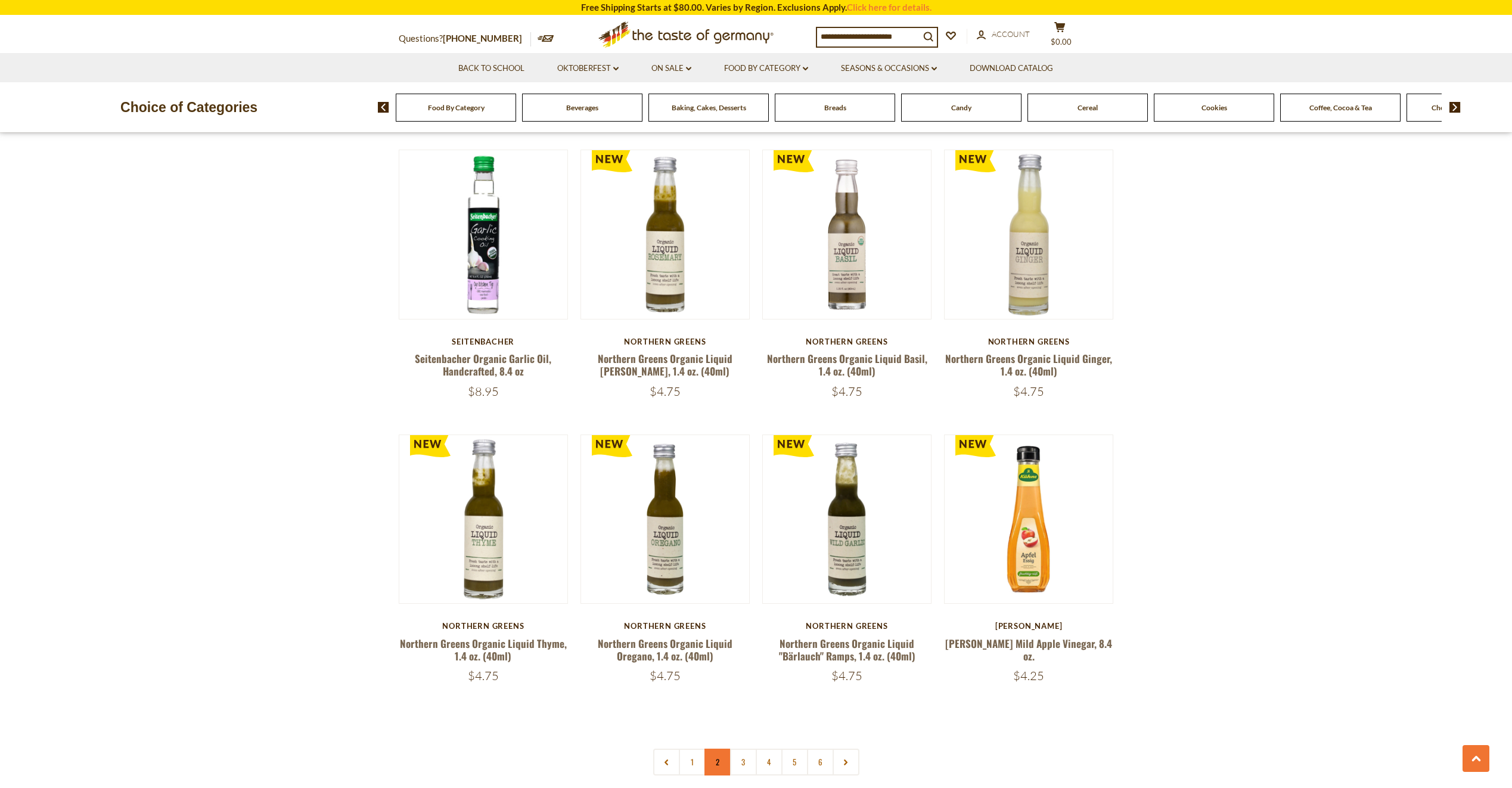
click at [715, 749] on link "2" at bounding box center [717, 762] width 27 height 27
